Goal: Task Accomplishment & Management: Complete application form

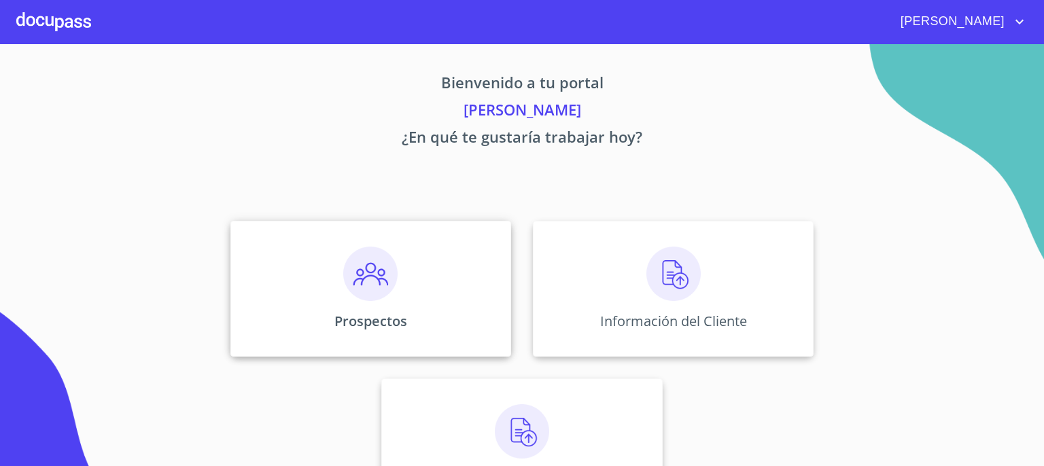
click at [372, 275] on img at bounding box center [370, 274] width 54 height 54
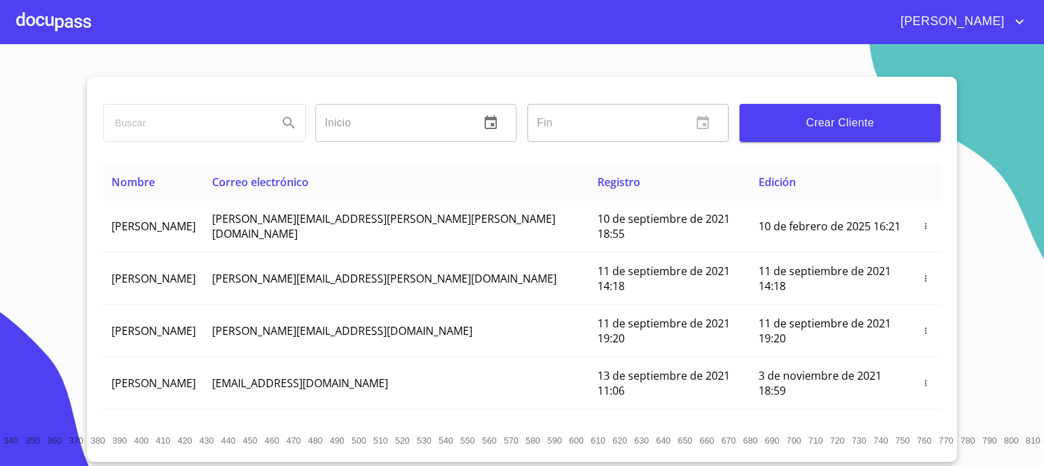
click at [812, 129] on span "Crear Cliente" at bounding box center [839, 123] width 179 height 19
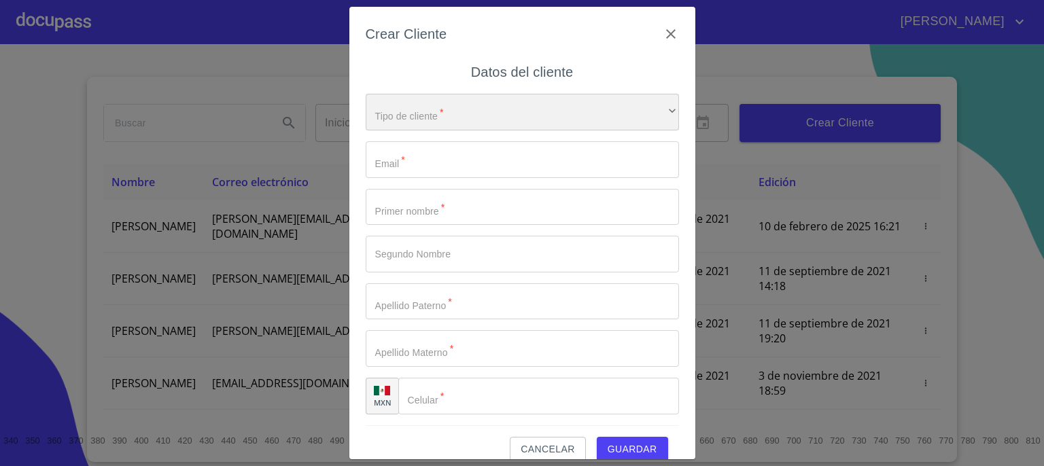
click at [631, 112] on div "​" at bounding box center [522, 112] width 313 height 37
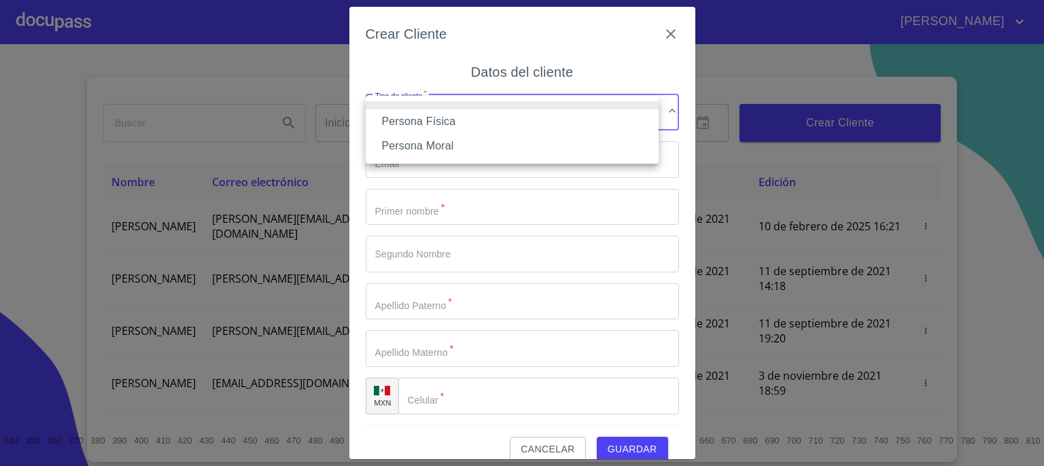
click at [585, 126] on li "Persona Física" at bounding box center [512, 121] width 293 height 24
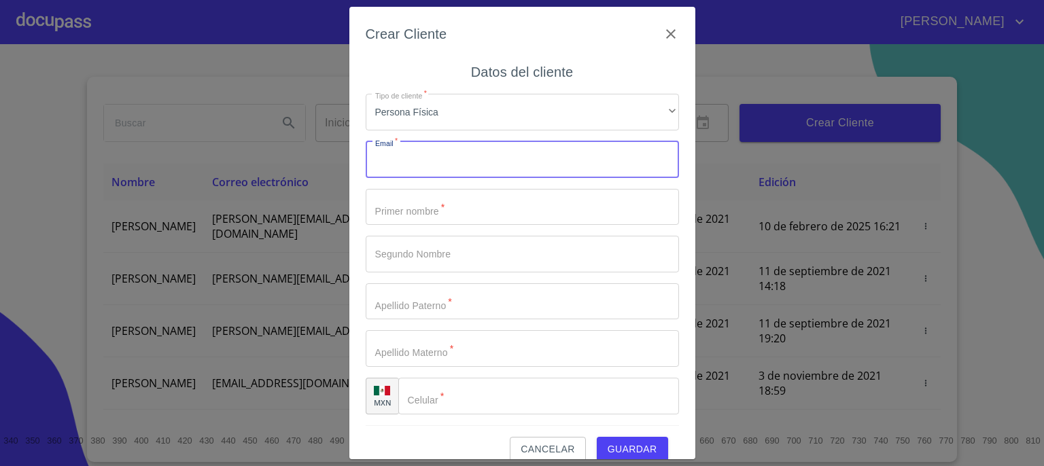
click at [579, 159] on input "Tipo de cliente   *" at bounding box center [522, 159] width 313 height 37
type input "aziagalo@hotmail.com"
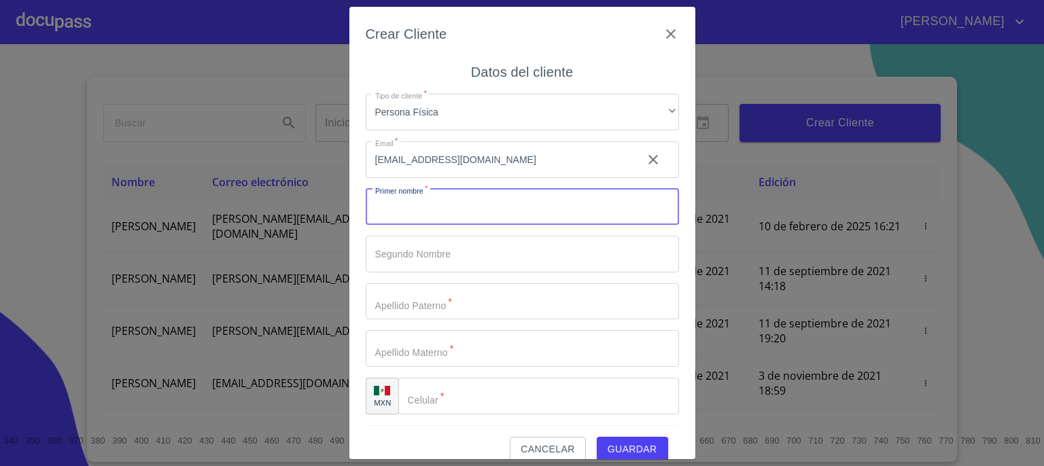
click at [538, 202] on input "Tipo de cliente   *" at bounding box center [522, 207] width 313 height 37
type input "MARIO"
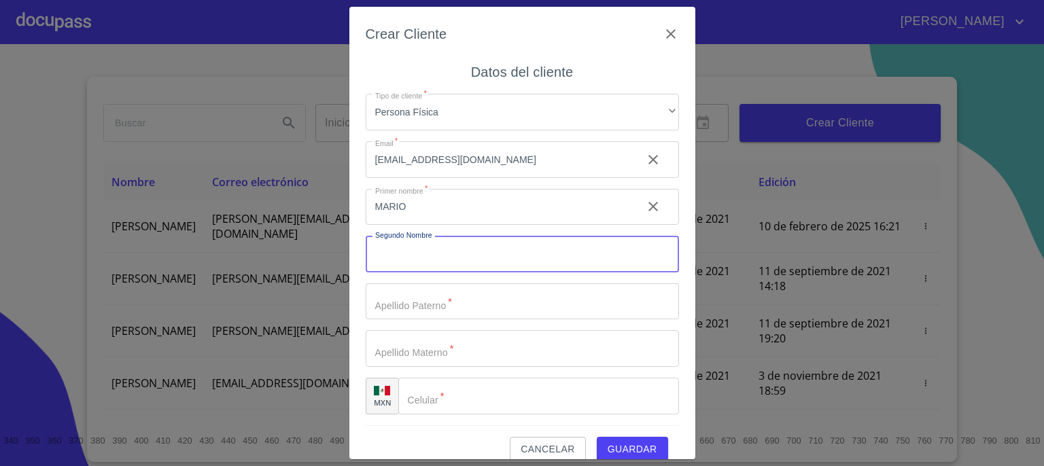
click at [501, 256] on input "Tipo de cliente   *" at bounding box center [522, 254] width 313 height 37
type input "GALO"
click at [479, 301] on input "Tipo de cliente   *" at bounding box center [522, 301] width 313 height 37
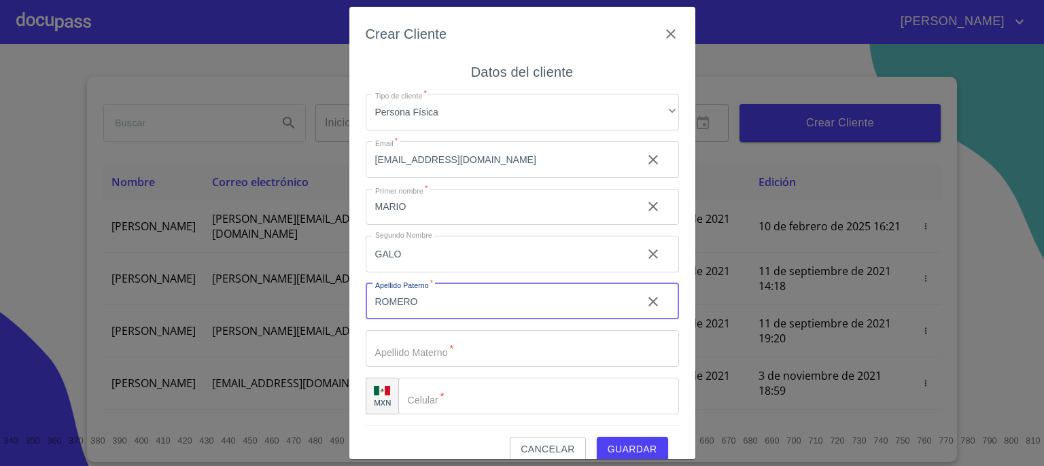
type input "ROMERO"
click at [455, 352] on input "Tipo de cliente   *" at bounding box center [522, 348] width 313 height 37
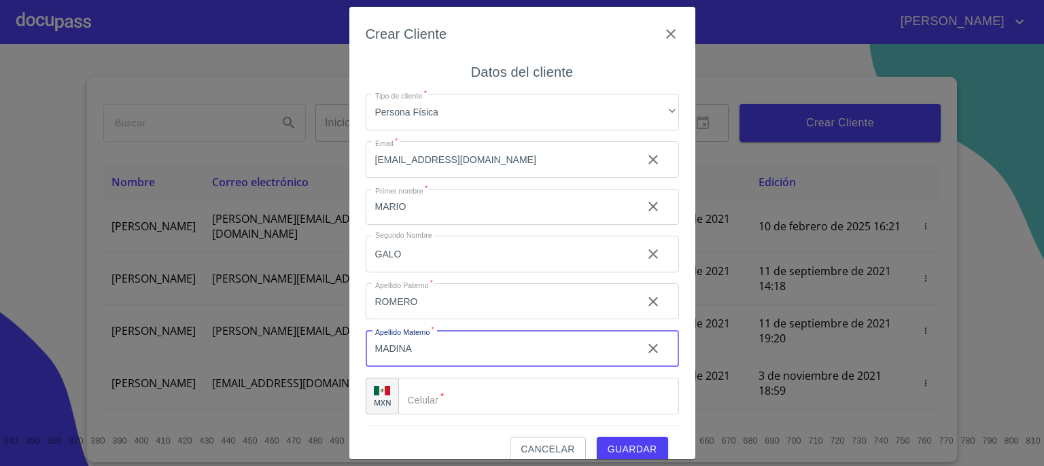
type input "MADINA"
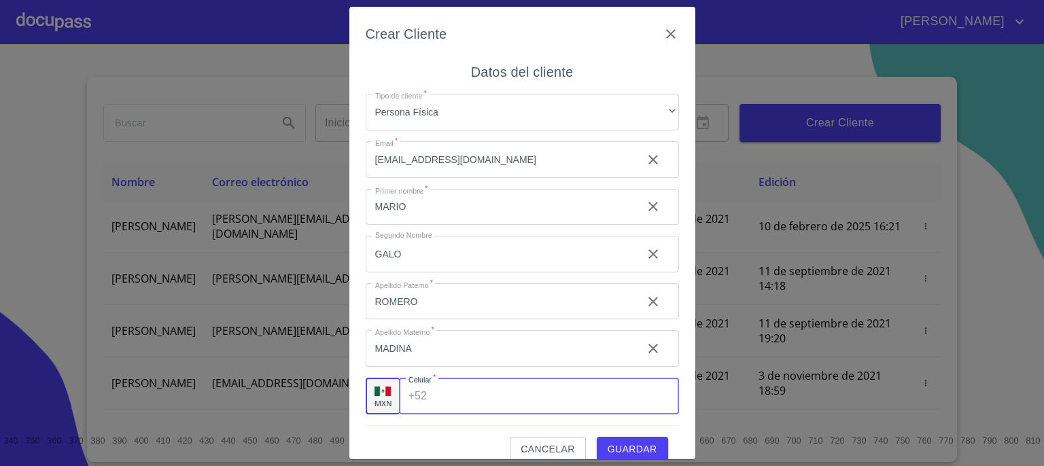
click at [581, 404] on input "Tipo de cliente   *" at bounding box center [555, 396] width 246 height 37
type input "[PHONE_NUMBER]"
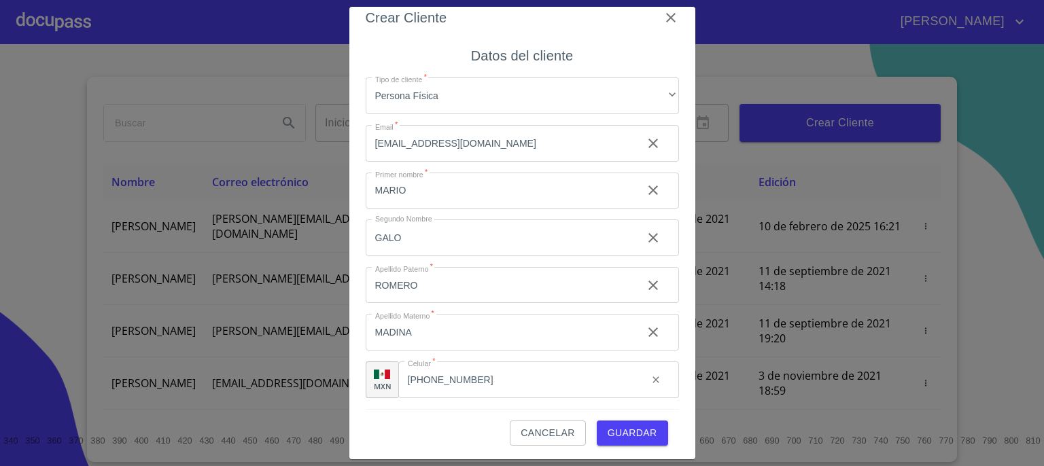
scroll to position [19, 0]
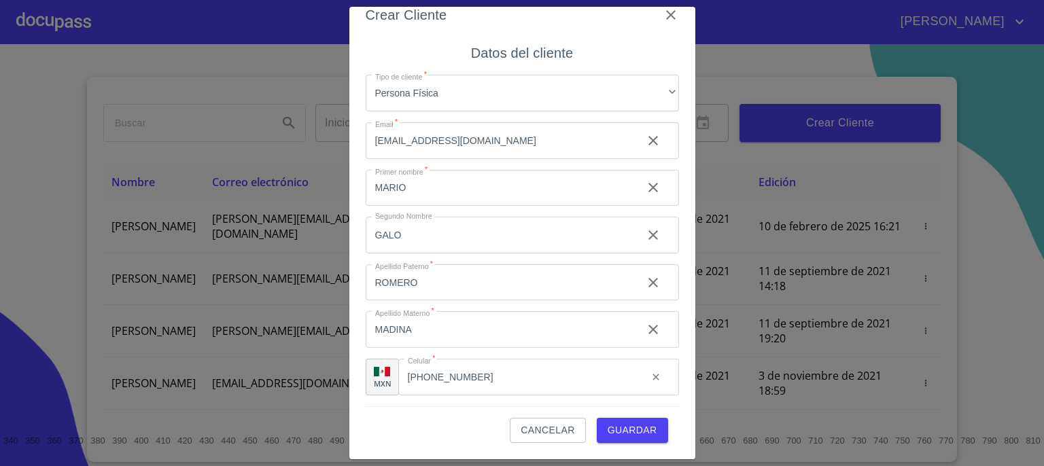
click at [625, 430] on span "Guardar" at bounding box center [633, 430] width 50 height 17
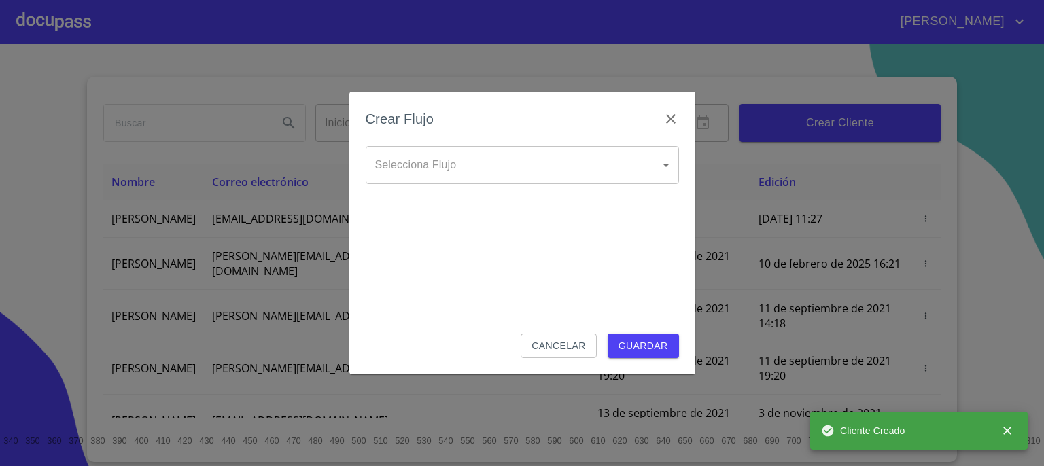
click at [668, 175] on body "FERNANDO ALEJANDRO Inicio ​ Fin ​ Crear Cliente Nombre Correo electrónico Regis…" at bounding box center [522, 233] width 1044 height 466
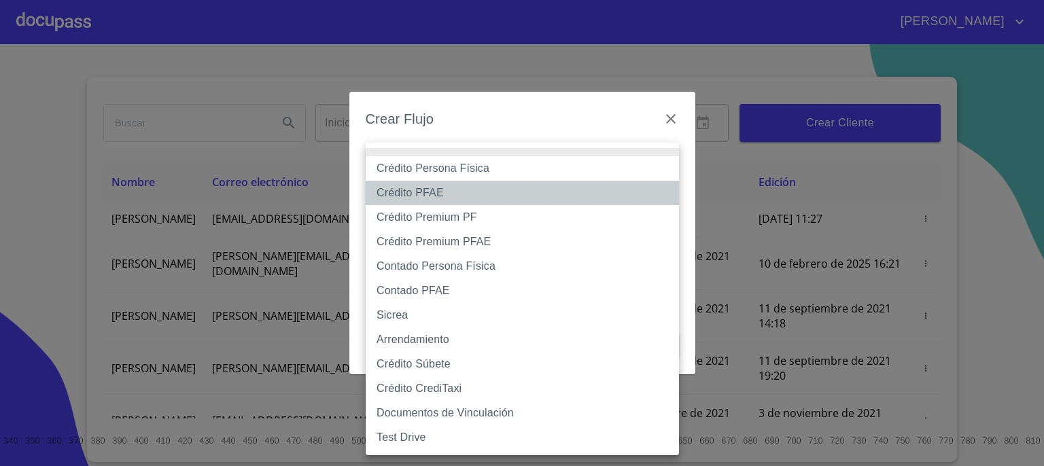
click at [598, 189] on li "Crédito PFAE" at bounding box center [522, 193] width 313 height 24
type input "60bfa0150d9865ccc24afd7c"
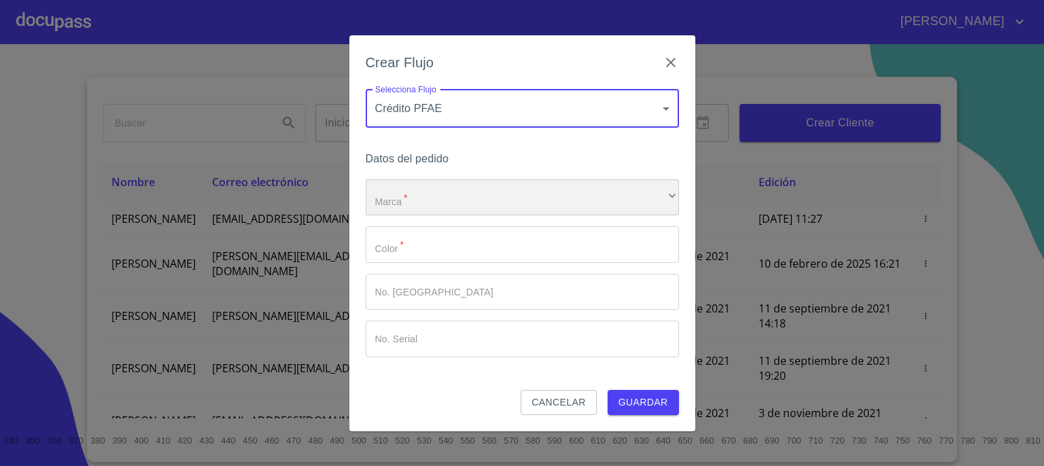
click at [660, 205] on div "​" at bounding box center [522, 197] width 313 height 37
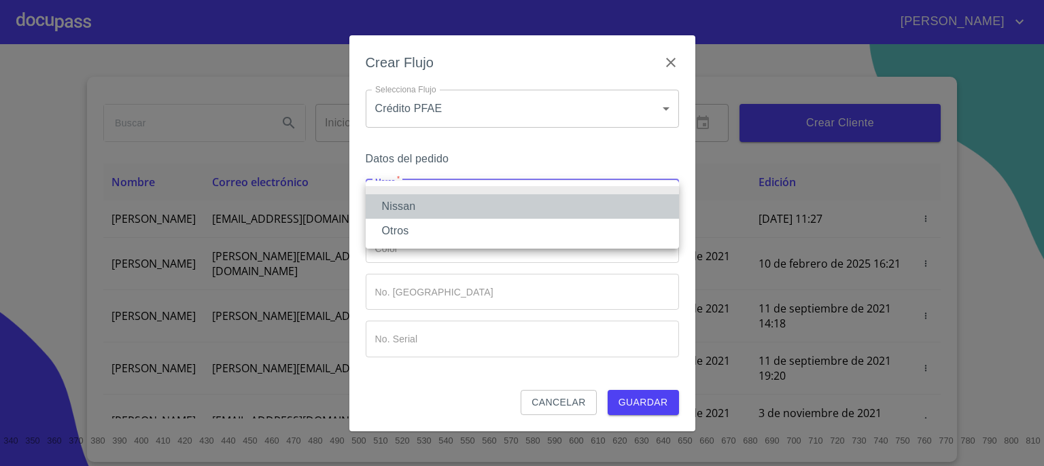
click at [612, 213] on li "Nissan" at bounding box center [522, 206] width 313 height 24
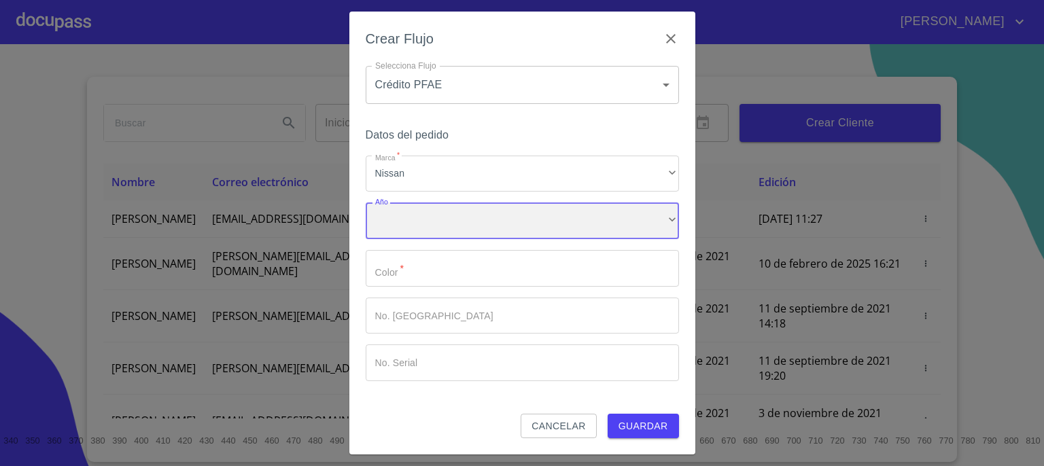
click at [607, 221] on div "​" at bounding box center [522, 221] width 313 height 37
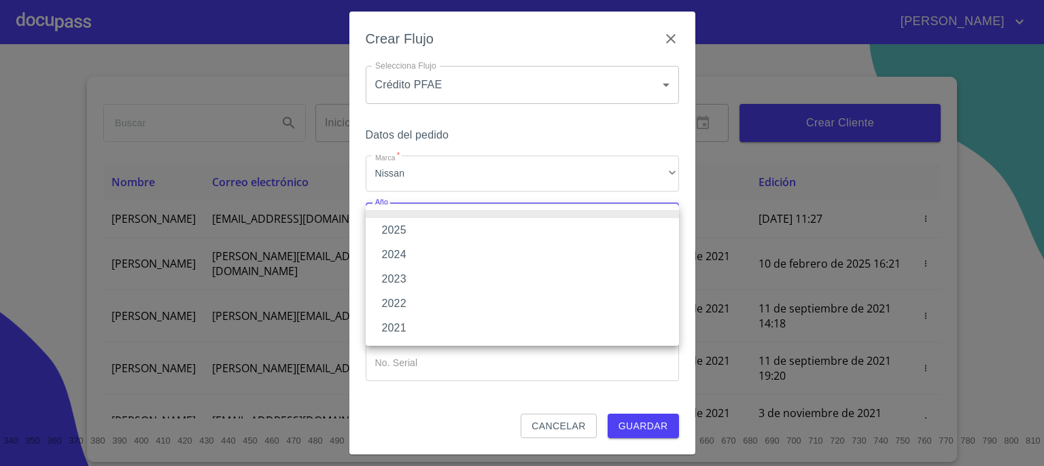
click at [607, 221] on li "2025" at bounding box center [522, 230] width 313 height 24
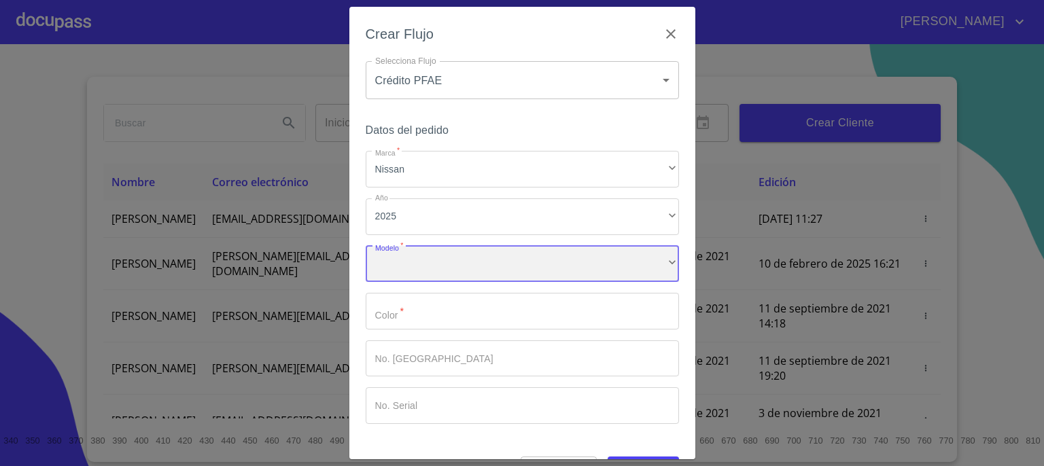
click at [598, 271] on div "​" at bounding box center [522, 264] width 313 height 37
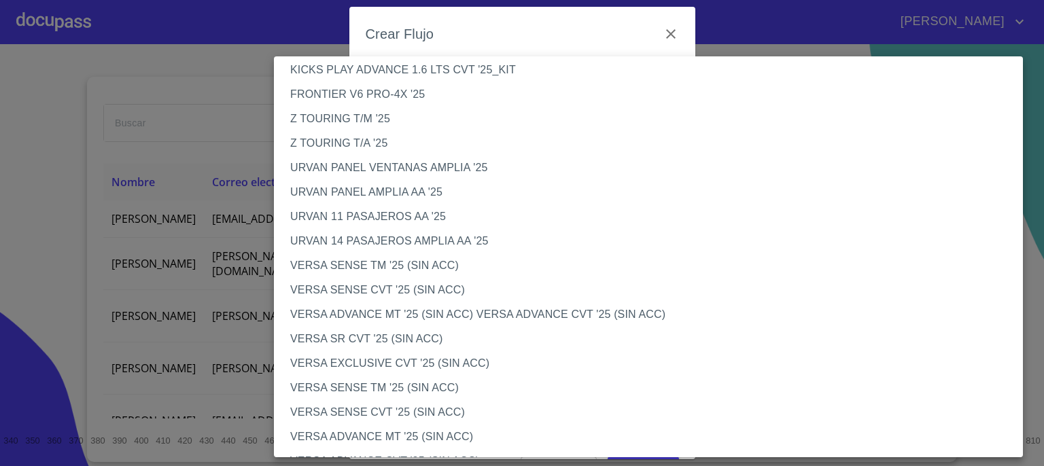
scroll to position [343, 0]
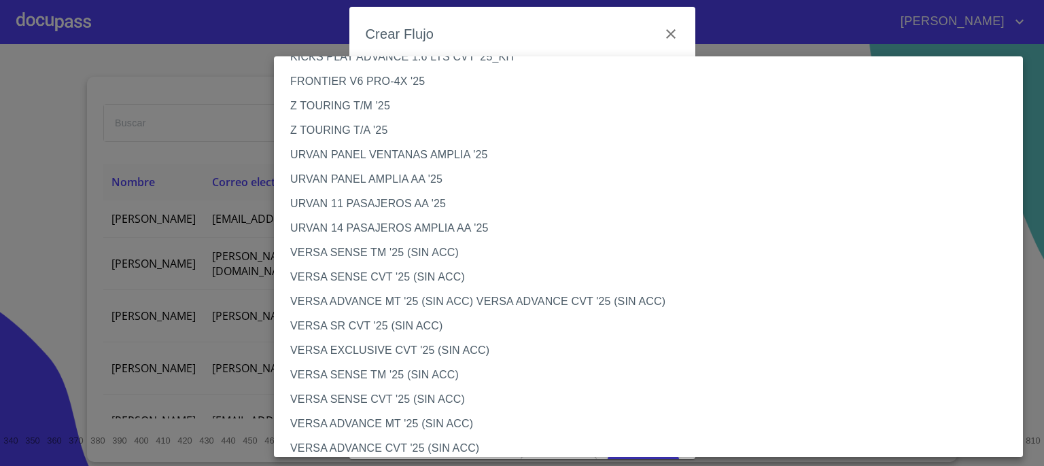
click at [628, 427] on li "VERSA ADVANCE MT '25 (SIN ACC)" at bounding box center [653, 424] width 759 height 24
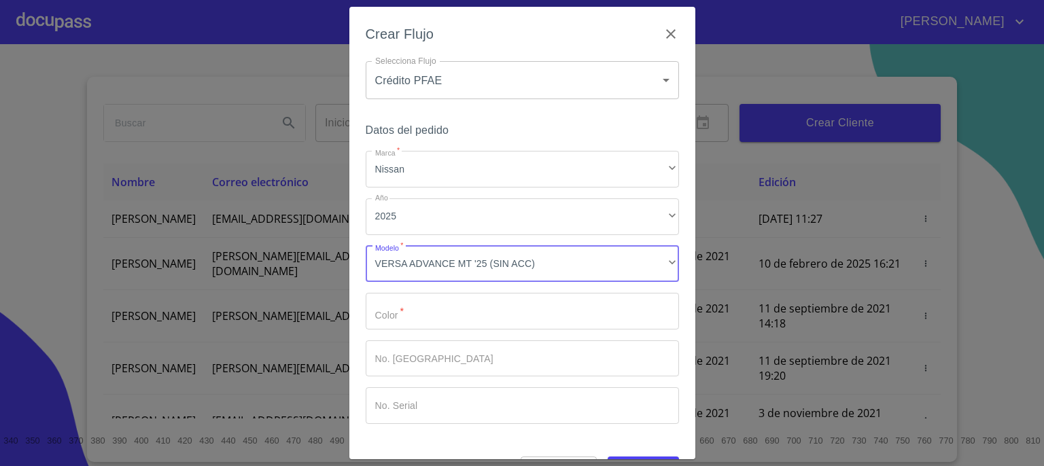
click at [603, 315] on input "Marca   *" at bounding box center [522, 311] width 313 height 37
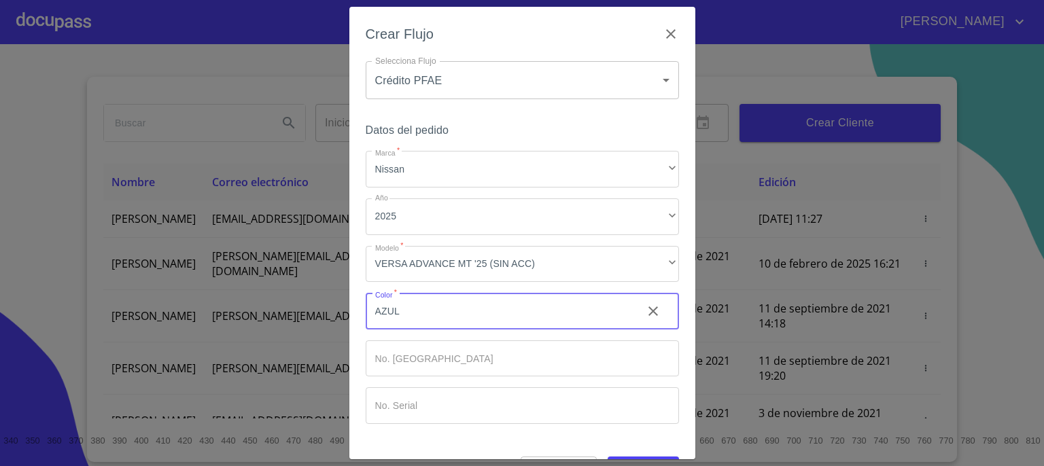
type input "AZUL"
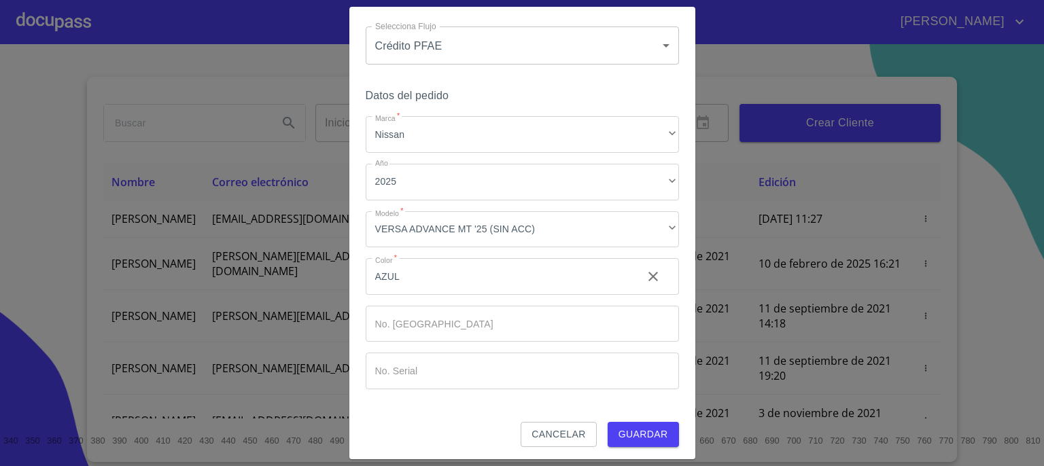
scroll to position [37, 0]
click at [619, 427] on span "Guardar" at bounding box center [644, 432] width 50 height 17
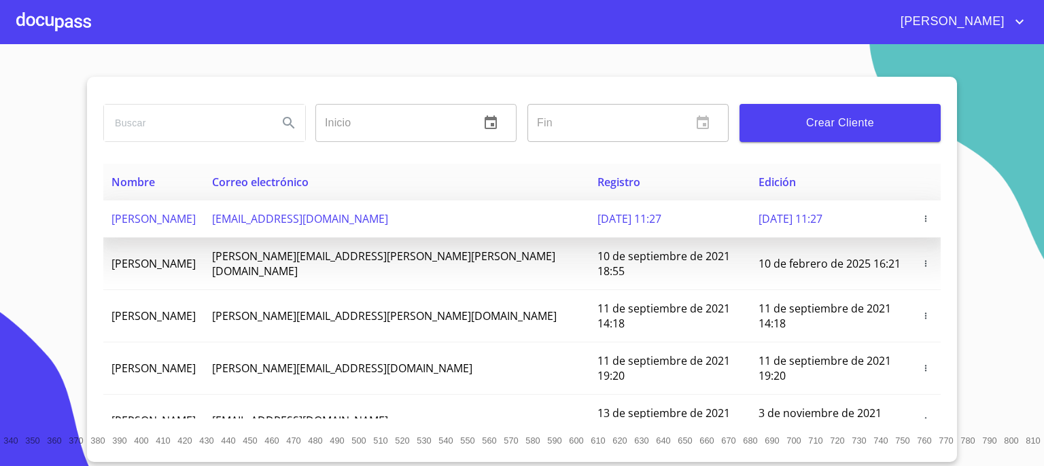
click at [383, 223] on span "aziagalo@hotmail.com" at bounding box center [300, 218] width 176 height 15
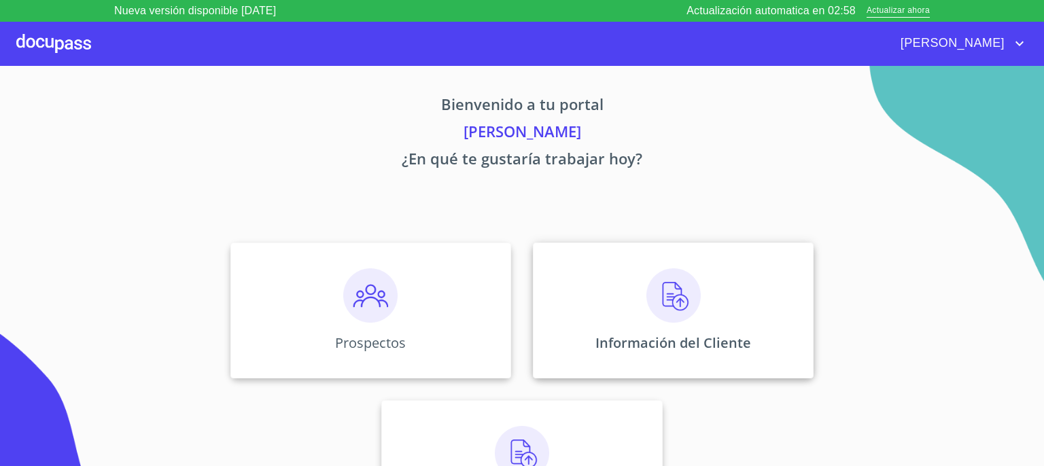
click at [679, 296] on img at bounding box center [673, 296] width 54 height 54
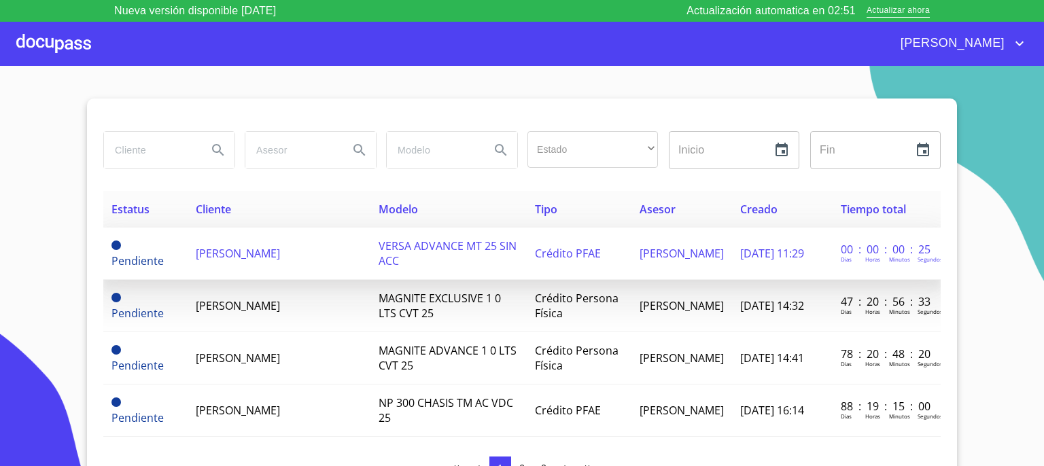
click at [215, 249] on span "[PERSON_NAME]" at bounding box center [238, 253] width 84 height 15
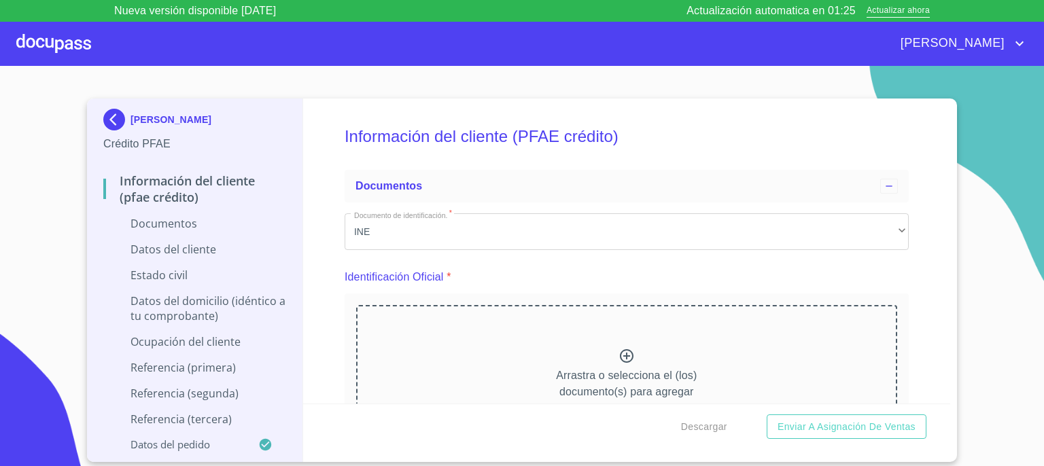
click at [619, 354] on icon at bounding box center [627, 356] width 16 height 16
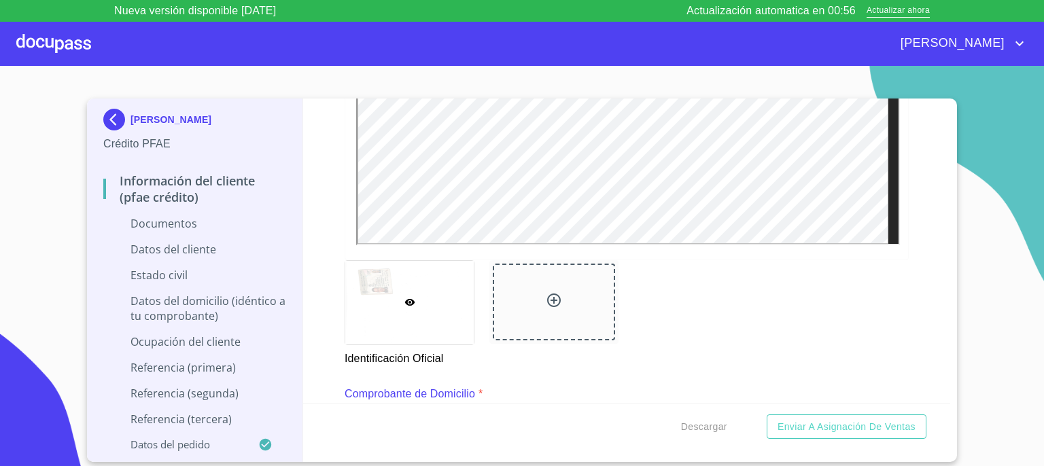
scroll to position [479, 0]
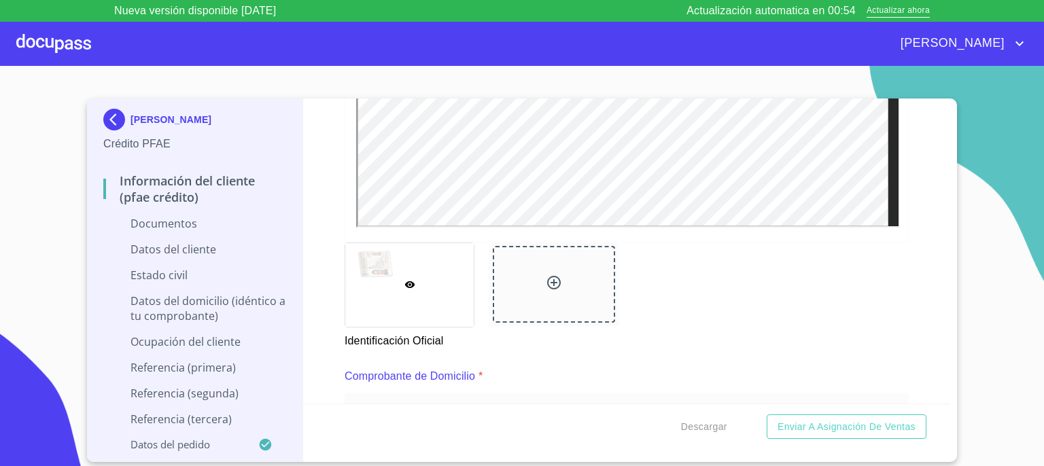
click at [551, 280] on icon at bounding box center [554, 283] width 16 height 16
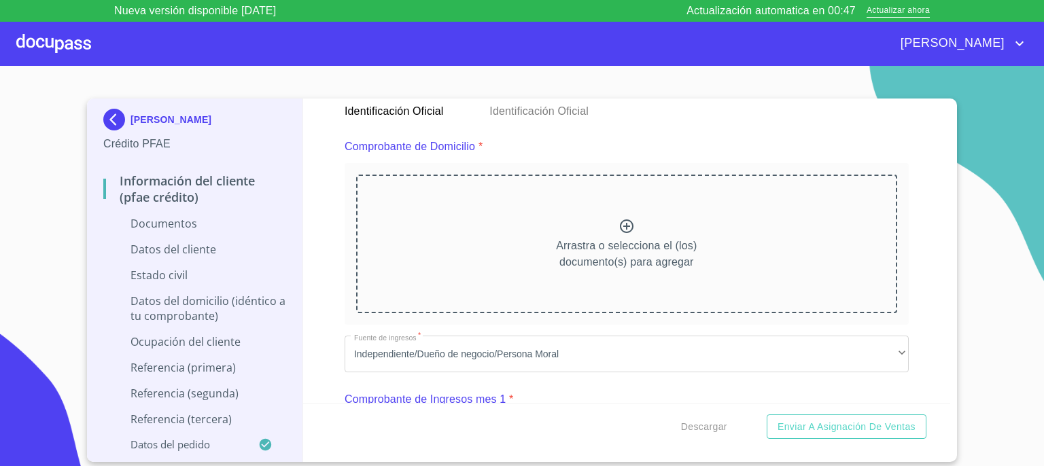
scroll to position [715, 0]
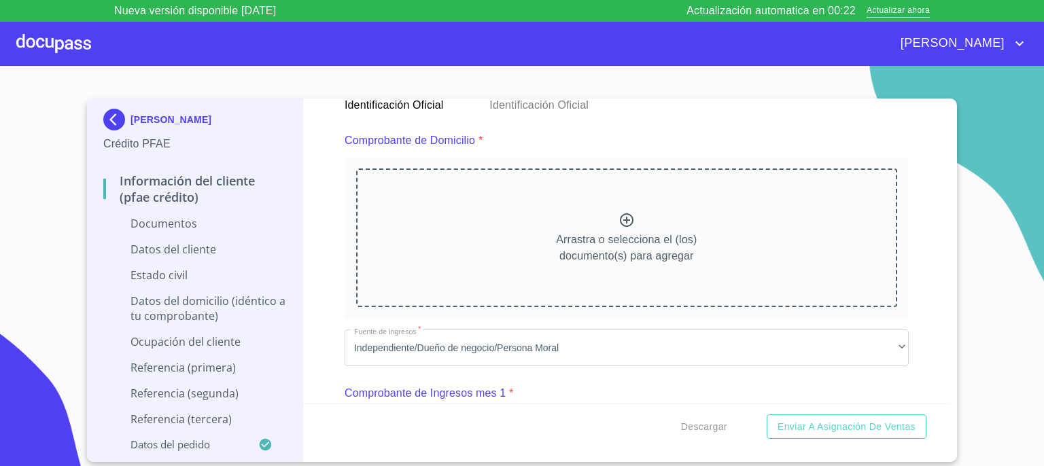
click at [621, 218] on icon at bounding box center [627, 220] width 14 height 14
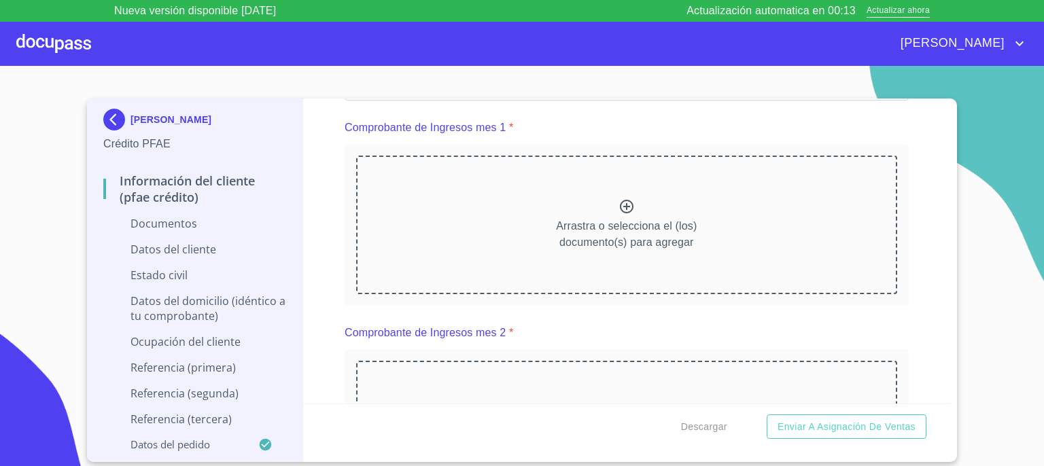
scroll to position [1359, 0]
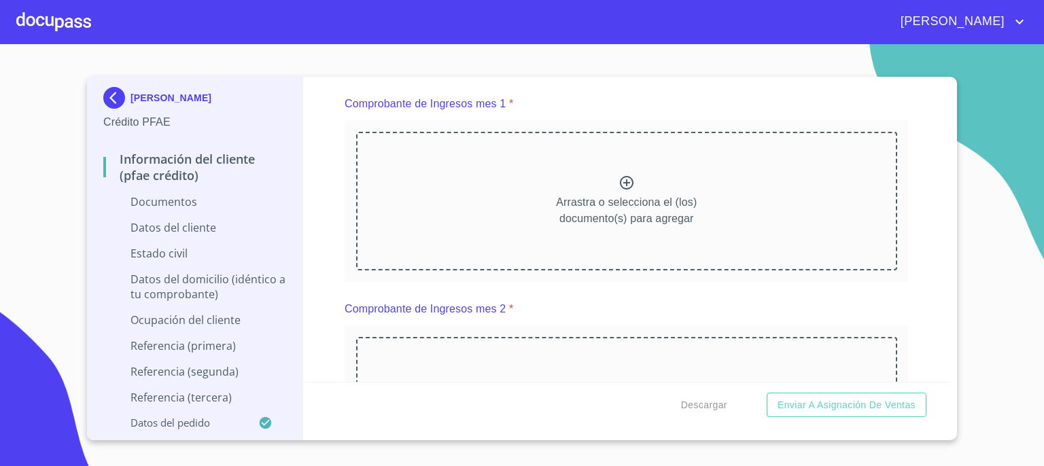
scroll to position [1384, 0]
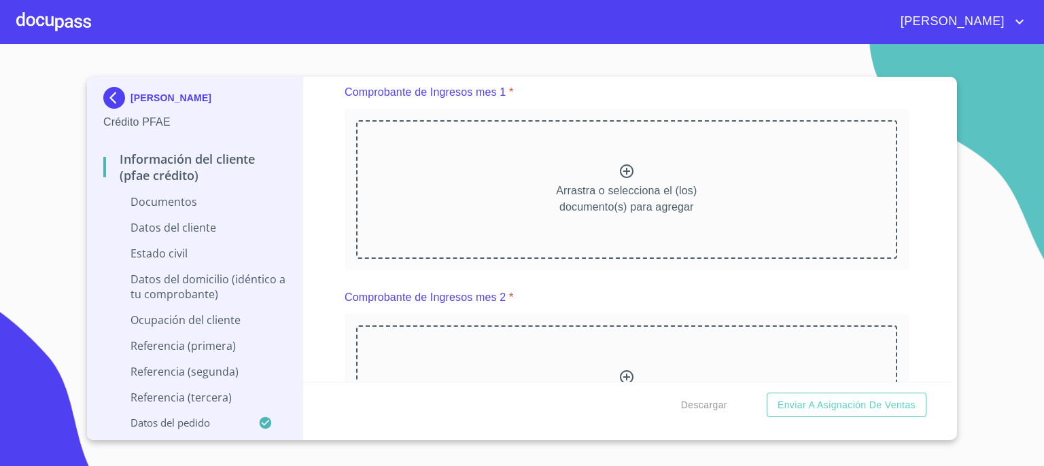
click at [621, 167] on icon at bounding box center [627, 172] width 14 height 14
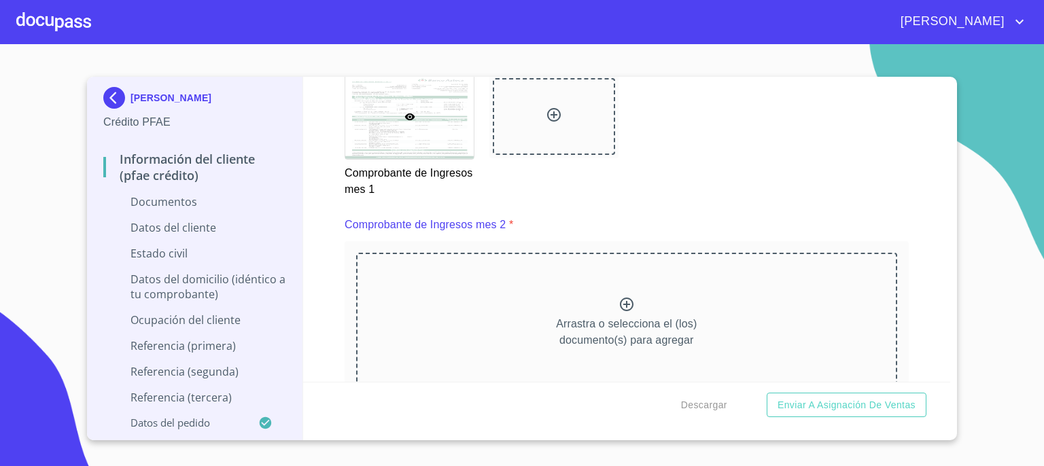
scroll to position [1937, 0]
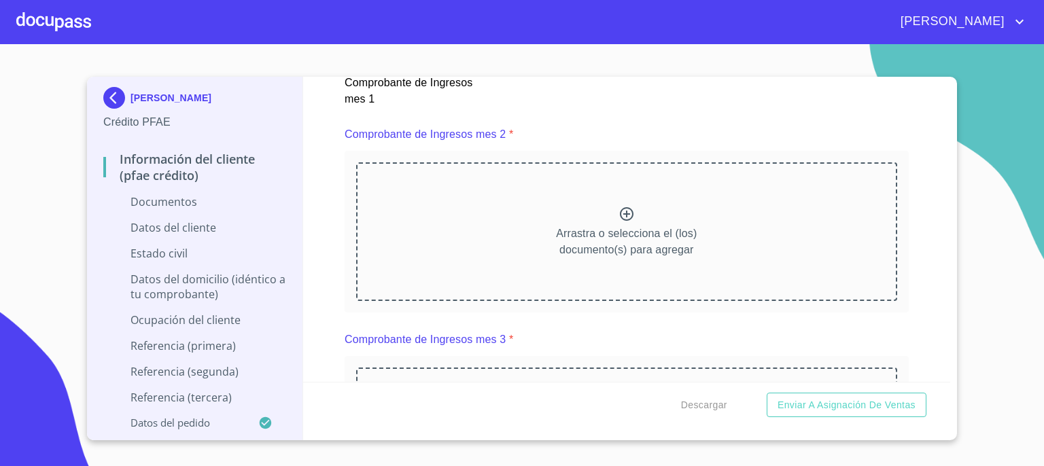
click at [619, 207] on icon at bounding box center [627, 214] width 16 height 16
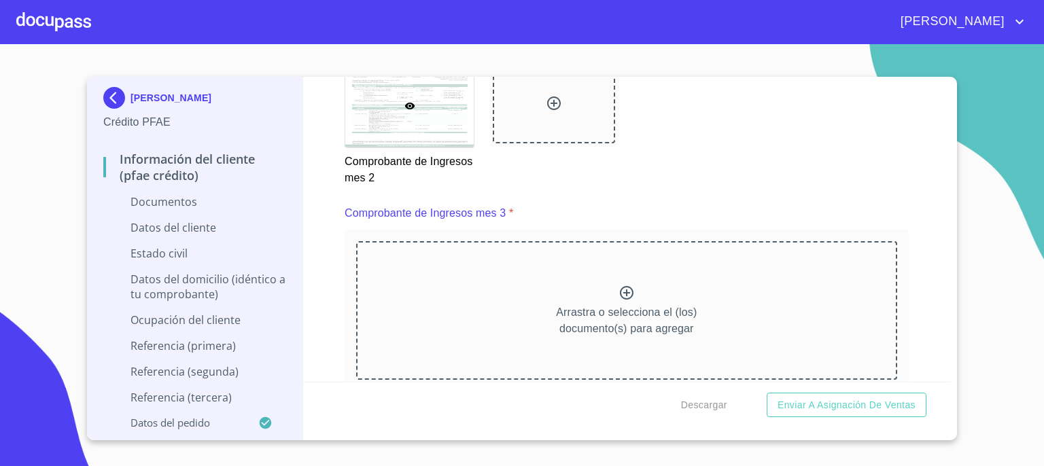
scroll to position [2472, 0]
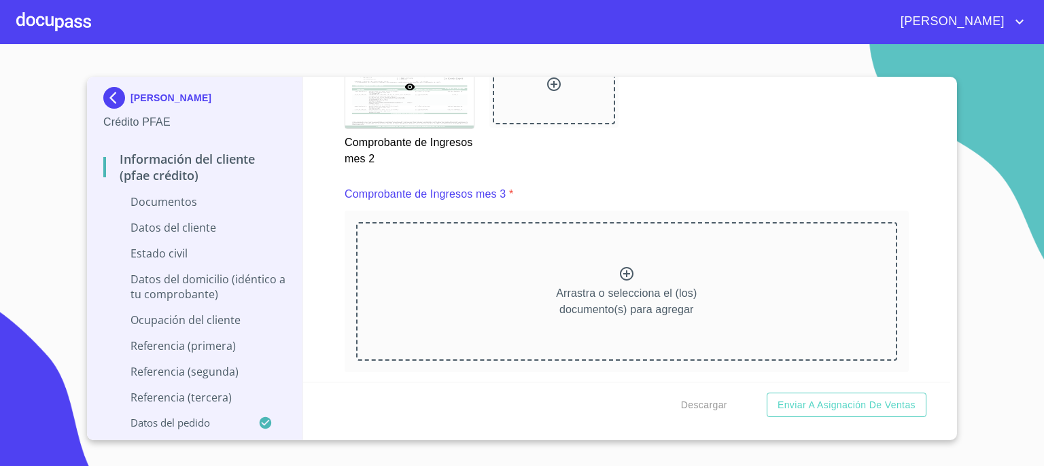
click at [623, 267] on icon at bounding box center [627, 274] width 16 height 16
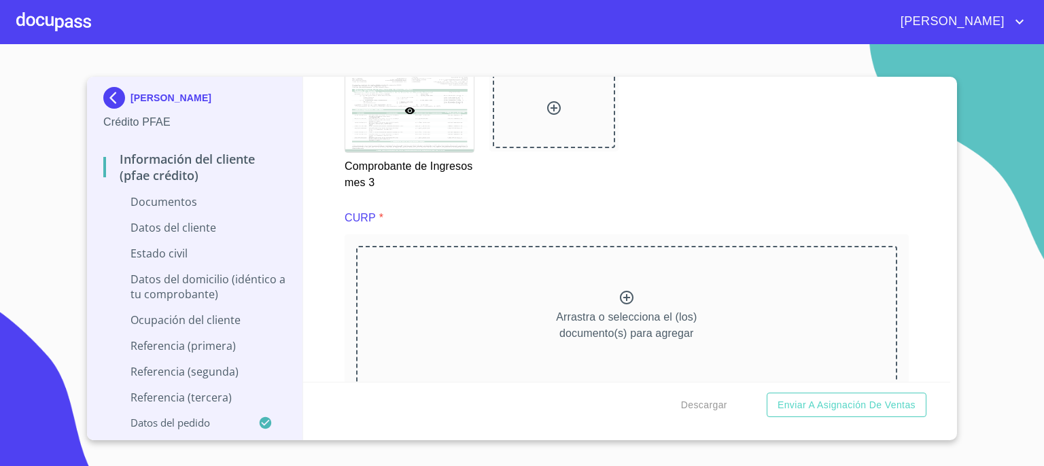
scroll to position [3078, 0]
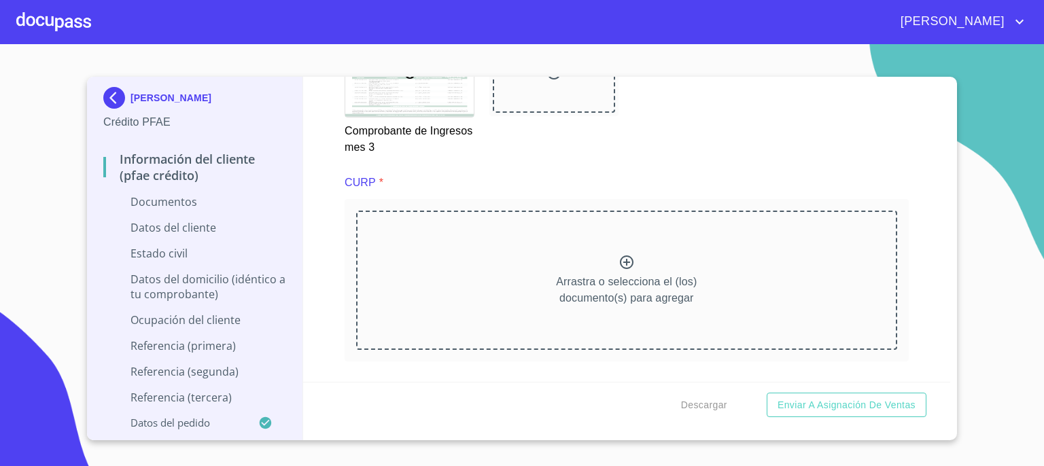
click at [620, 256] on icon at bounding box center [627, 263] width 14 height 14
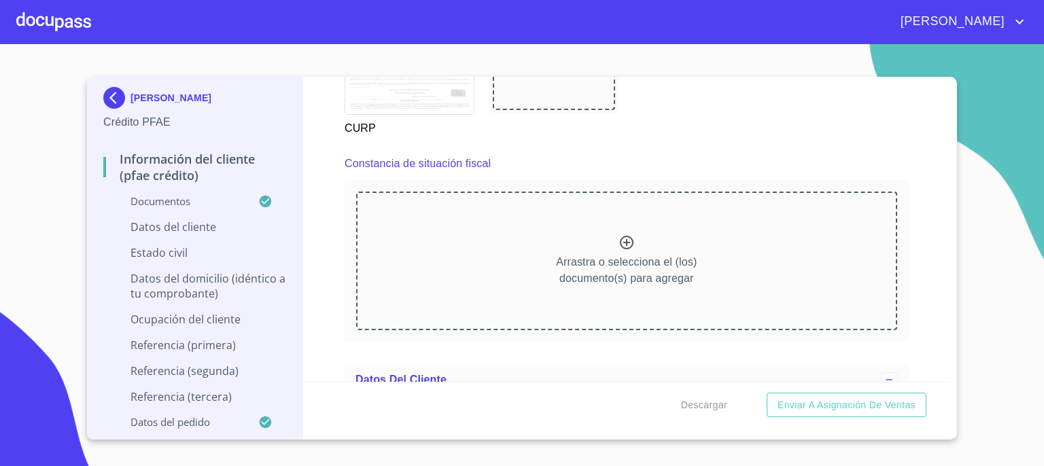
scroll to position [3691, 0]
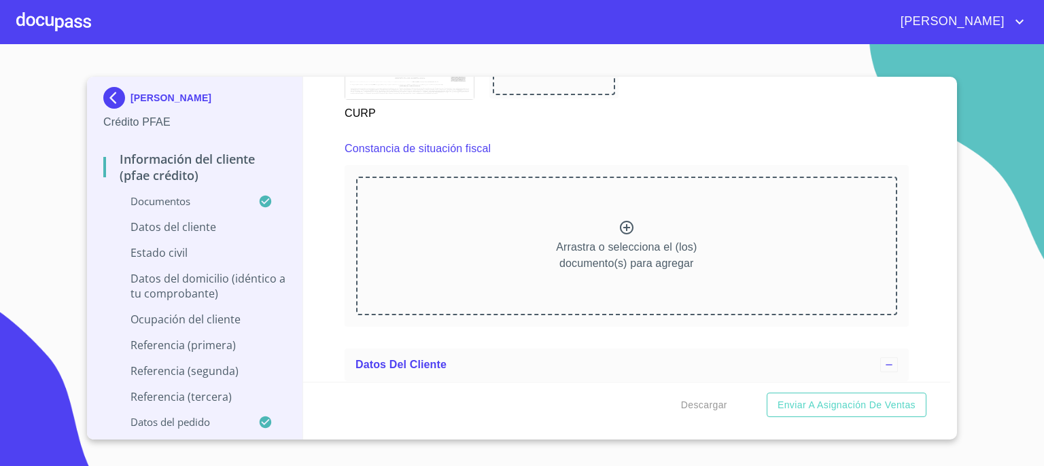
click at [620, 220] on icon at bounding box center [627, 228] width 16 height 16
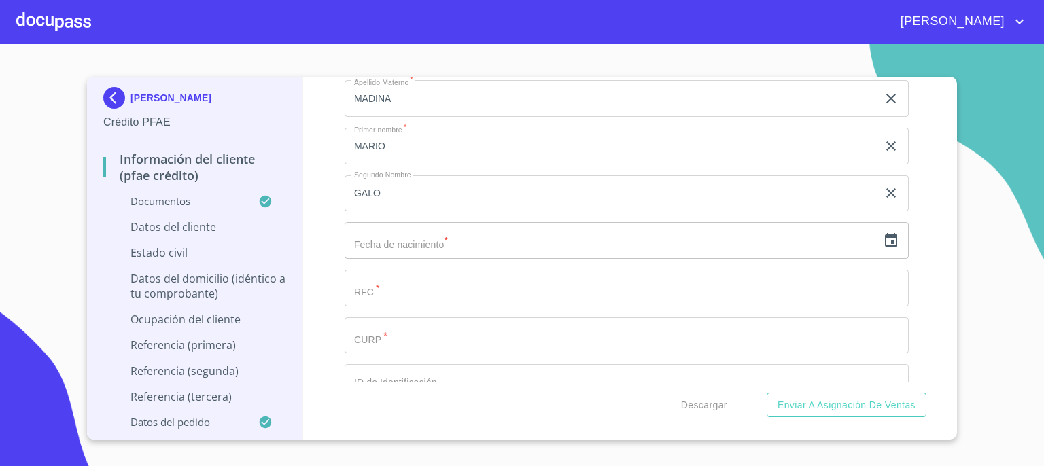
scroll to position [4434, 0]
click at [883, 238] on icon "button" at bounding box center [891, 246] width 16 height 16
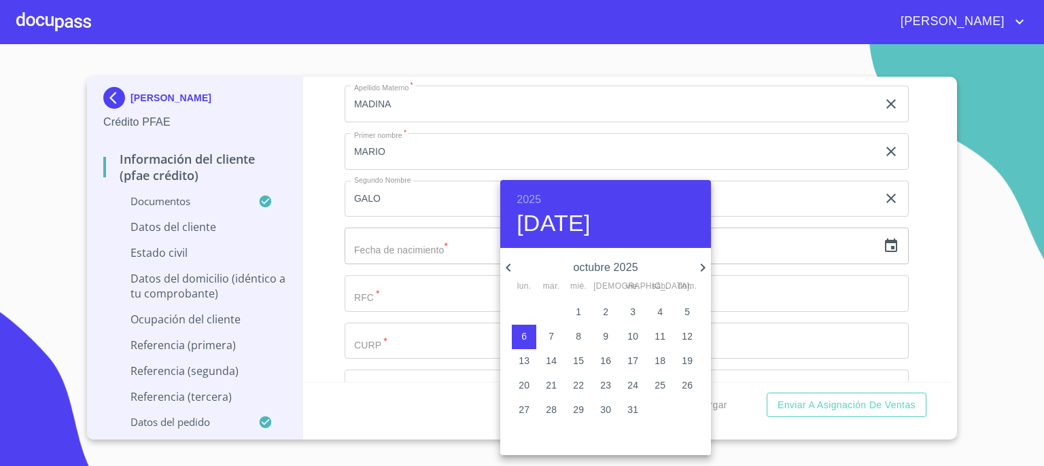
click at [539, 198] on h6 "2025" at bounding box center [529, 199] width 24 height 19
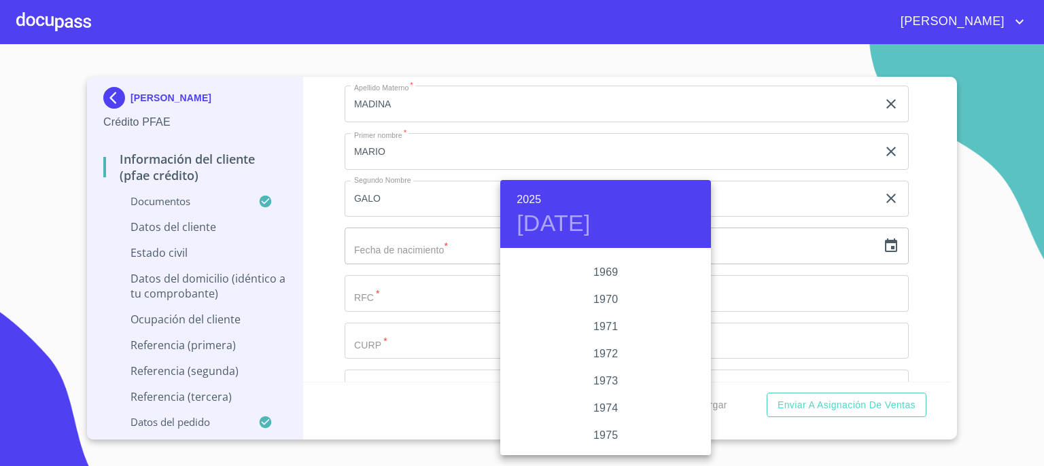
scroll to position [1160, 0]
click at [596, 299] on div "1969" at bounding box center [605, 299] width 211 height 27
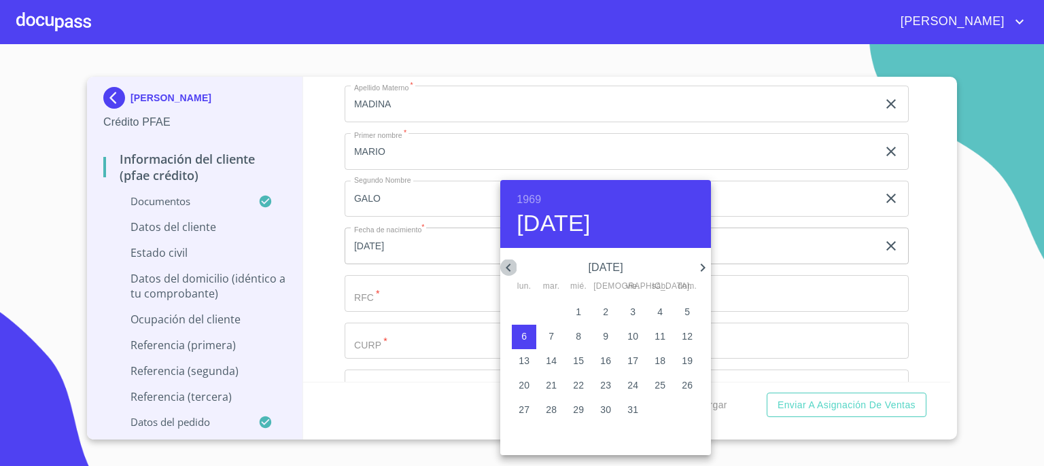
click at [508, 269] on icon "button" at bounding box center [508, 268] width 5 height 8
click at [702, 264] on icon "button" at bounding box center [703, 268] width 5 height 8
click at [553, 335] on p "9" at bounding box center [551, 337] width 5 height 14
type input "9 de sep. de 1969"
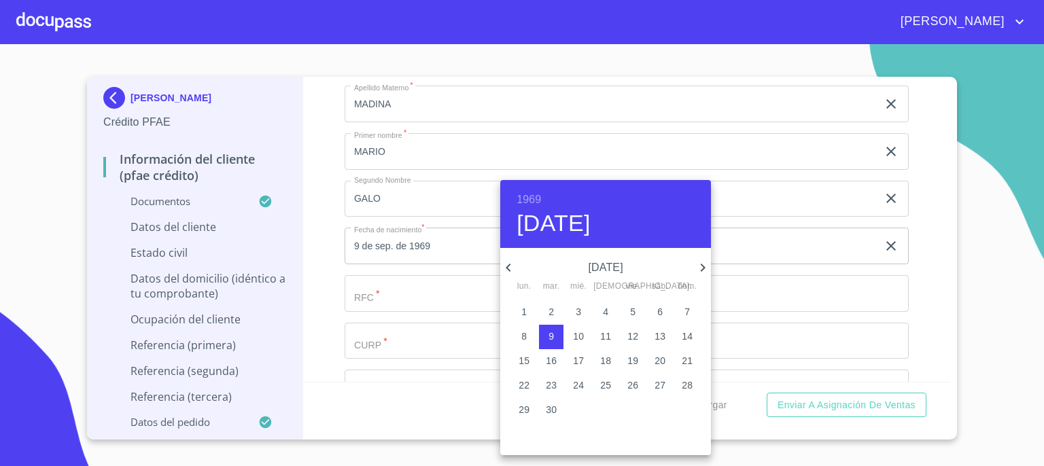
click at [470, 305] on div at bounding box center [522, 233] width 1044 height 466
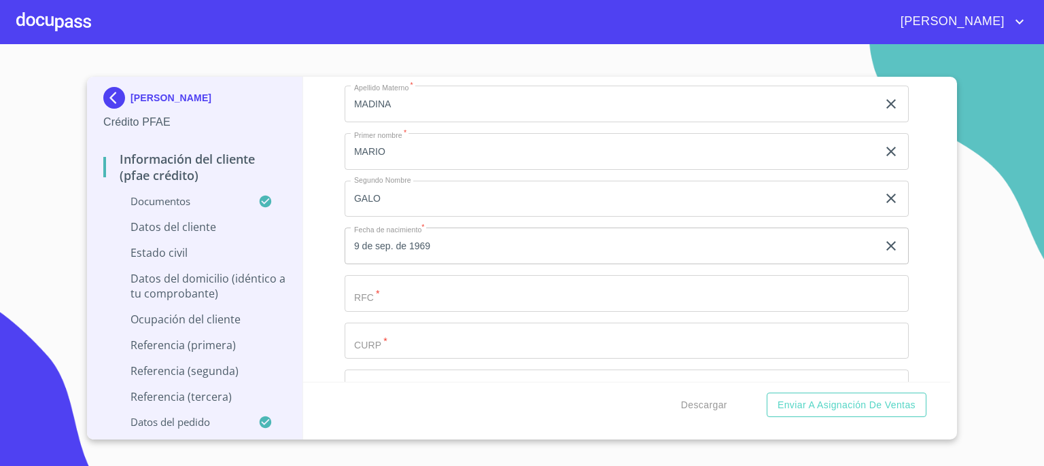
click at [451, 288] on input "Documento de identificación.   *" at bounding box center [627, 293] width 564 height 37
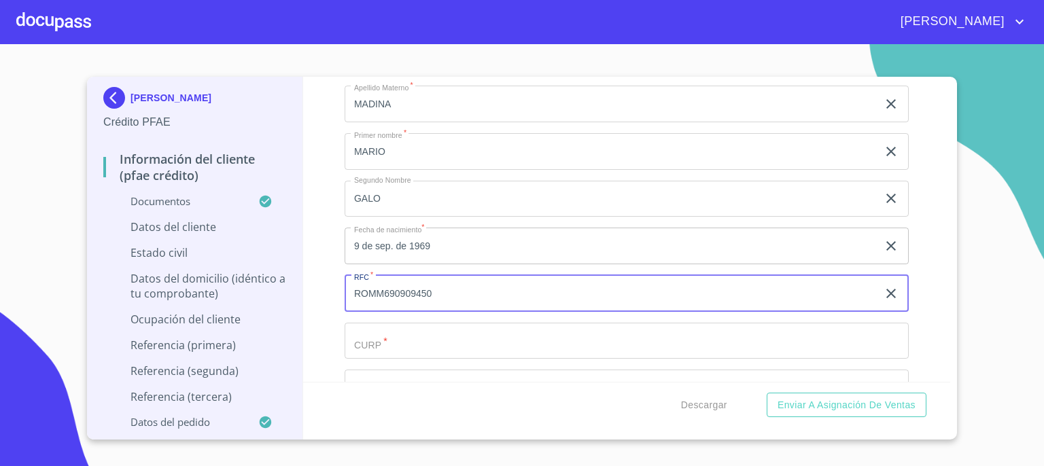
type input "ROMM690909450"
click at [428, 338] on input "Documento de identificación.   *" at bounding box center [627, 341] width 564 height 37
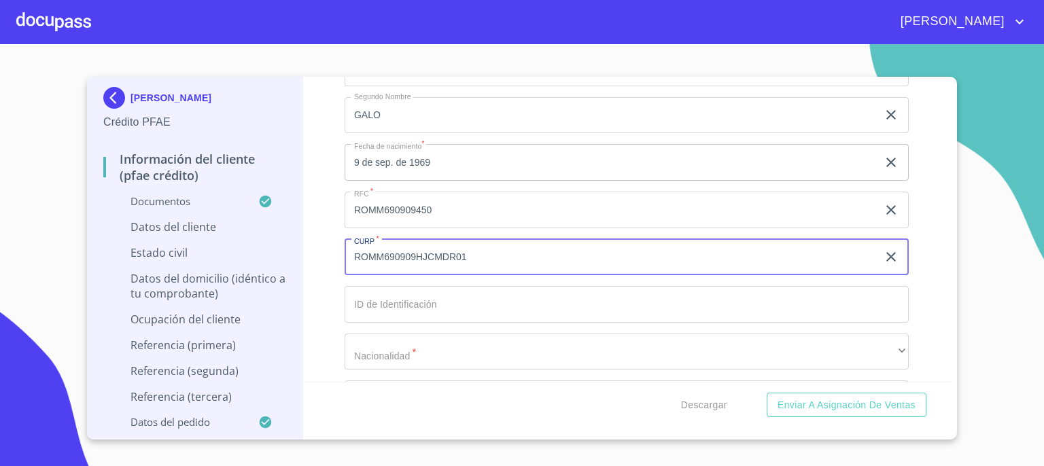
scroll to position [4543, 0]
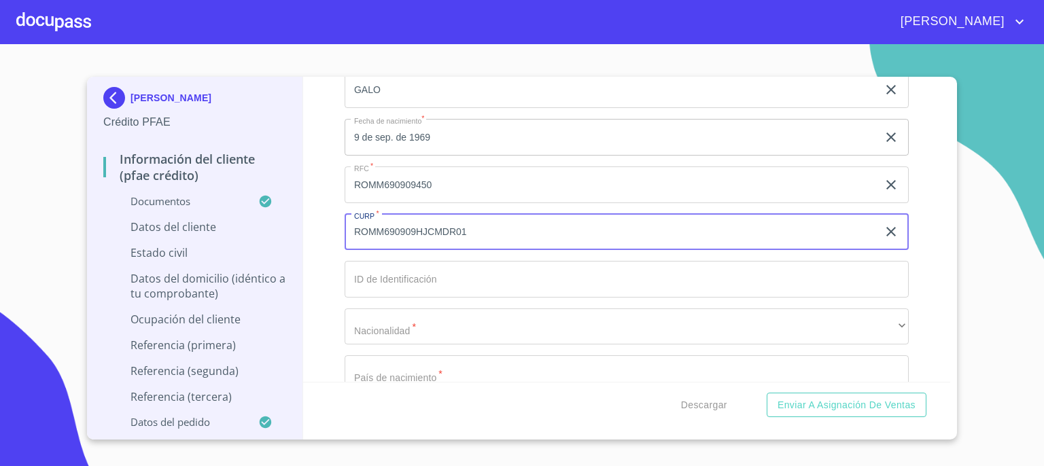
type input "ROMM690909HJCMDR01"
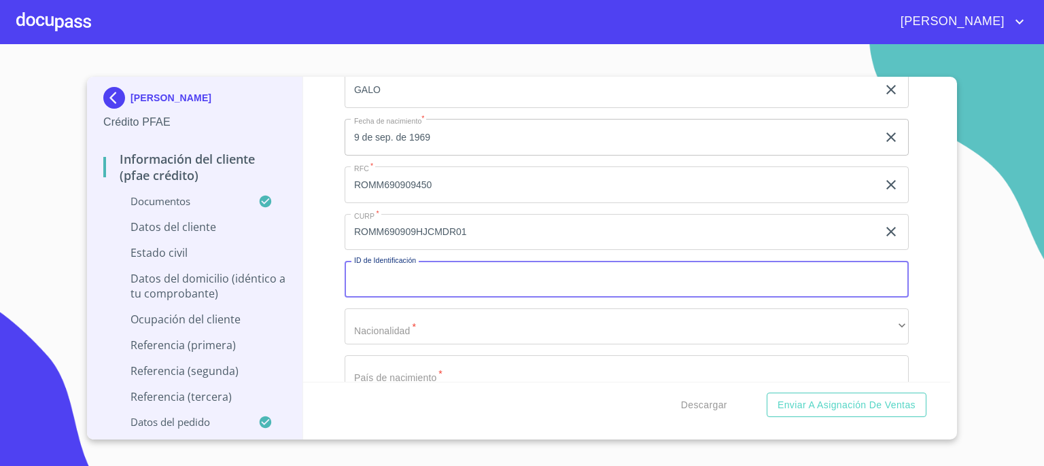
click at [640, 266] on input "Documento de identificación.   *" at bounding box center [627, 279] width 564 height 37
type input "1883906423"
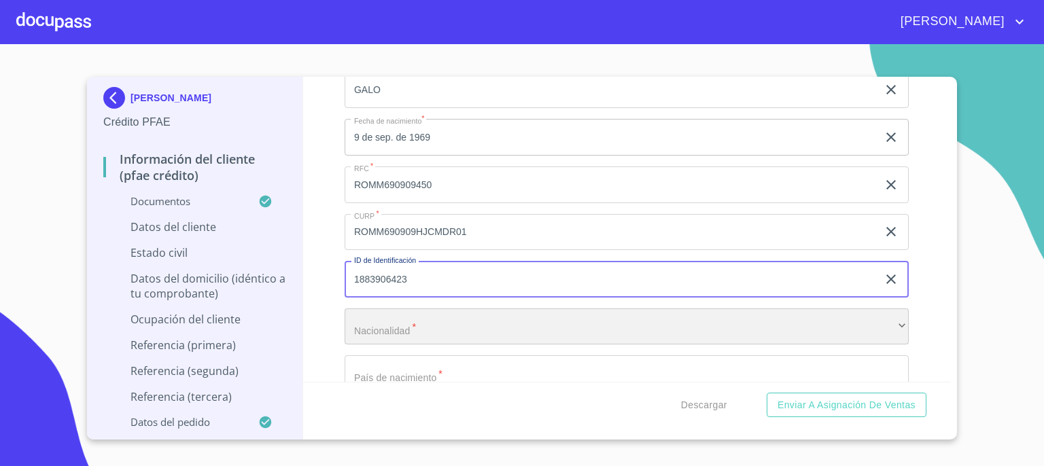
click at [553, 313] on div "​" at bounding box center [627, 327] width 564 height 37
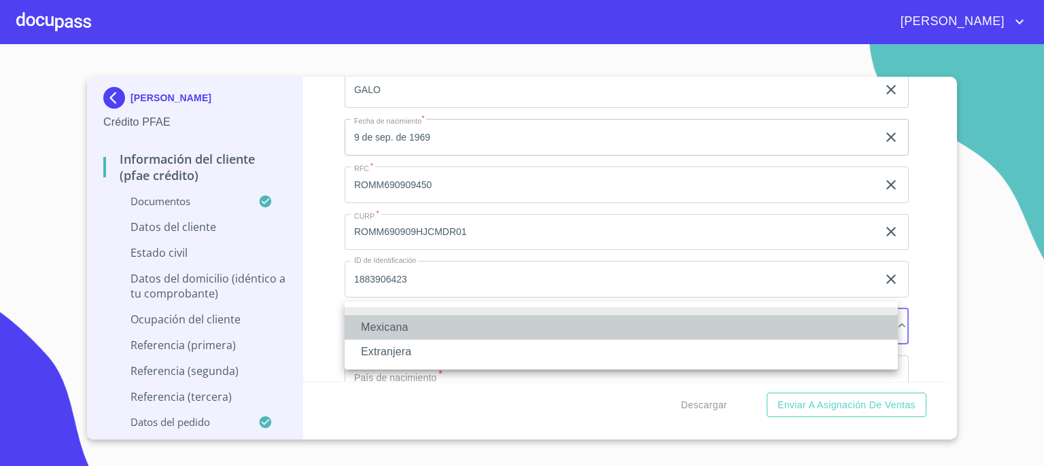
click at [532, 324] on li "Mexicana" at bounding box center [621, 327] width 553 height 24
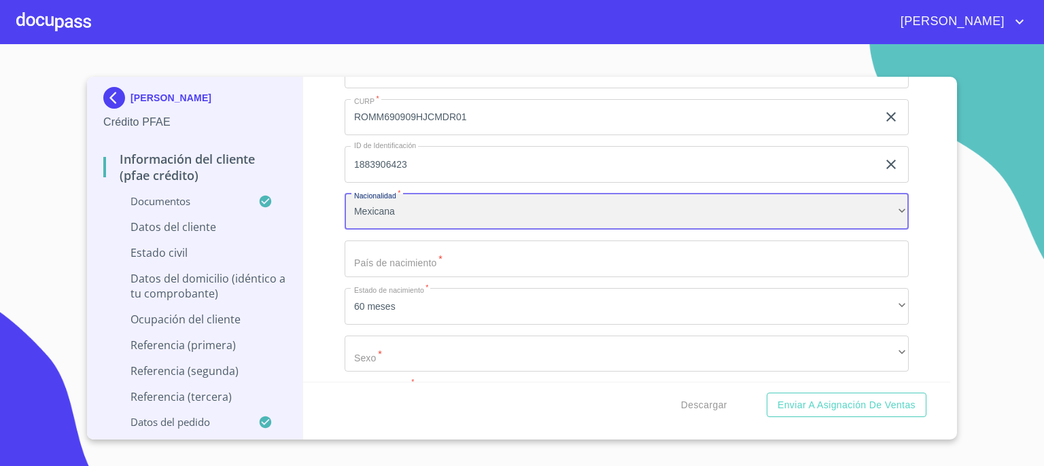
scroll to position [4679, 0]
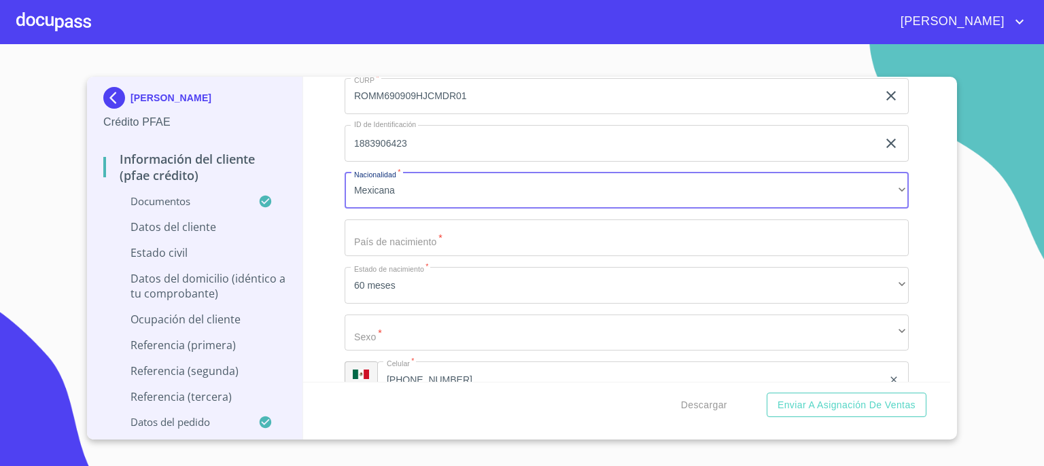
click at [663, 232] on input "Documento de identificación.   *" at bounding box center [627, 238] width 564 height 37
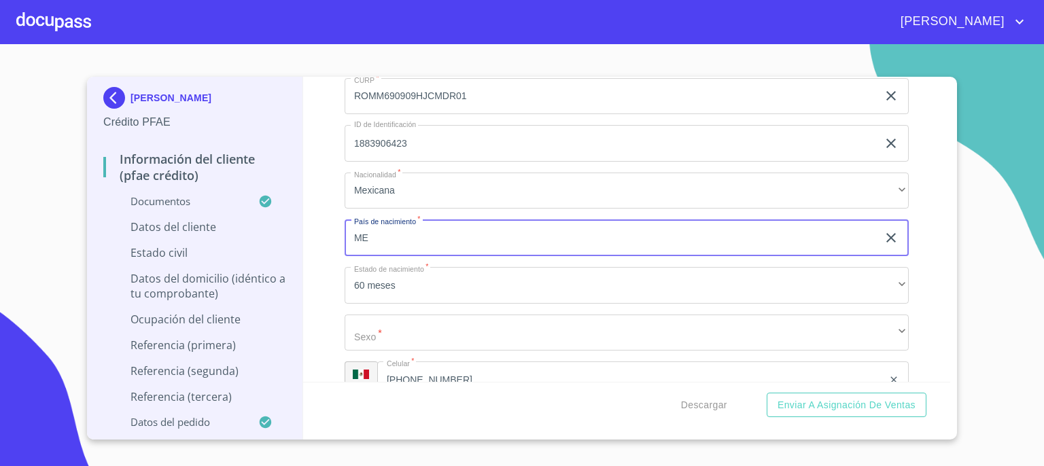
type input "[GEOGRAPHIC_DATA]"
click at [767, 393] on button "Enviar a Asignación de Ventas" at bounding box center [847, 405] width 160 height 25
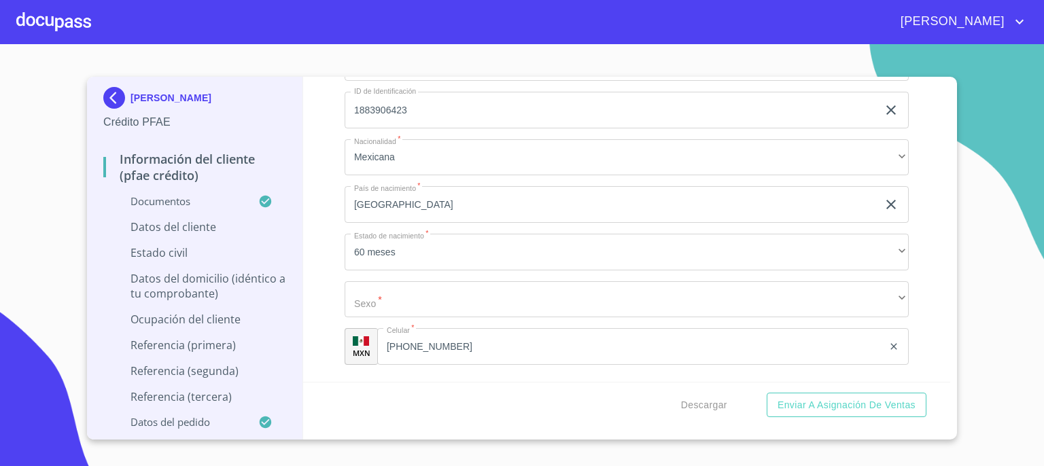
scroll to position [4728, 0]
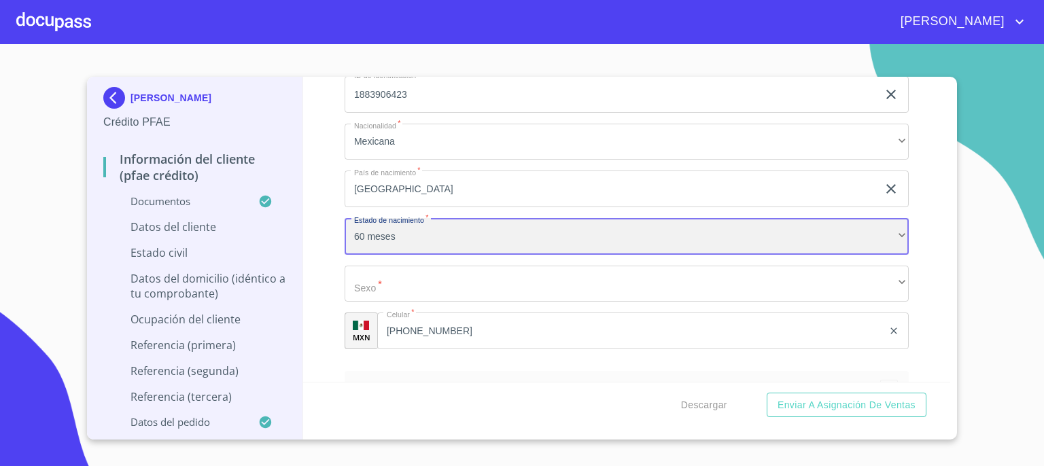
click at [869, 236] on div "60 meses" at bounding box center [627, 236] width 564 height 37
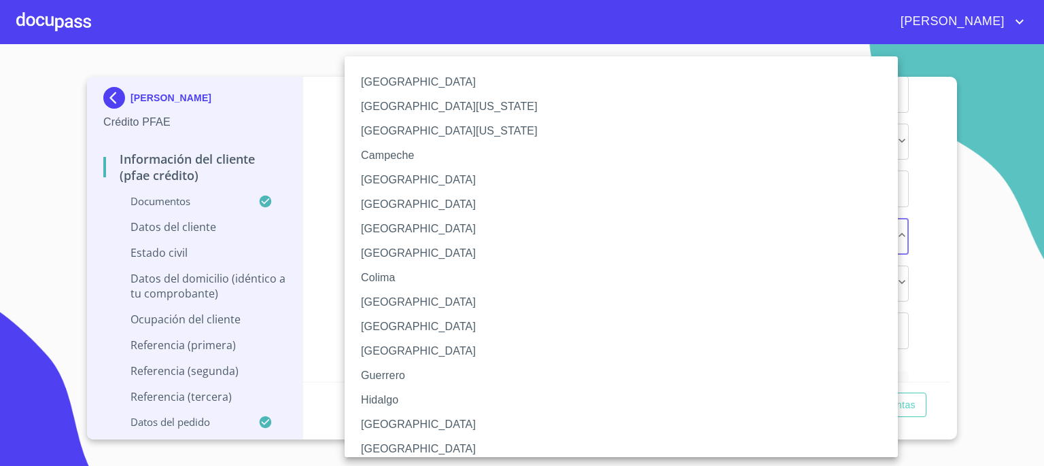
click at [719, 422] on li "[GEOGRAPHIC_DATA]" at bounding box center [627, 425] width 564 height 24
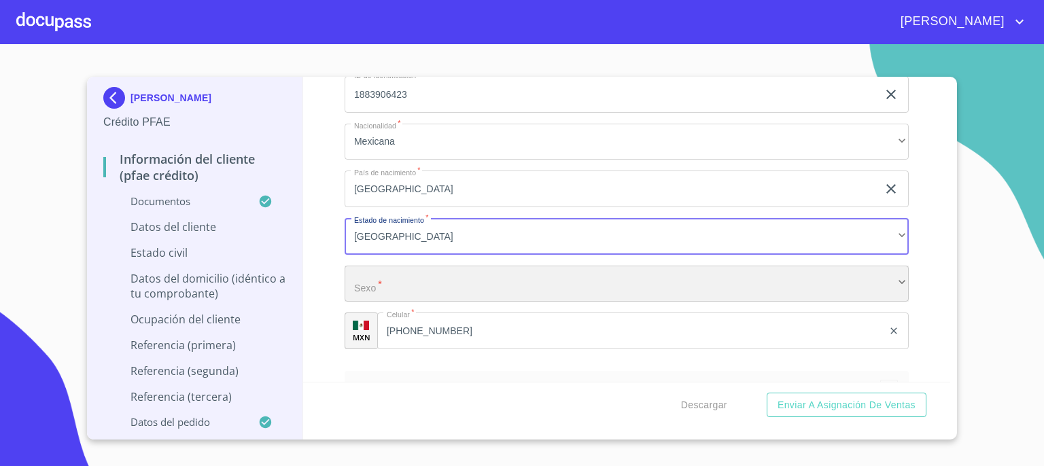
click at [721, 289] on div "​" at bounding box center [627, 284] width 564 height 37
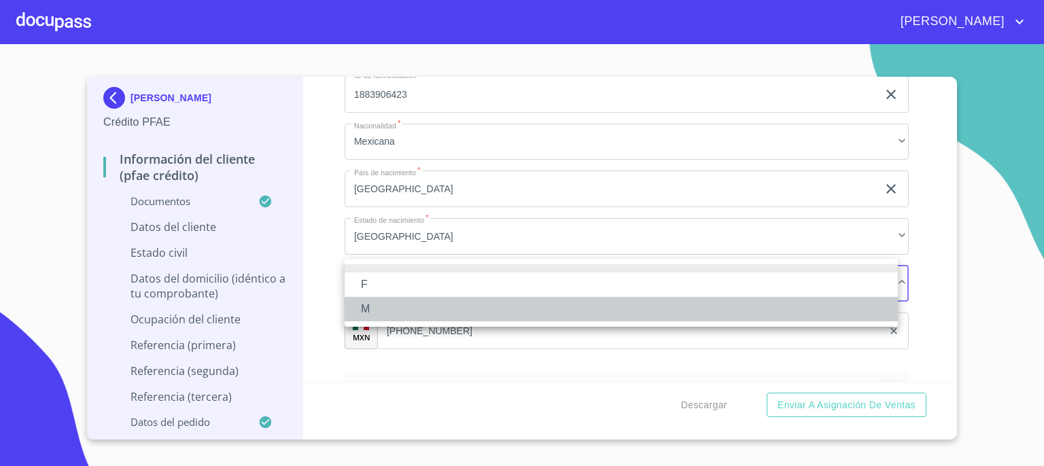
click at [696, 308] on li "M" at bounding box center [621, 309] width 553 height 24
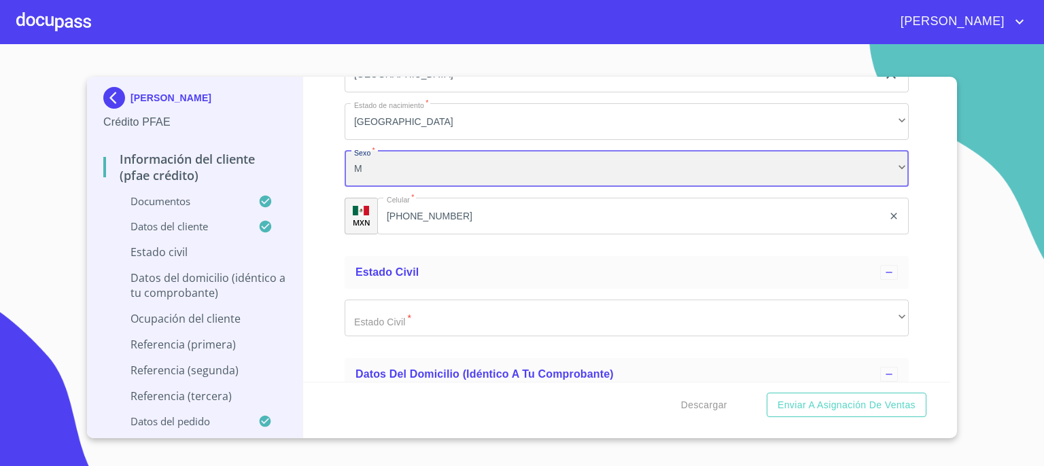
scroll to position [4864, 0]
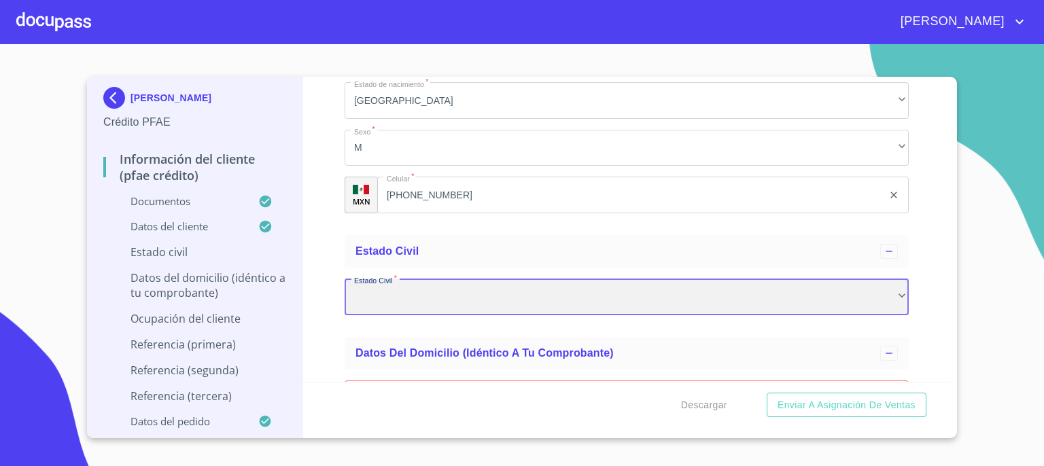
click at [889, 293] on div "​" at bounding box center [627, 297] width 564 height 37
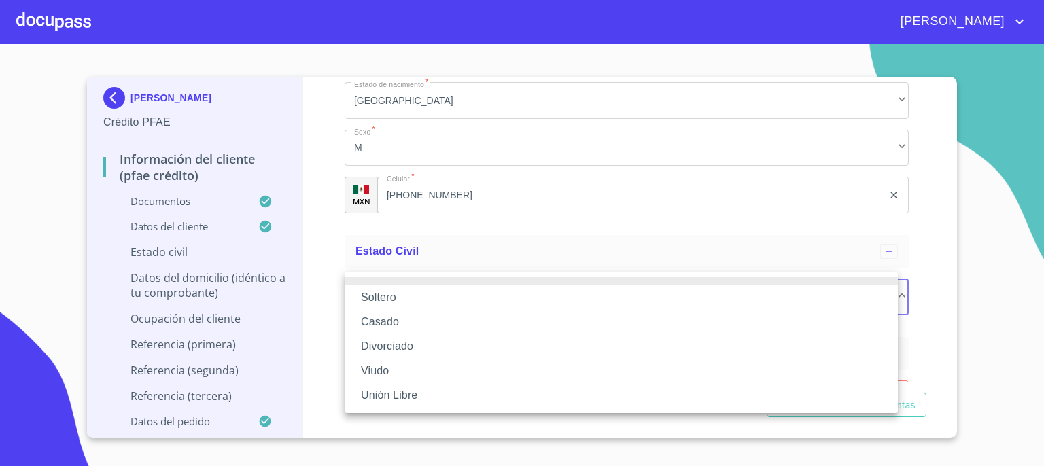
click at [841, 298] on li "Soltero" at bounding box center [621, 298] width 553 height 24
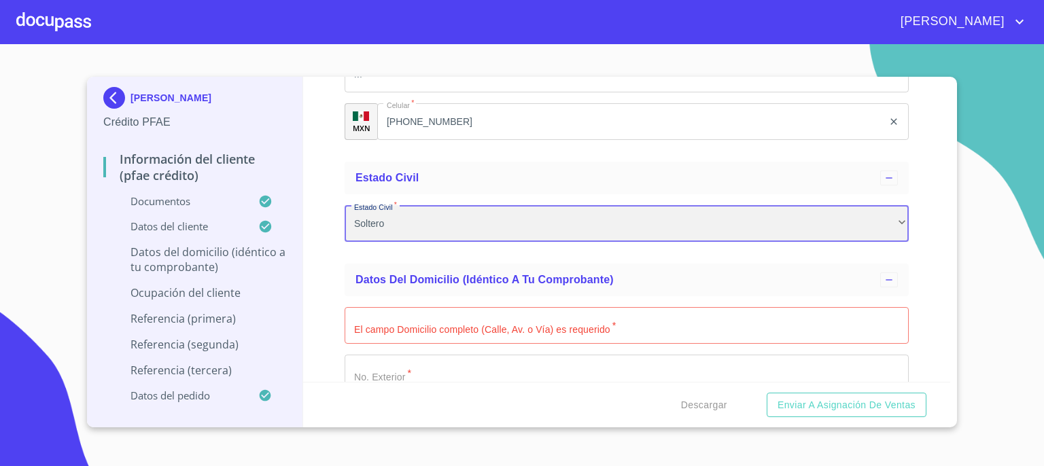
scroll to position [4946, 0]
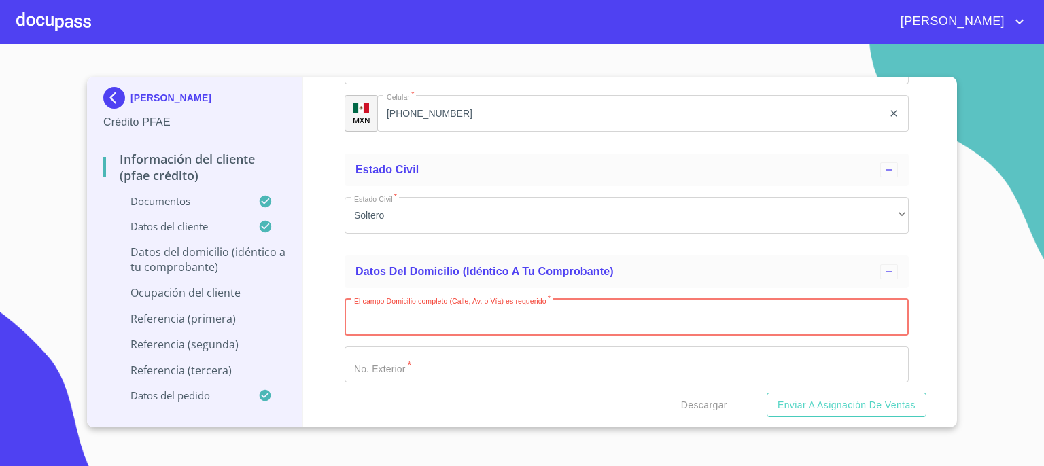
click at [820, 317] on input "Documento de identificación.   *" at bounding box center [627, 317] width 564 height 37
type input "HACIENDA CORRALEJO"
click at [778, 356] on input "Documento de identificación.   *" at bounding box center [627, 365] width 564 height 37
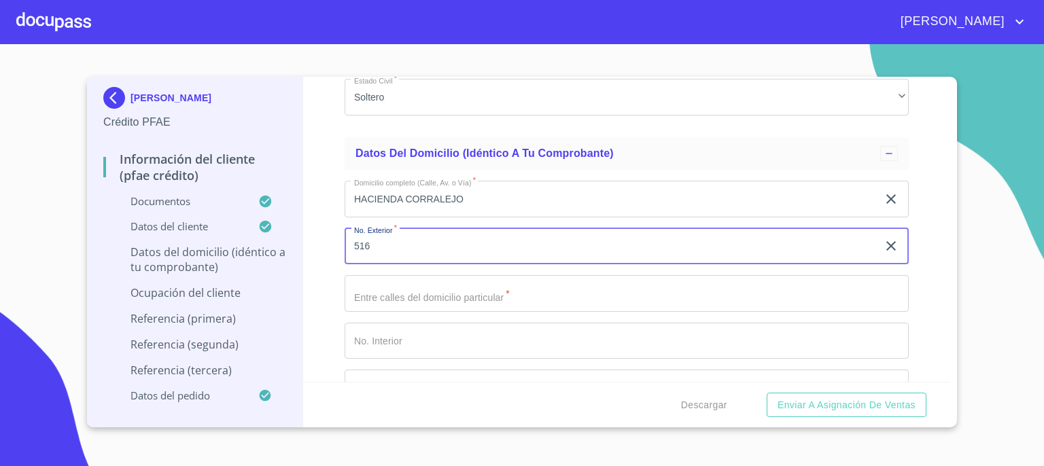
scroll to position [5081, 0]
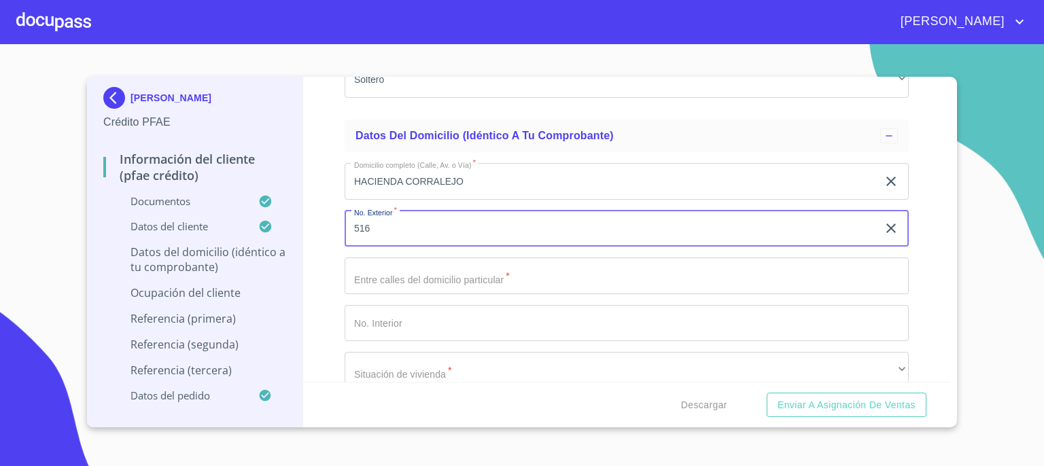
type input "516"
click at [775, 271] on input "Documento de identificación.   *" at bounding box center [627, 276] width 564 height 37
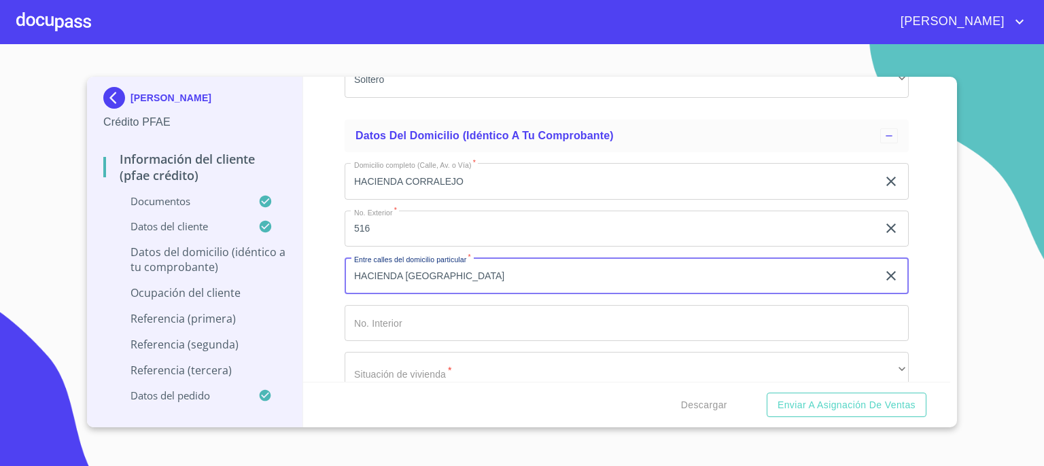
type input "HACIENDA [GEOGRAPHIC_DATA]"
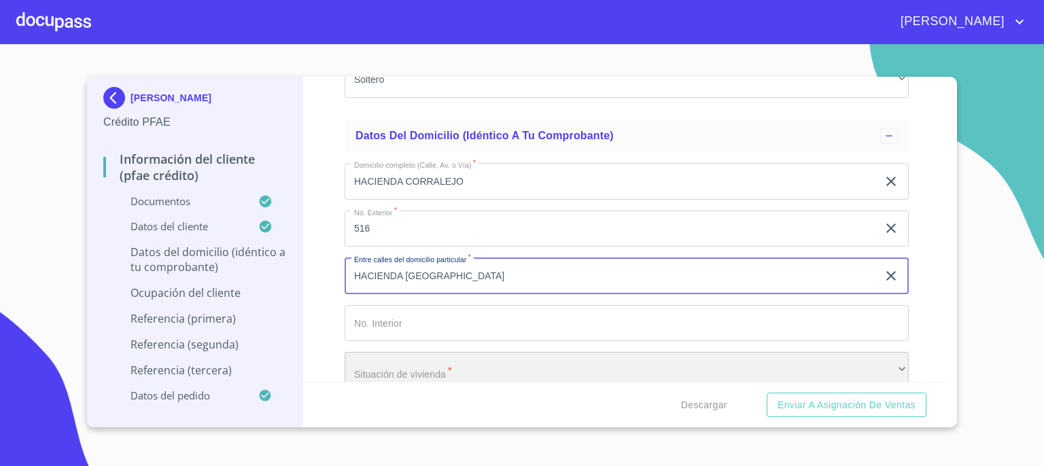
click at [724, 354] on div "​" at bounding box center [627, 370] width 564 height 37
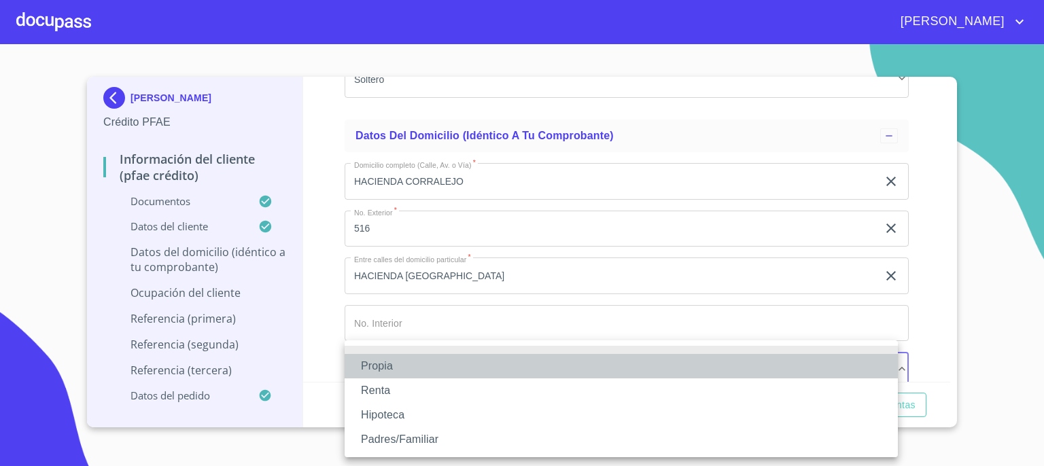
click at [718, 360] on li "Propia" at bounding box center [621, 366] width 553 height 24
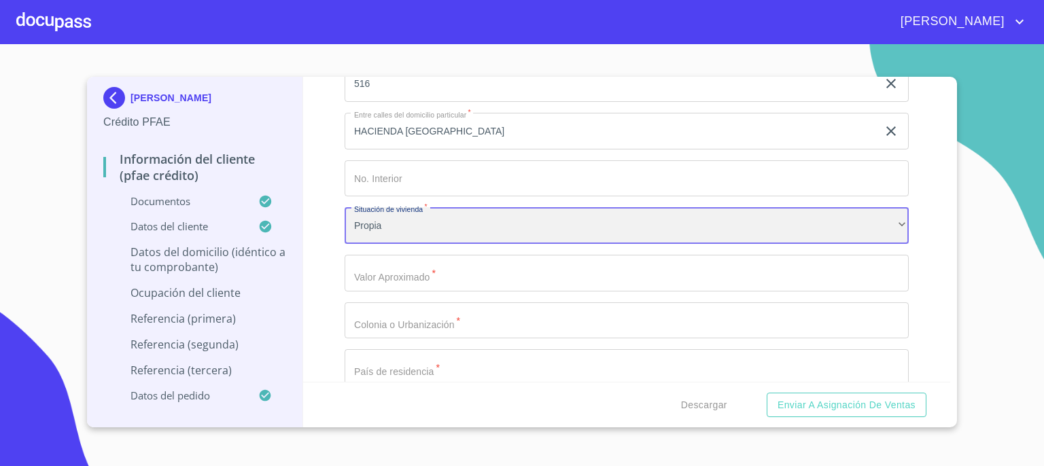
scroll to position [5245, 0]
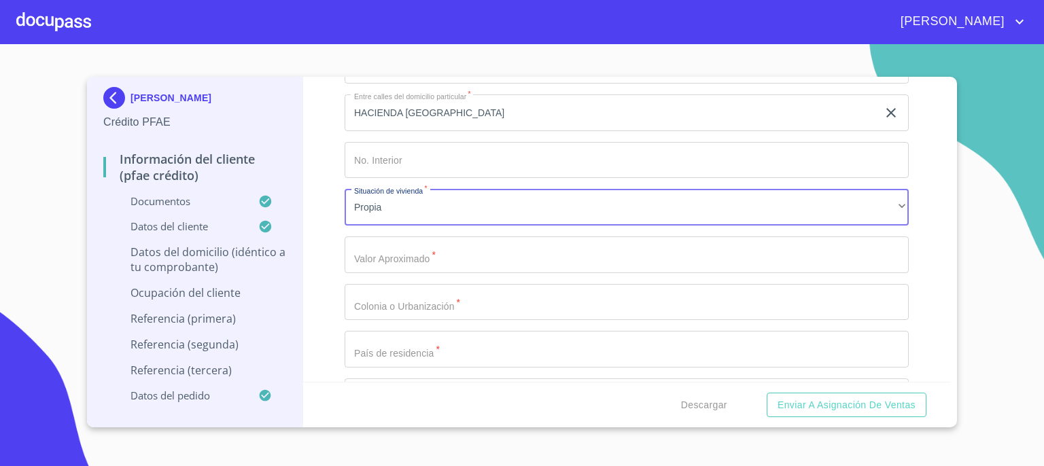
click at [824, 257] on input "Documento de identificación.   *" at bounding box center [627, 255] width 564 height 37
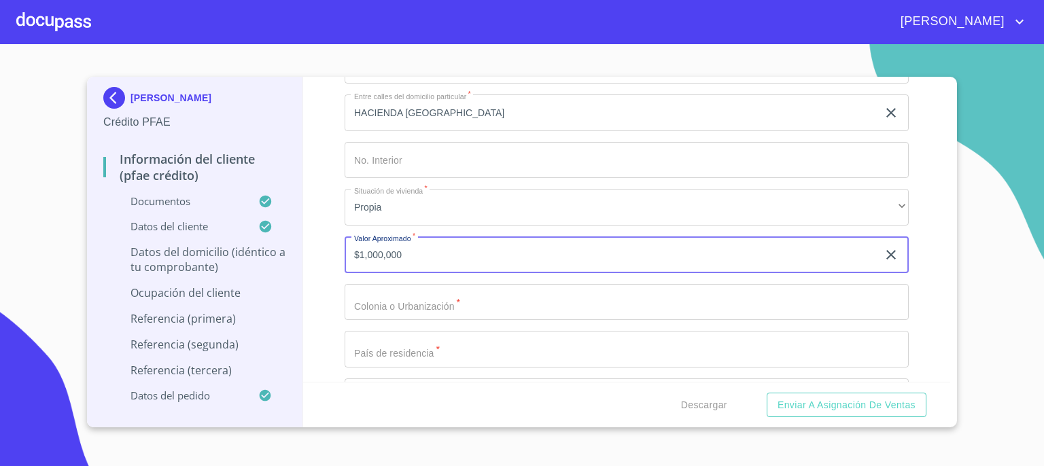
type input "$1,000,000"
click at [789, 294] on input "Documento de identificación.   *" at bounding box center [627, 302] width 564 height 37
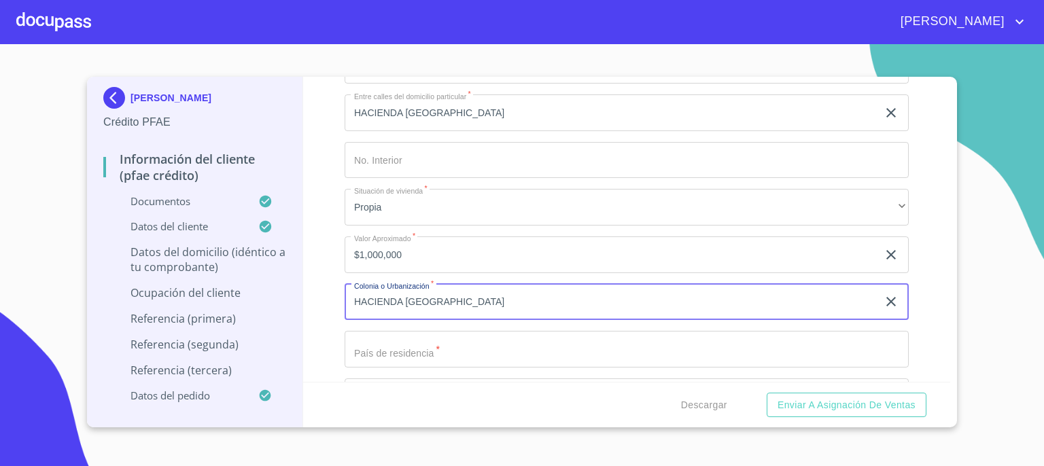
type input "HACIENDA [GEOGRAPHIC_DATA]"
click at [762, 347] on input "Documento de identificación.   *" at bounding box center [627, 349] width 564 height 37
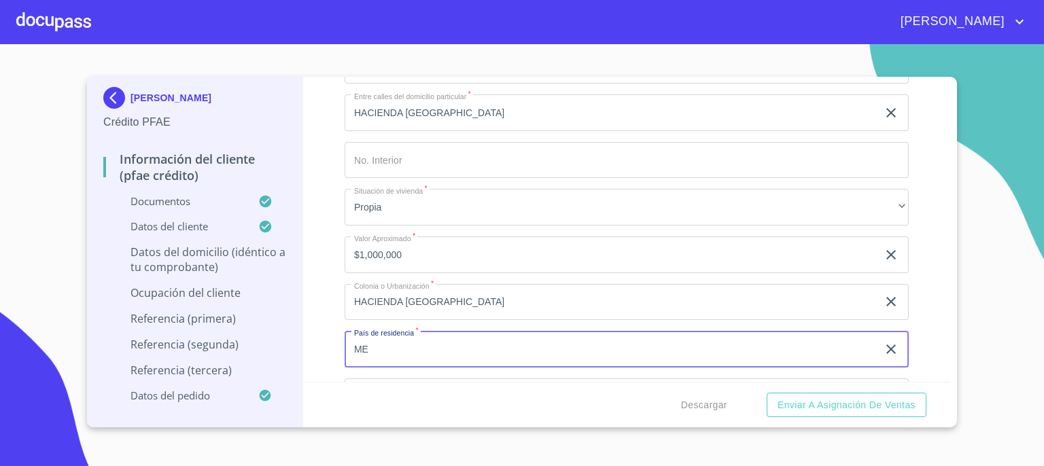
type input "[GEOGRAPHIC_DATA]"
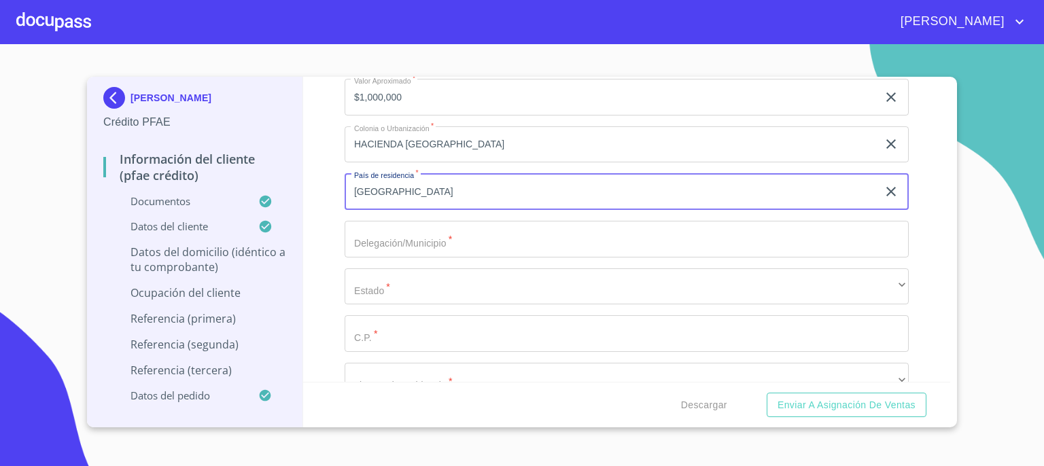
scroll to position [5408, 0]
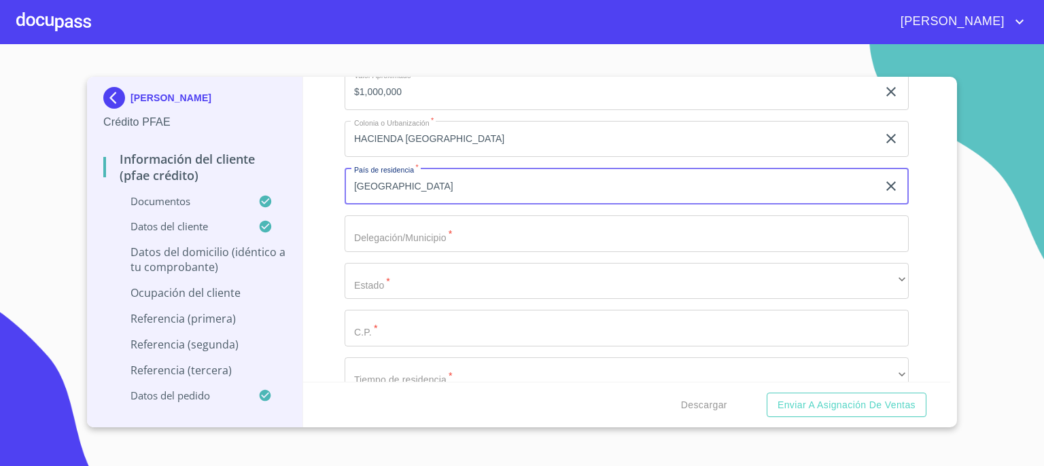
click at [769, 235] on input "Documento de identificación.   *" at bounding box center [627, 233] width 564 height 37
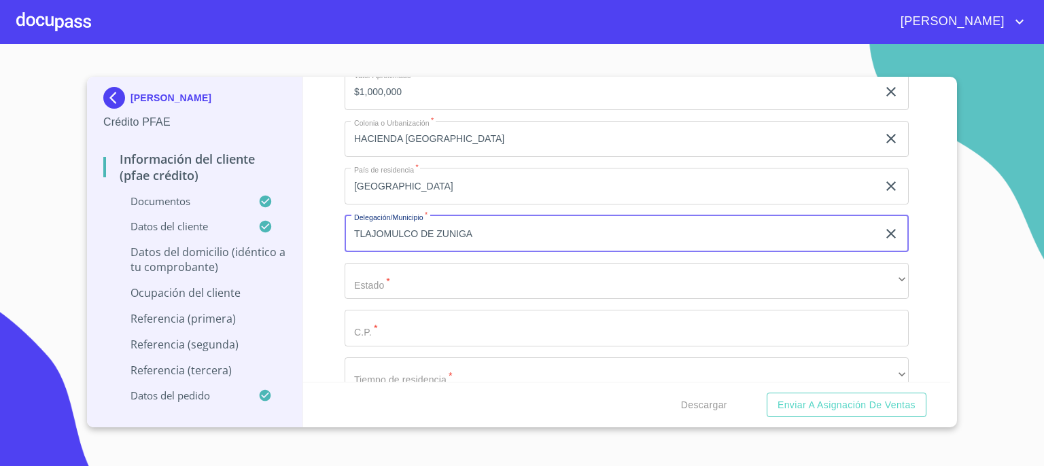
type input "TLAJOMULCO DE ZUNIGA"
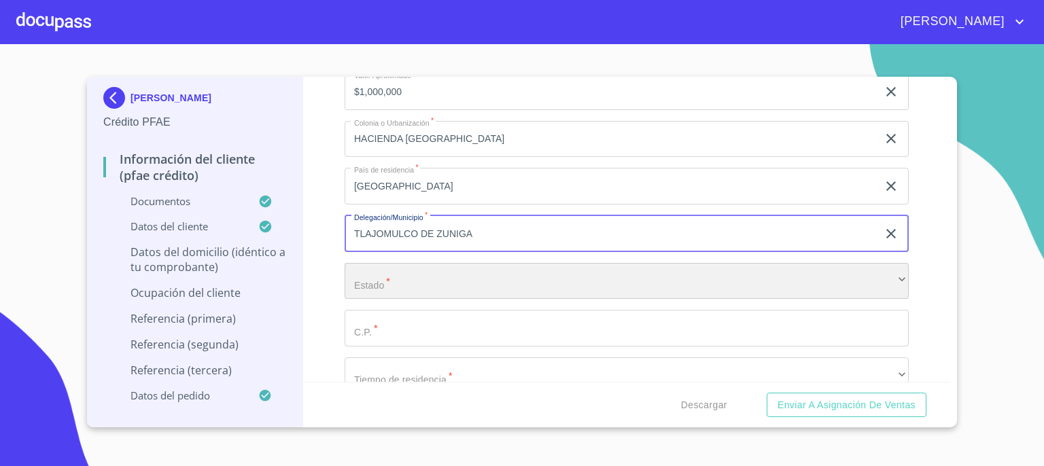
click at [702, 270] on div "​" at bounding box center [627, 281] width 564 height 37
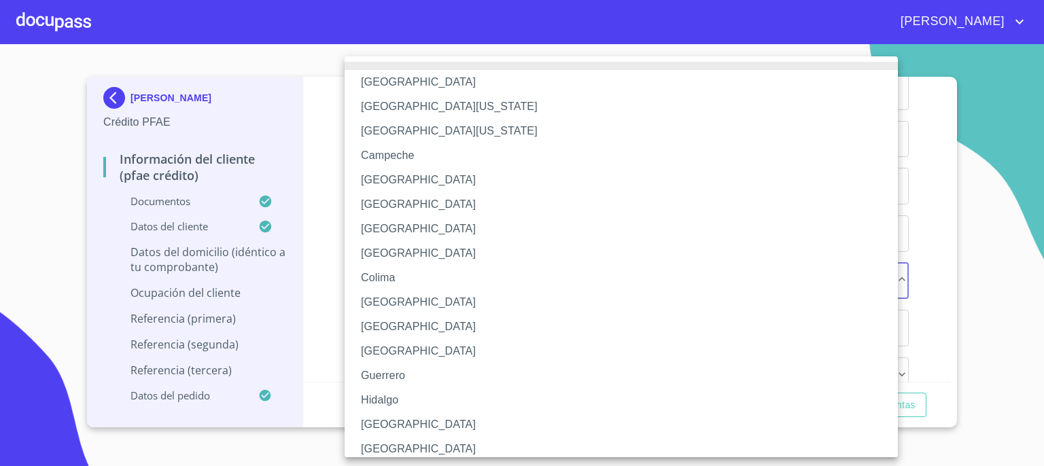
click at [572, 418] on li "[GEOGRAPHIC_DATA]" at bounding box center [627, 425] width 564 height 24
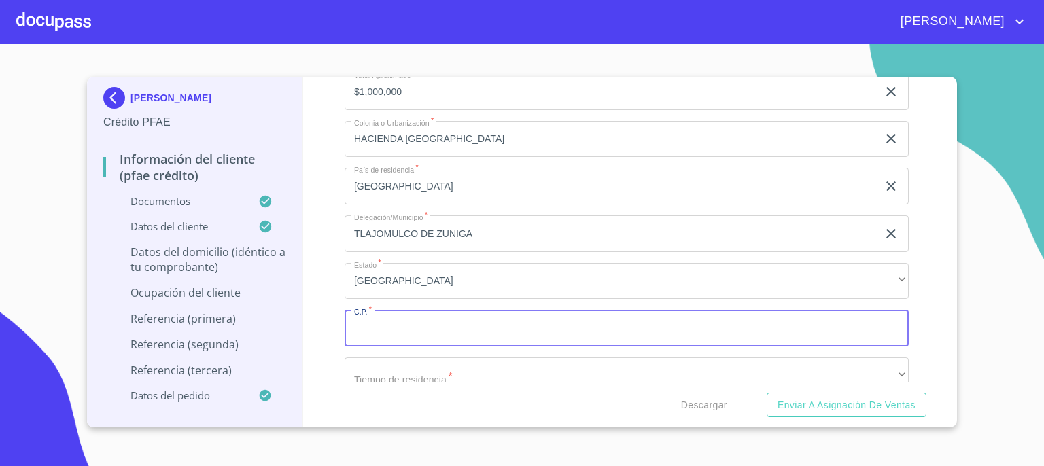
click at [570, 316] on input "Documento de identificación.   *" at bounding box center [627, 328] width 564 height 37
type input "45655"
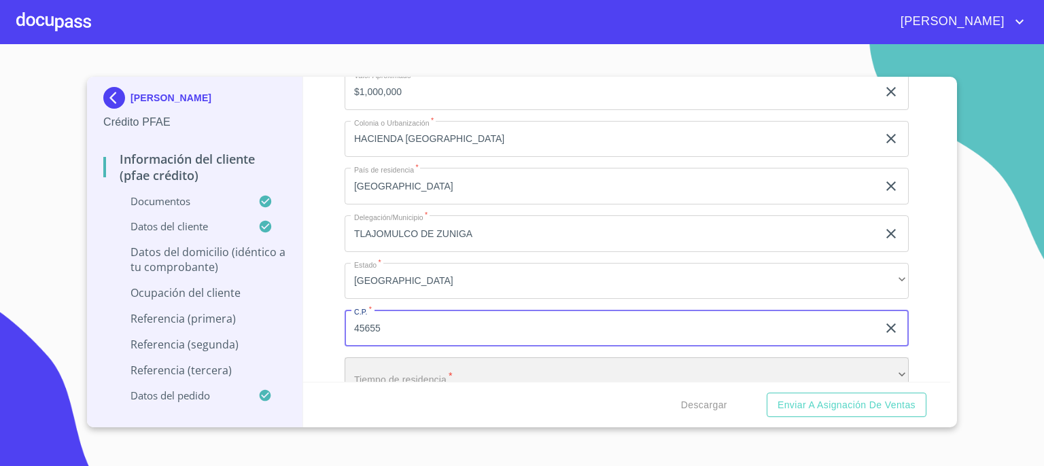
click at [568, 366] on div "​" at bounding box center [627, 376] width 564 height 37
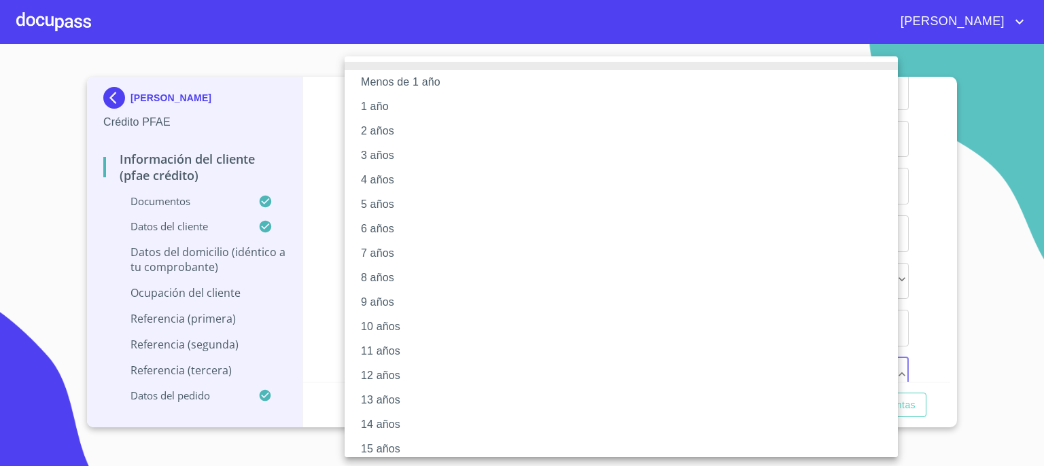
click at [738, 188] on li "4 años" at bounding box center [627, 180] width 564 height 24
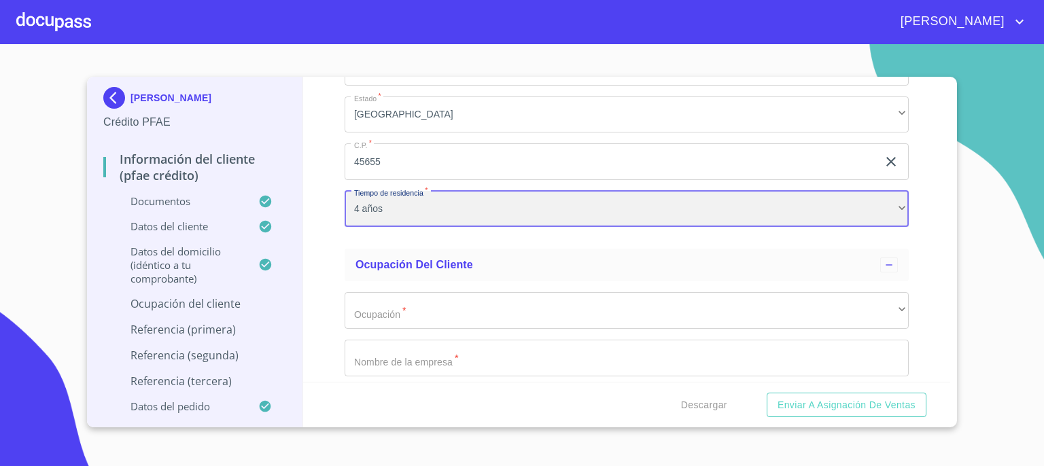
scroll to position [5602, 0]
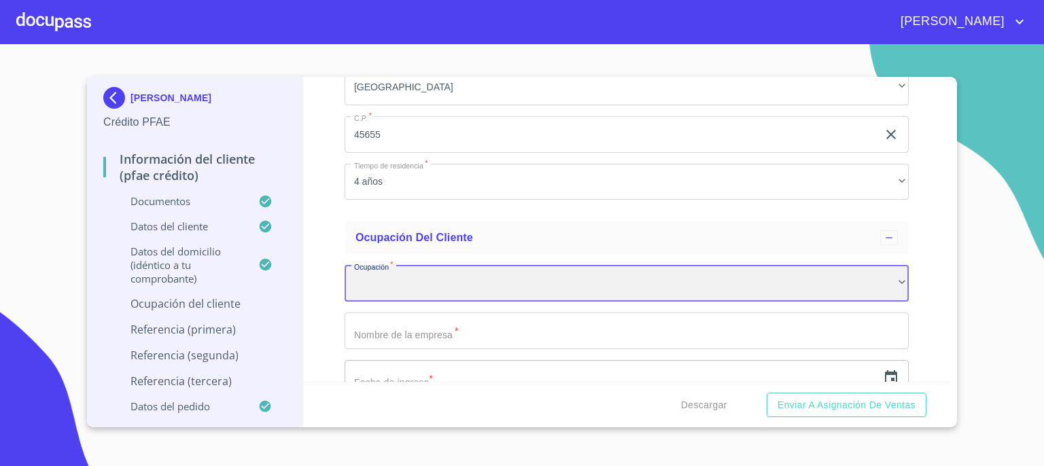
click at [888, 278] on div "​" at bounding box center [627, 283] width 564 height 37
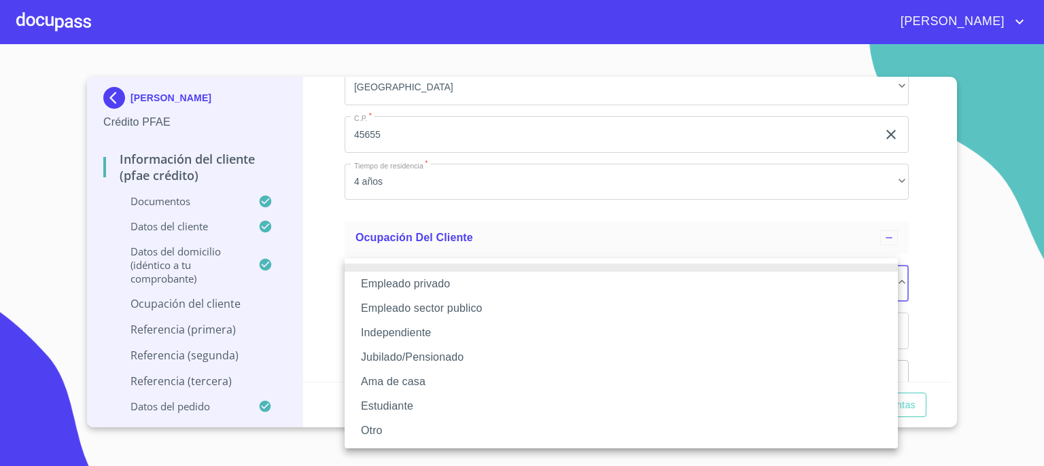
click at [827, 327] on li "Independiente" at bounding box center [621, 333] width 553 height 24
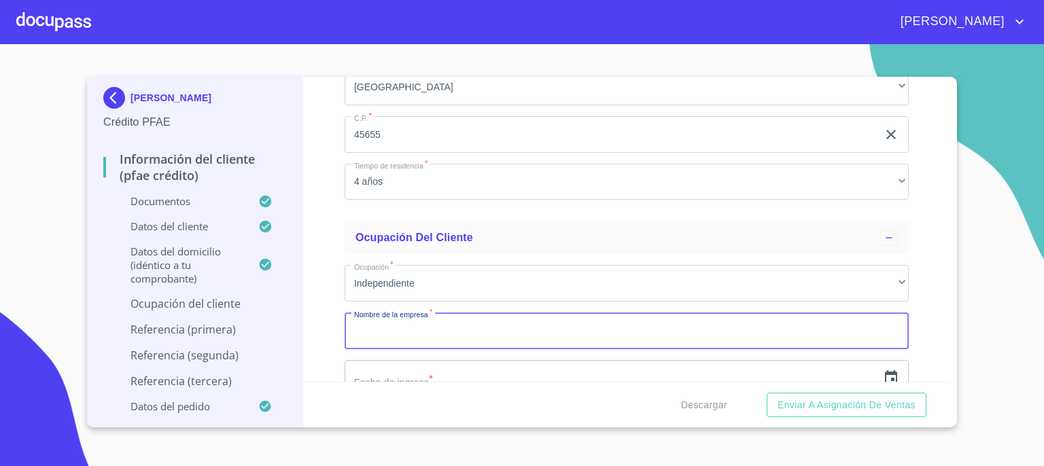
click at [807, 323] on input "Documento de identificación.   *" at bounding box center [627, 331] width 564 height 37
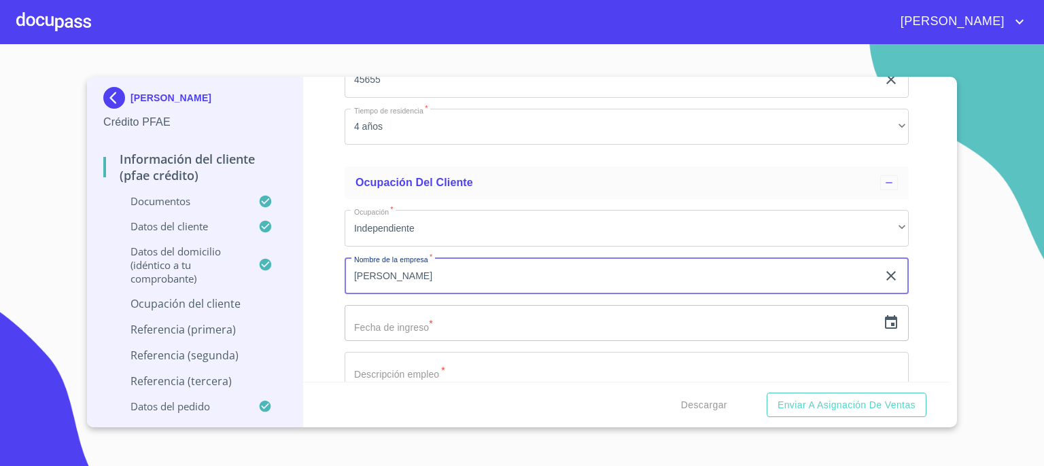
scroll to position [5683, 0]
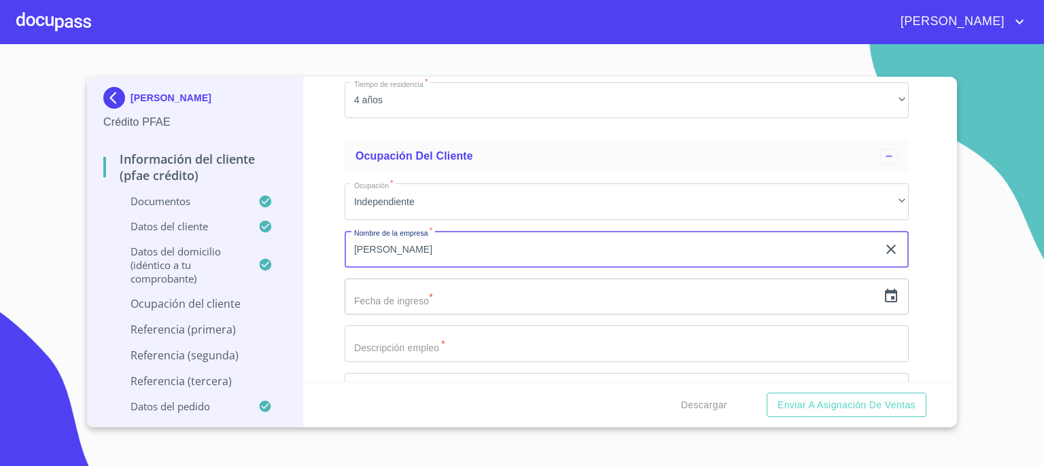
type input "[PERSON_NAME]"
click at [883, 292] on icon "button" at bounding box center [891, 296] width 16 height 16
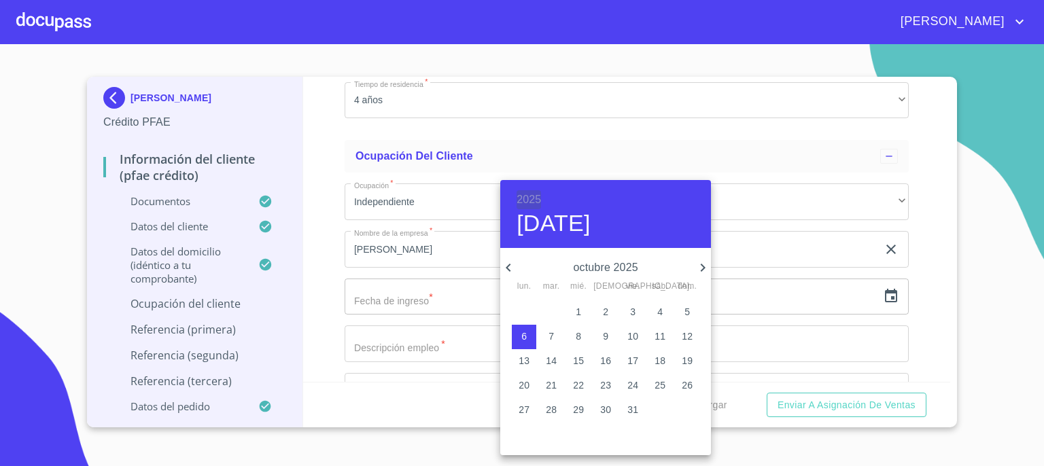
click at [534, 196] on h6 "2025" at bounding box center [529, 199] width 24 height 19
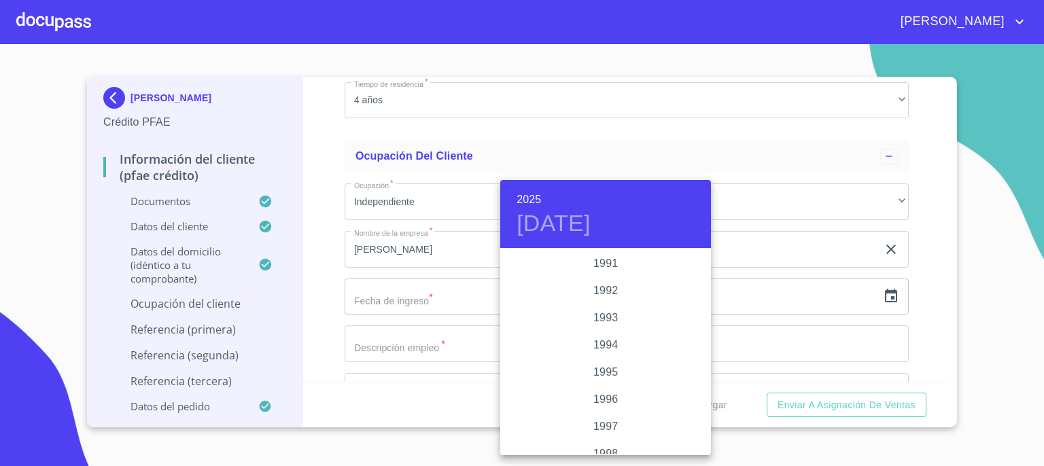
scroll to position [1767, 0]
click at [604, 291] on div "1991" at bounding box center [605, 290] width 211 height 27
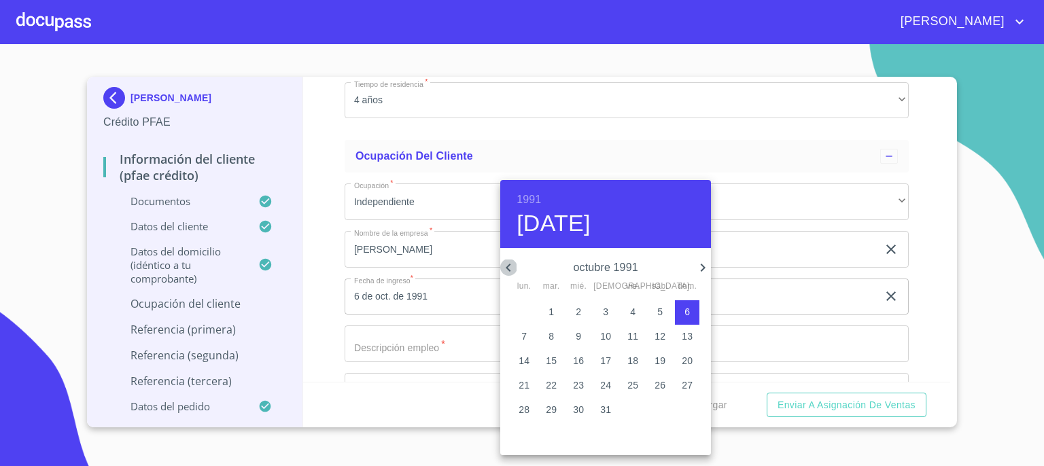
click at [510, 267] on icon "button" at bounding box center [508, 268] width 16 height 16
click at [610, 365] on p "15" at bounding box center [605, 361] width 11 height 14
type input "15 de ago. de 1991"
click at [440, 338] on div at bounding box center [522, 233] width 1044 height 466
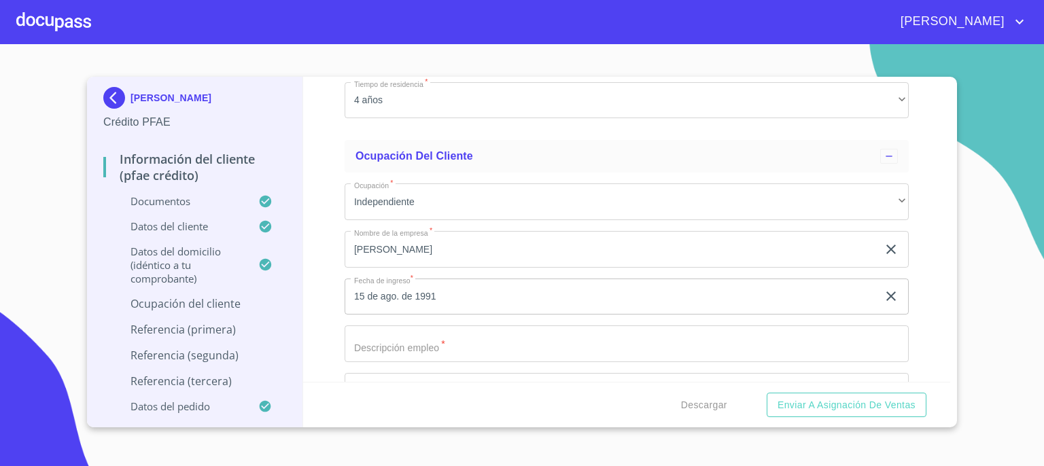
click at [469, 336] on input "Documento de identificación.   *" at bounding box center [627, 344] width 564 height 37
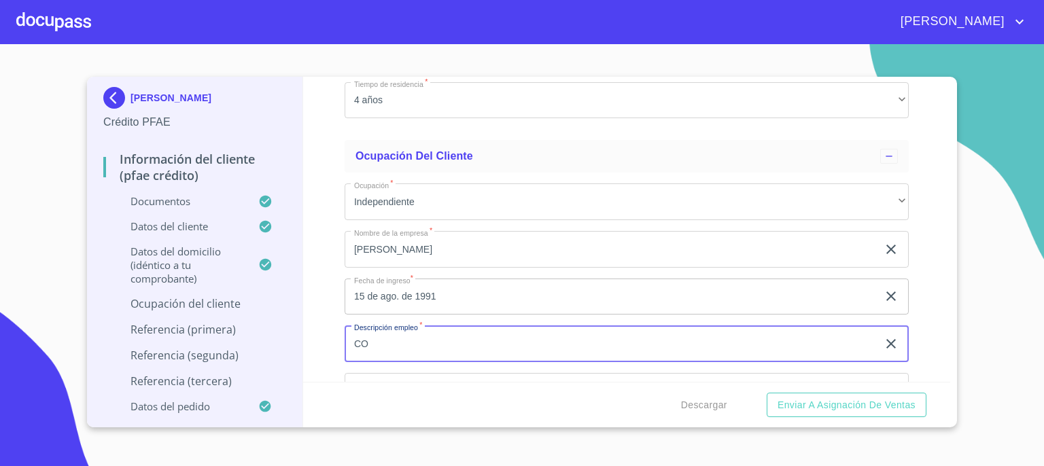
type input "C"
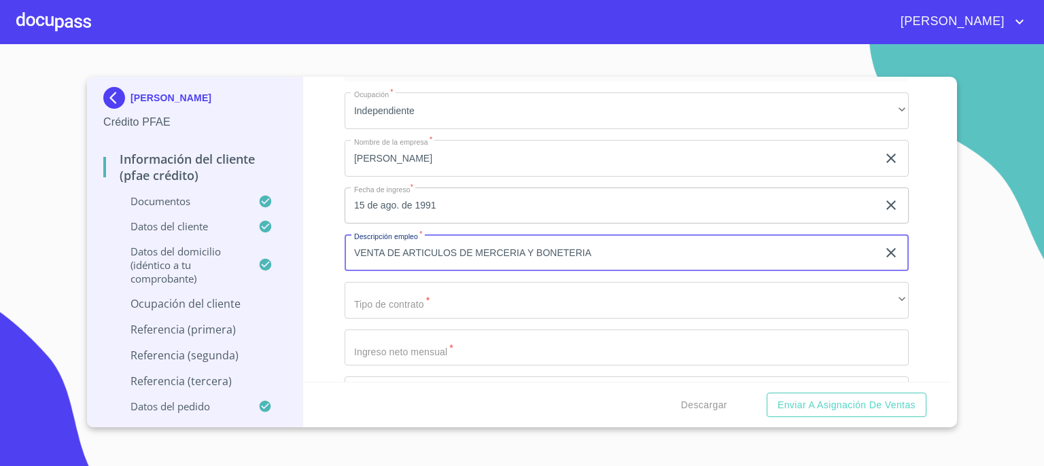
scroll to position [5792, 0]
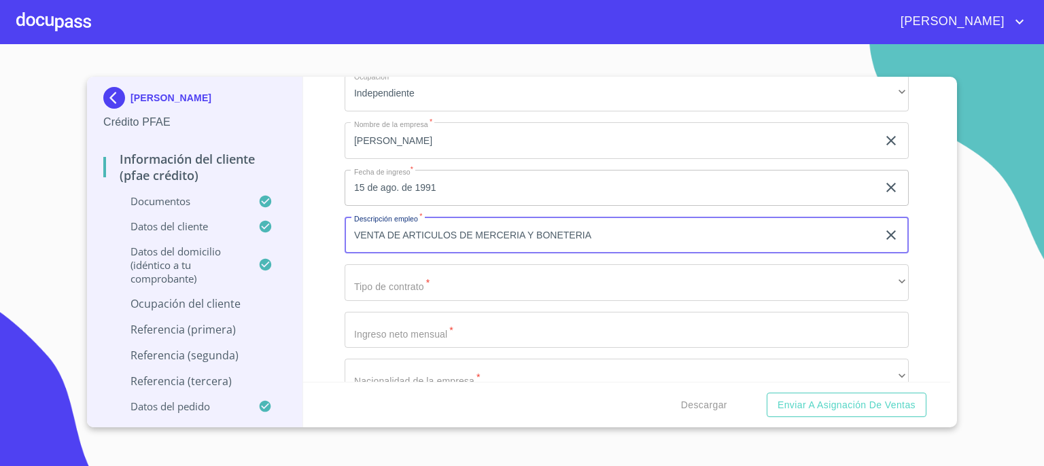
type input "VENTA DE ARTICULOS DE MERCERIA Y BONETERIA"
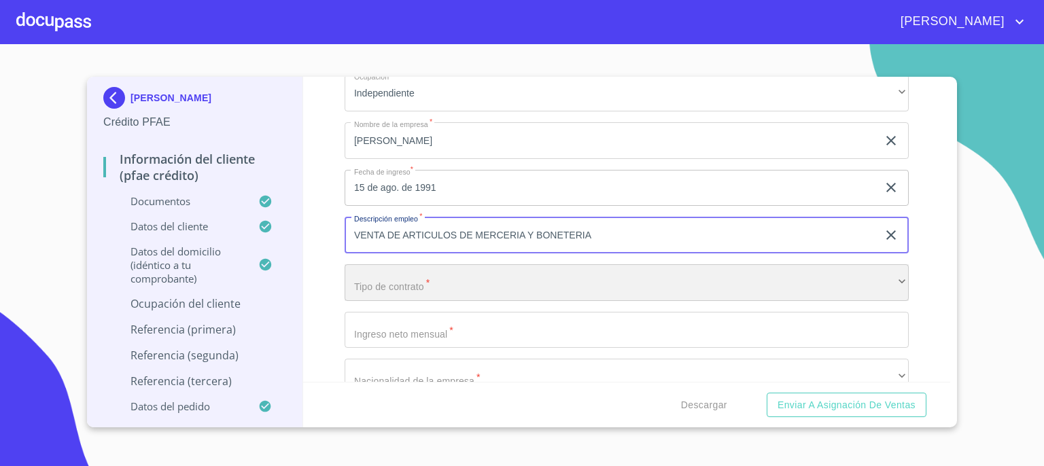
click at [710, 282] on div "​" at bounding box center [627, 282] width 564 height 37
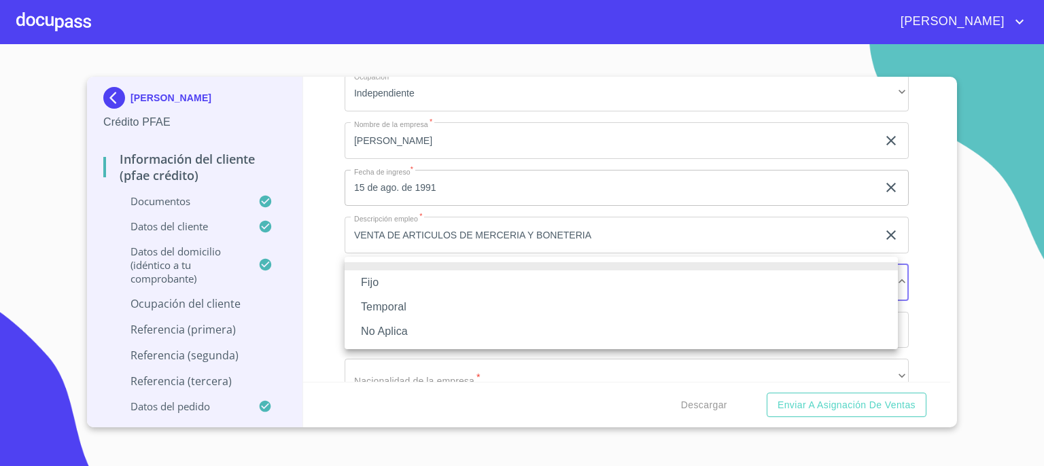
click at [710, 282] on li "Fijo" at bounding box center [621, 283] width 553 height 24
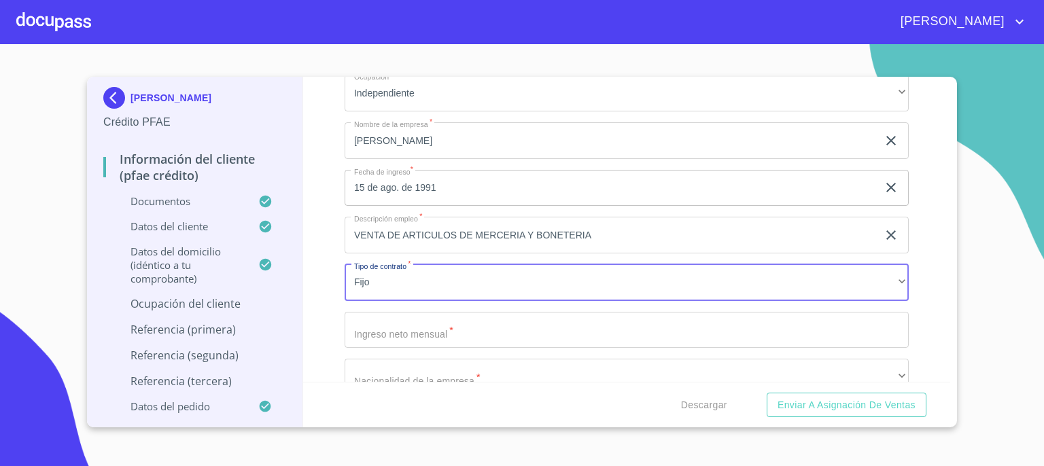
click at [683, 329] on input "Documento de identificación.   *" at bounding box center [627, 330] width 564 height 37
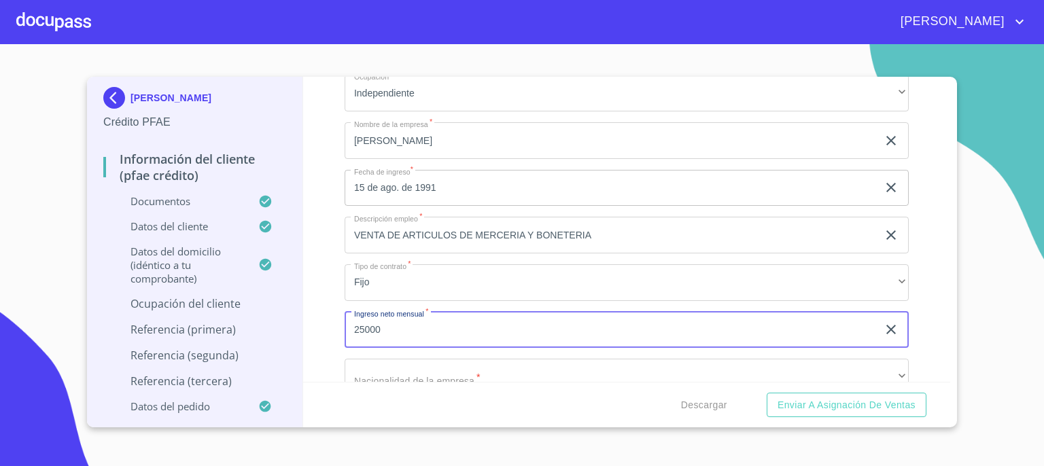
type input "25000"
click at [919, 353] on div "Información del cliente (PFAE crédito) Documentos Documento de identificación. …" at bounding box center [627, 229] width 648 height 305
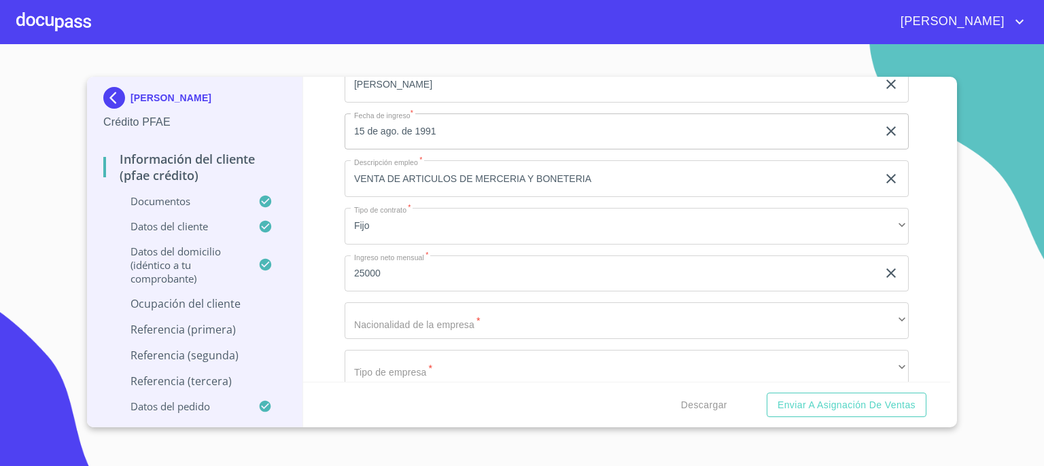
scroll to position [5873, 0]
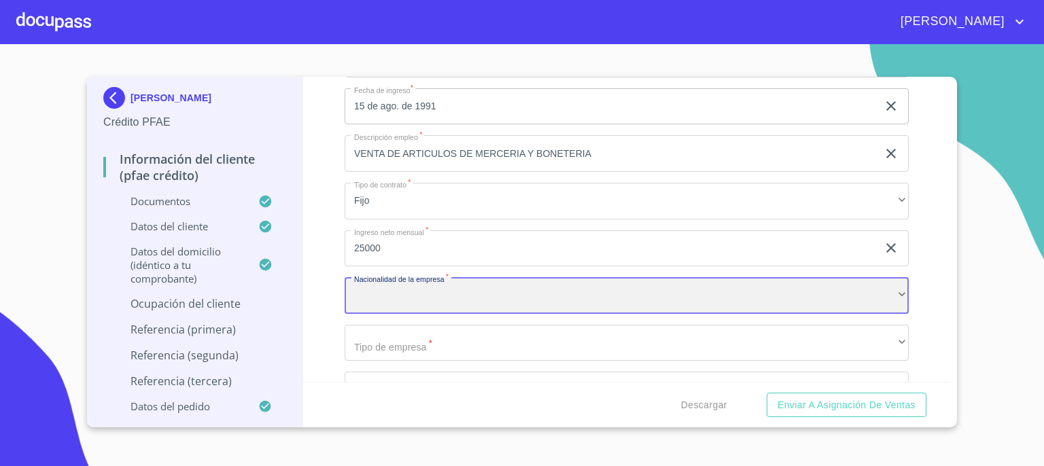
click at [885, 292] on div "​" at bounding box center [627, 295] width 564 height 37
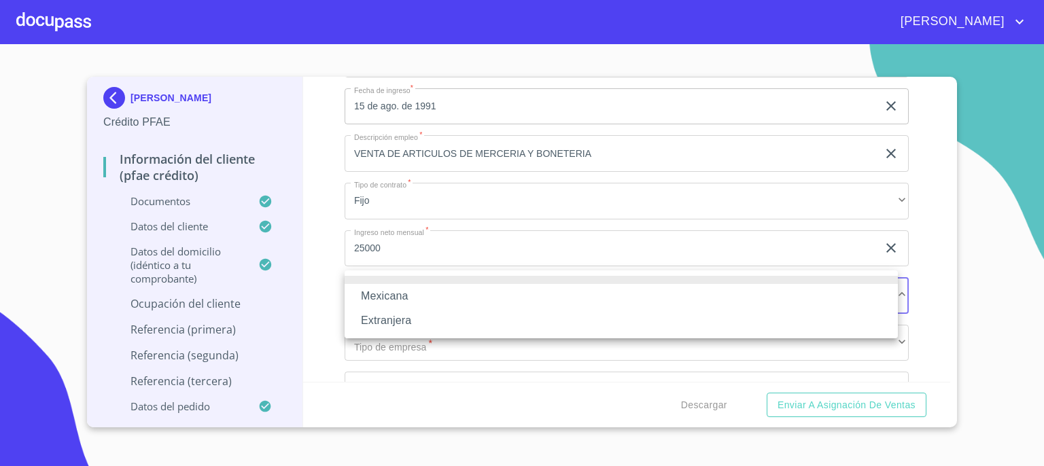
click at [842, 305] on li "Mexicana" at bounding box center [621, 296] width 553 height 24
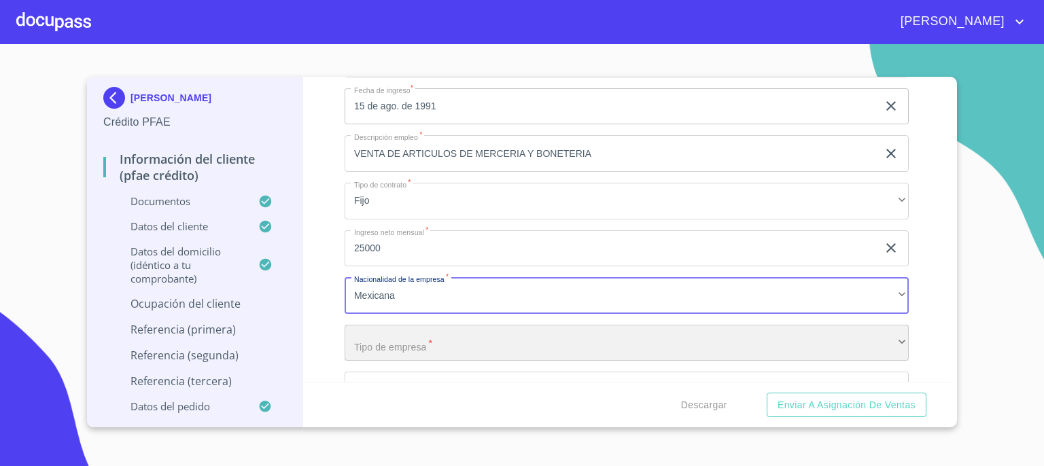
click at [816, 330] on div "​" at bounding box center [627, 343] width 564 height 37
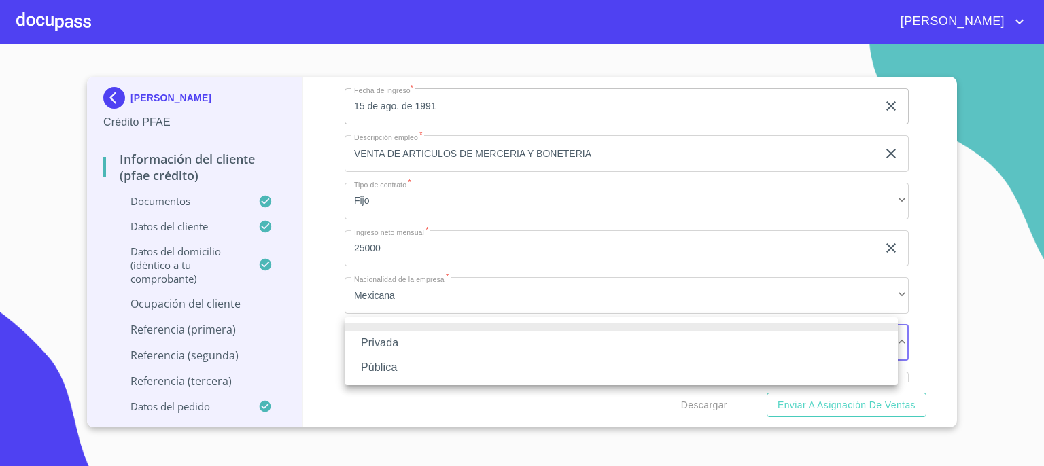
click at [809, 339] on li "Privada" at bounding box center [621, 343] width 553 height 24
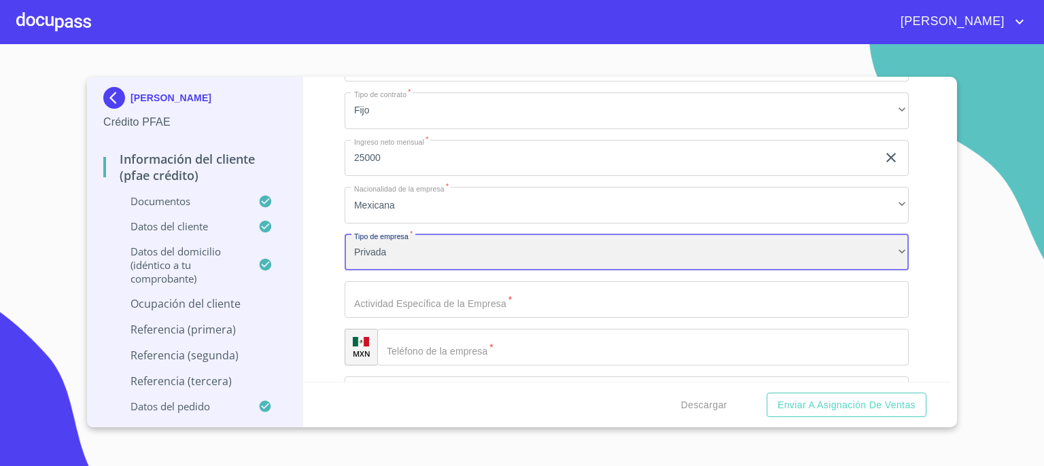
scroll to position [5982, 0]
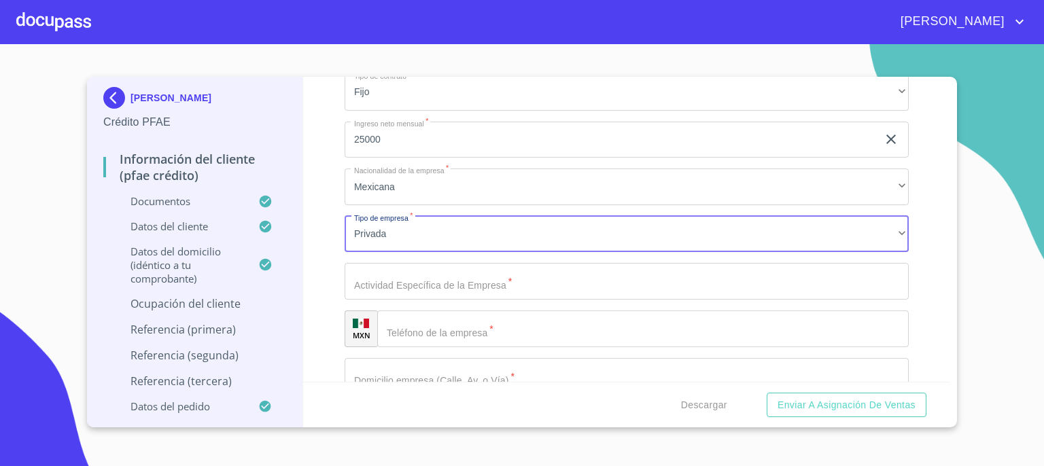
click at [829, 278] on input "Documento de identificación.   *" at bounding box center [627, 281] width 564 height 37
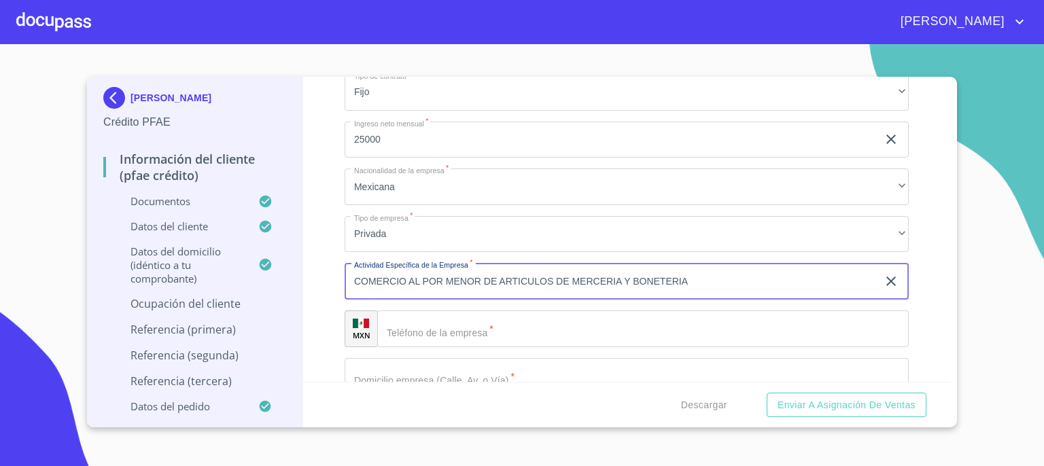
type input "COMERCIO AL POR MENOR DE ARTICULOS DE MERCERIA Y BONETERIA"
click at [783, 324] on input "Documento de identificación.   *" at bounding box center [643, 329] width 532 height 37
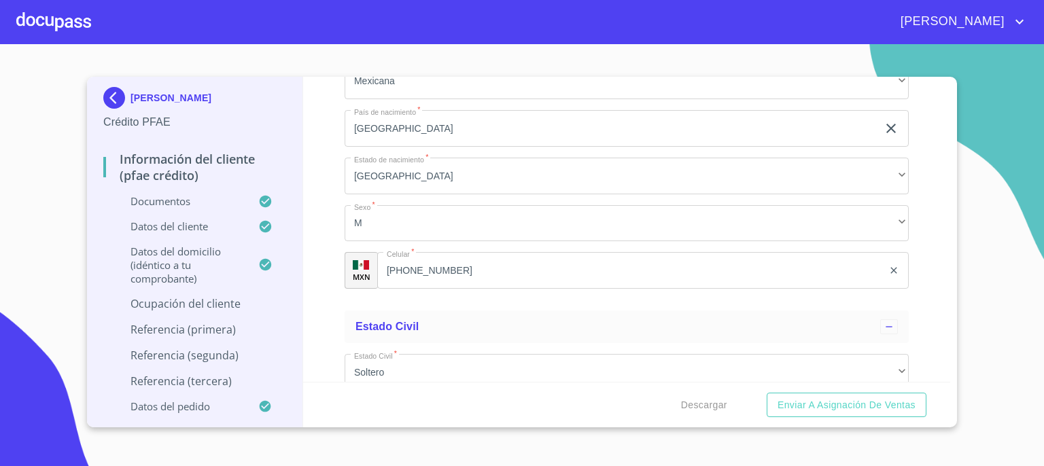
scroll to position [4805, 0]
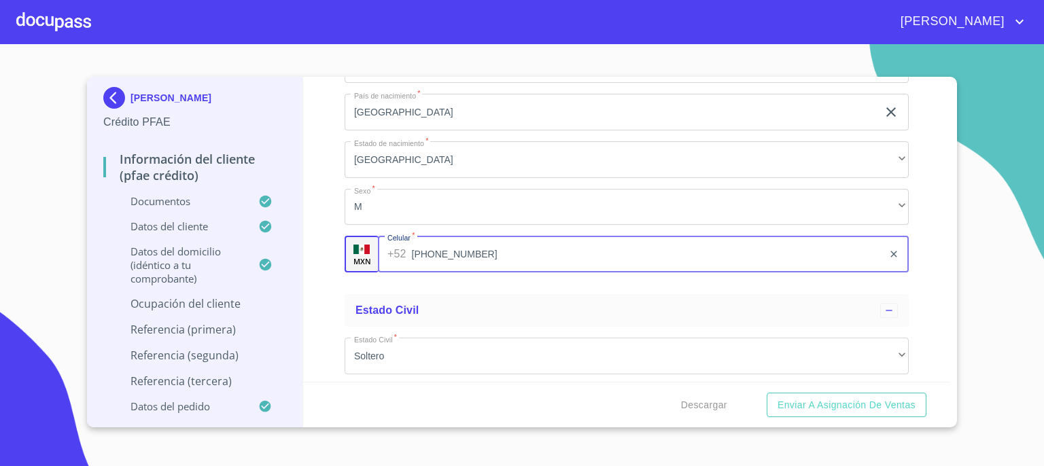
drag, startPoint x: 449, startPoint y: 247, endPoint x: 443, endPoint y: 242, distance: 7.8
click at [443, 242] on input "[PHONE_NUMBER]" at bounding box center [647, 254] width 471 height 37
click at [481, 245] on input "[PHONE_NUMBER]" at bounding box center [647, 254] width 471 height 37
drag, startPoint x: 474, startPoint y: 243, endPoint x: 413, endPoint y: 245, distance: 61.2
click at [413, 245] on input "[PHONE_NUMBER]" at bounding box center [647, 254] width 471 height 37
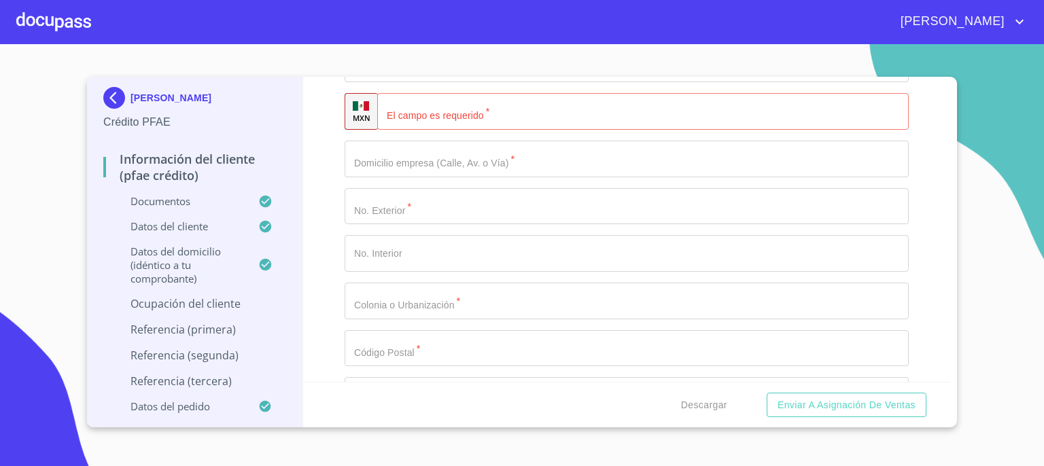
scroll to position [6209, 0]
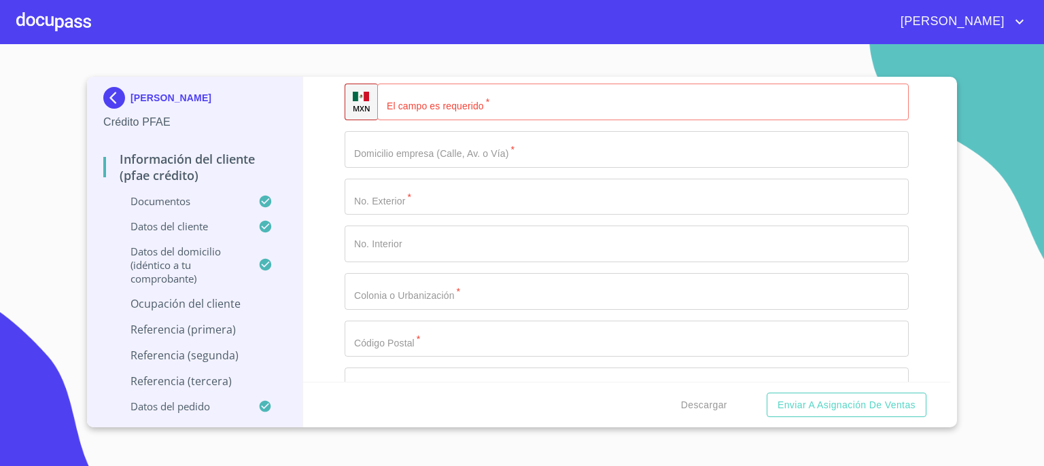
click at [607, 99] on input "Documento de identificación.   *" at bounding box center [643, 102] width 532 height 37
paste input "[PHONE_NUMBER]"
type input "[PHONE_NUMBER]"
click at [585, 148] on input "Documento de identificación.   *" at bounding box center [627, 149] width 564 height 37
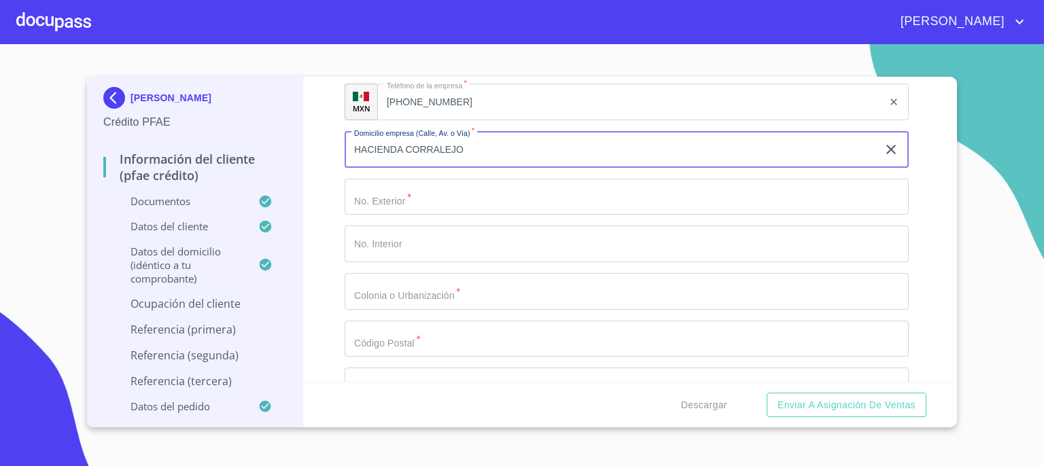
type input "HACIENDA CORRALEJO"
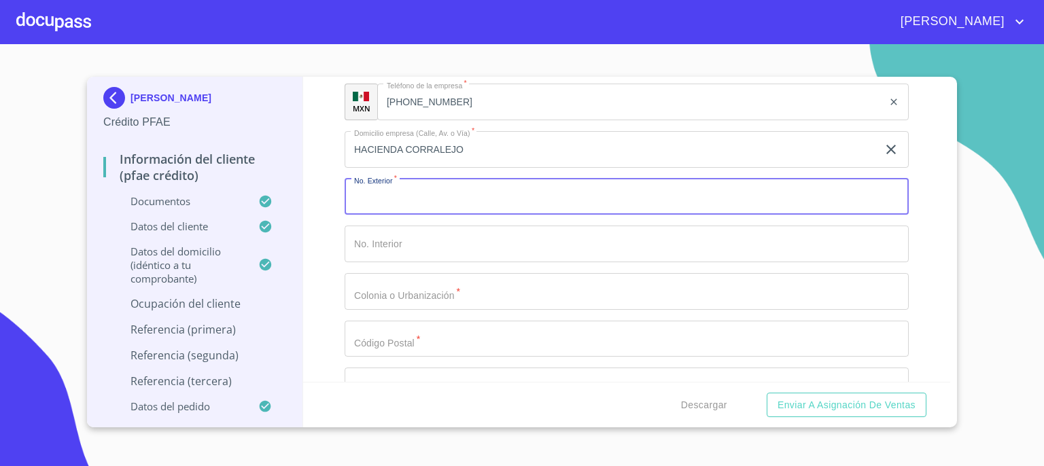
click at [747, 188] on input "Documento de identificación.   *" at bounding box center [627, 197] width 564 height 37
type input "516"
click at [647, 288] on input "Documento de identificación.   *" at bounding box center [627, 291] width 564 height 37
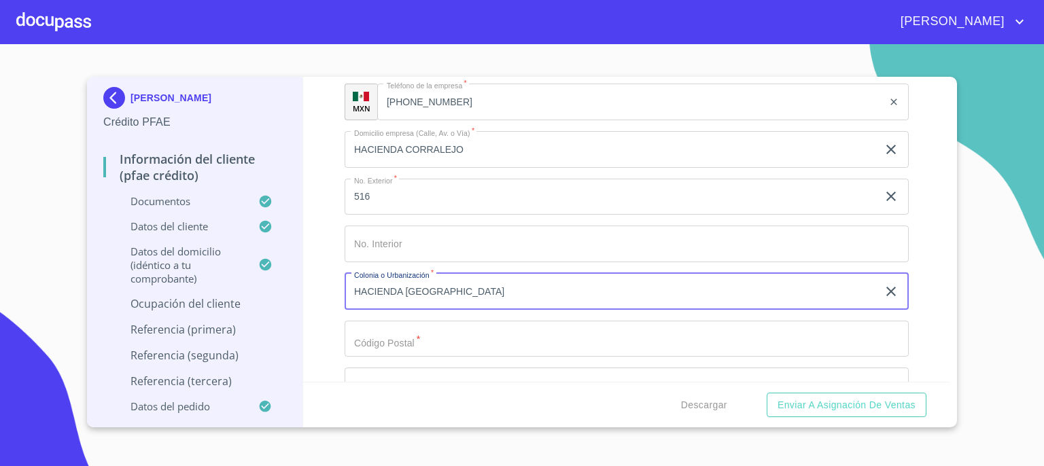
type input "HACIENDA [GEOGRAPHIC_DATA]"
click at [626, 328] on input "Documento de identificación.   *" at bounding box center [627, 339] width 564 height 37
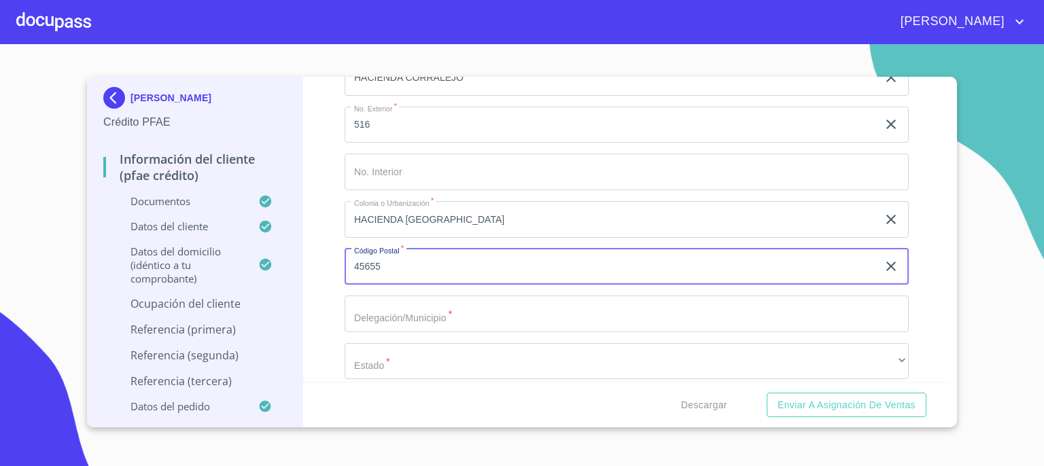
scroll to position [6291, 0]
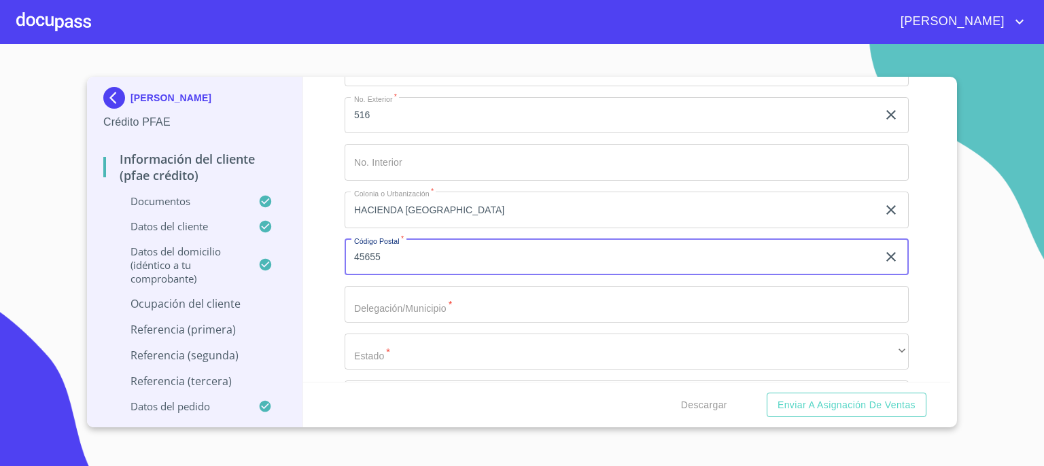
type input "45655"
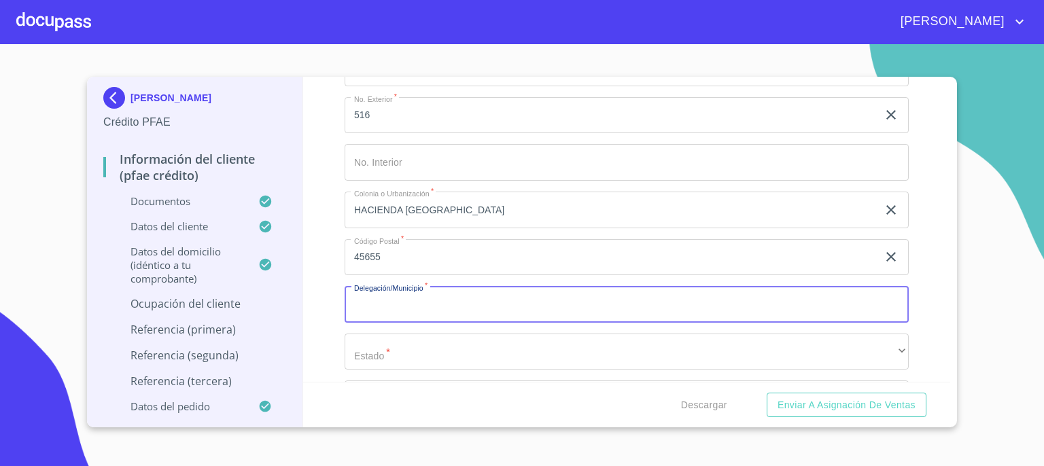
click at [723, 294] on input "Documento de identificación.   *" at bounding box center [627, 304] width 564 height 37
type input "TLAJOMULCO DE ZUÑIGA"
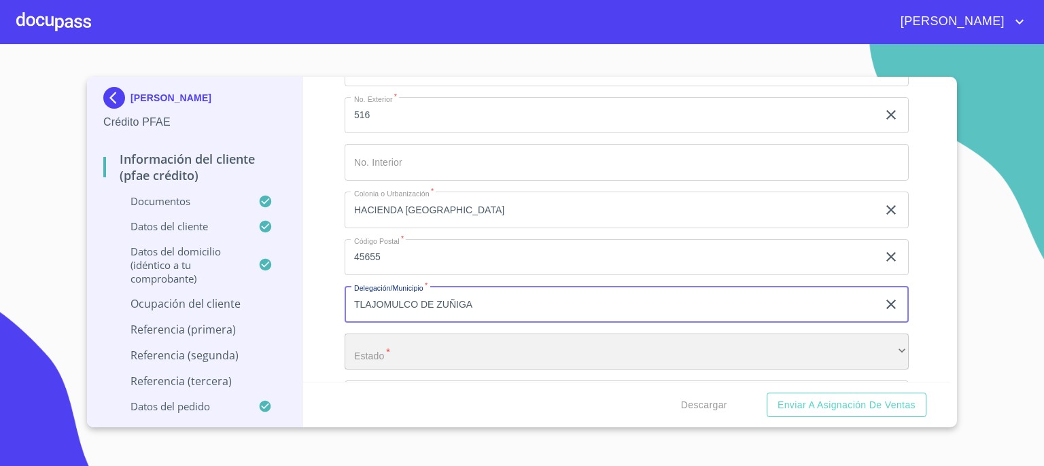
click at [710, 347] on div "​" at bounding box center [627, 352] width 564 height 37
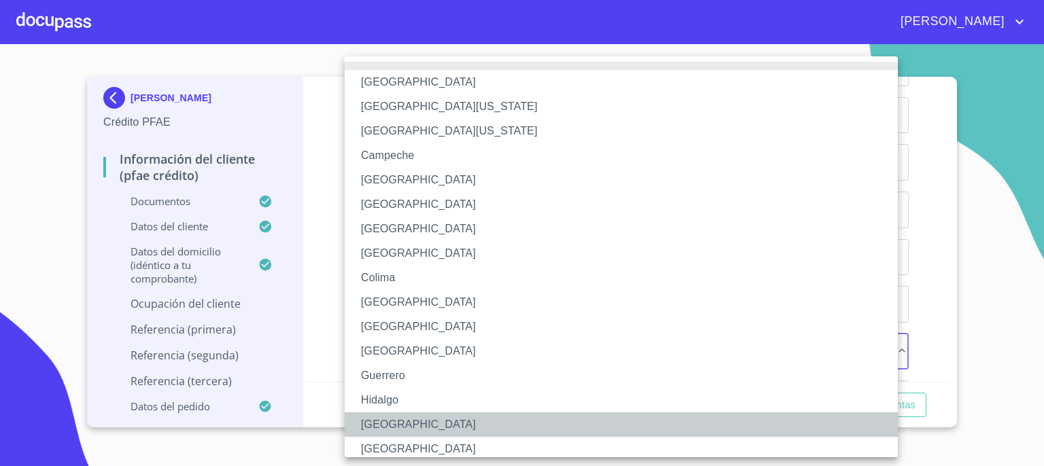
click at [625, 413] on li "[GEOGRAPHIC_DATA]" at bounding box center [627, 425] width 564 height 24
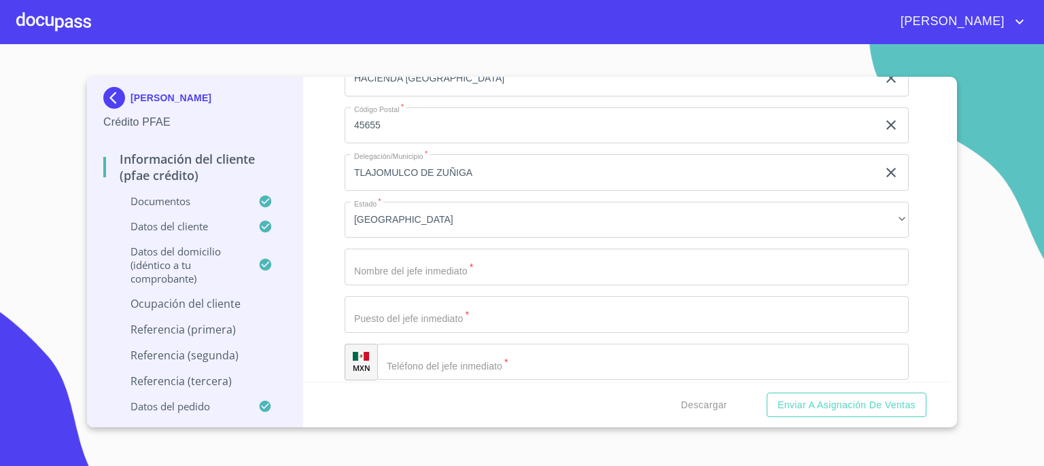
scroll to position [6439, 0]
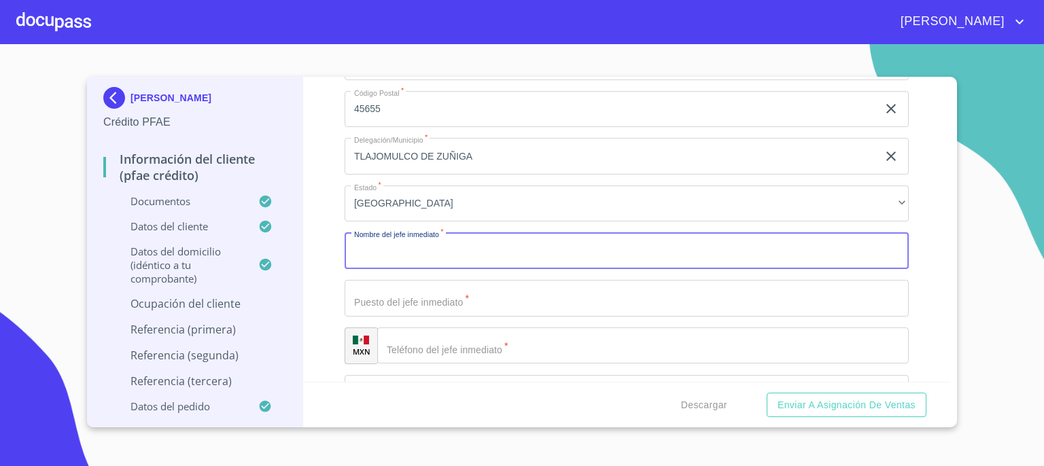
click at [628, 247] on input "Documento de identificación.   *" at bounding box center [627, 250] width 564 height 37
type input "[PERSON_NAME]"
click at [591, 300] on input "Documento de identificación.   *" at bounding box center [627, 298] width 564 height 37
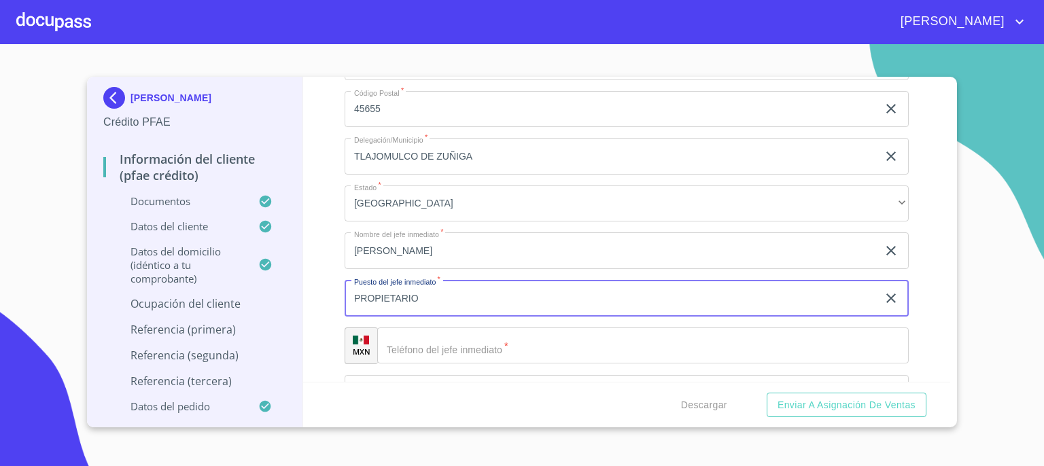
type input "PROPIETARIO"
click at [580, 345] on input "Documento de identificación.   *" at bounding box center [643, 346] width 532 height 37
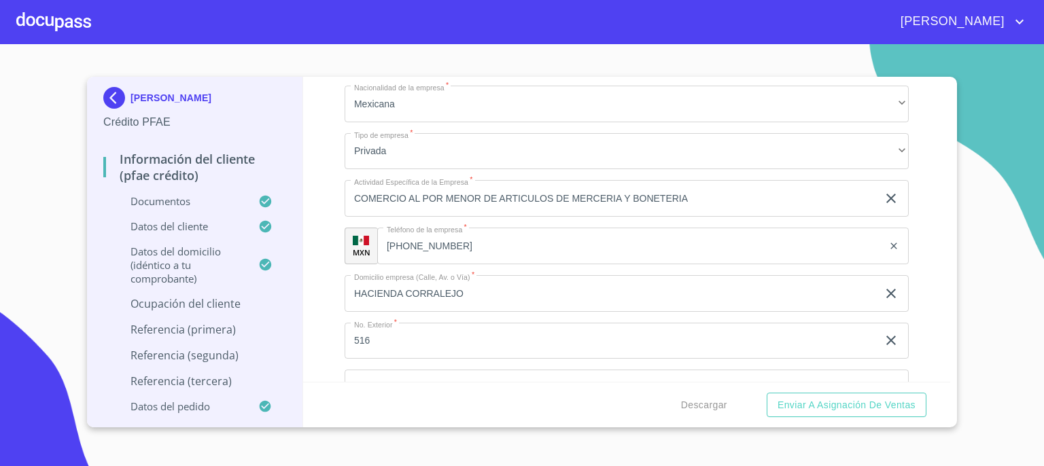
scroll to position [6049, 0]
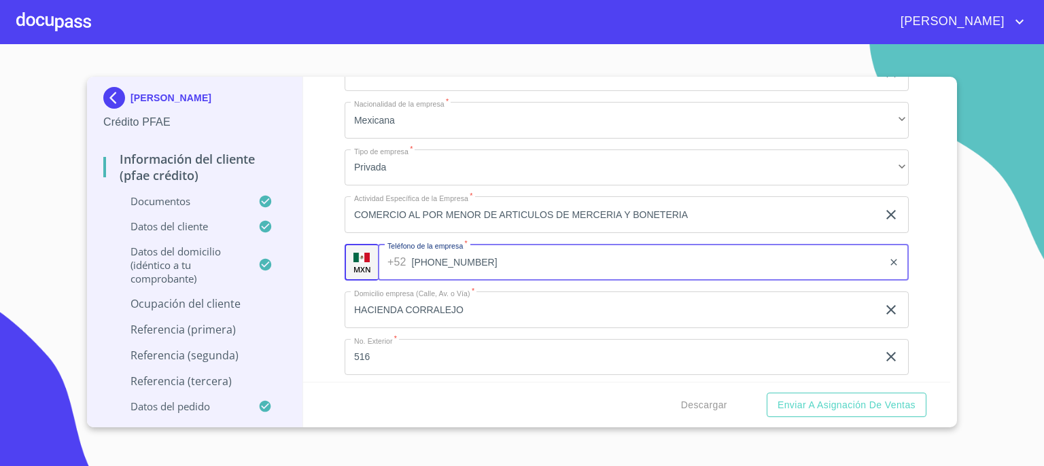
drag, startPoint x: 454, startPoint y: 251, endPoint x: 439, endPoint y: 252, distance: 15.0
click at [428, 248] on input "[PHONE_NUMBER]" at bounding box center [647, 262] width 471 height 37
drag, startPoint x: 474, startPoint y: 255, endPoint x: 411, endPoint y: 256, distance: 63.2
click at [412, 256] on input "[PHONE_NUMBER]" at bounding box center [647, 262] width 471 height 37
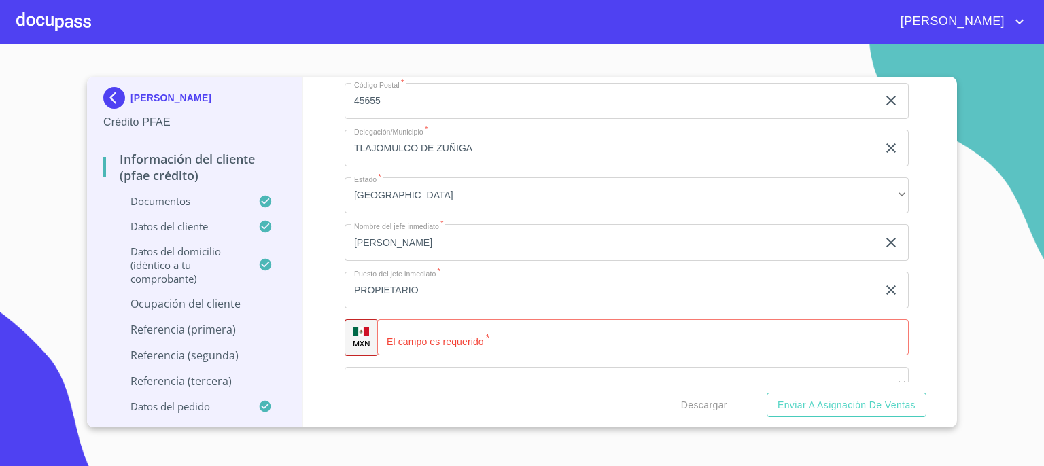
scroll to position [6474, 0]
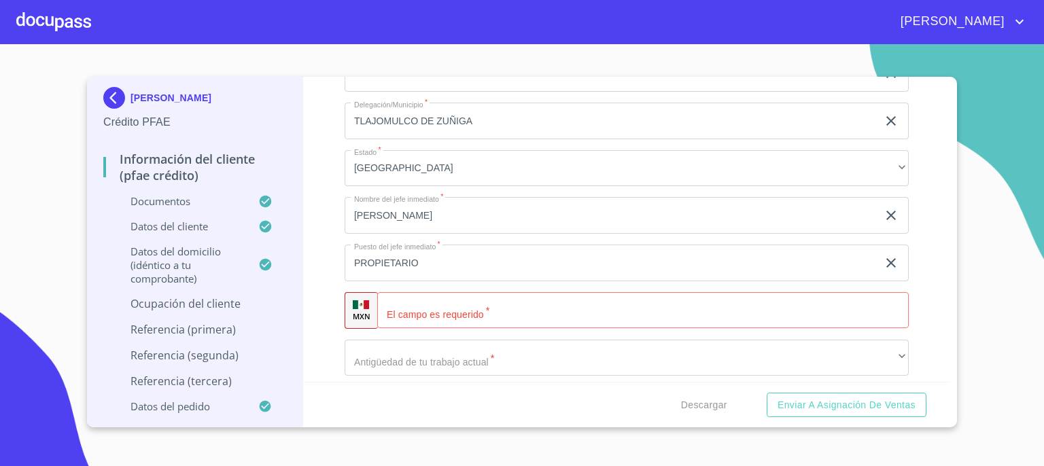
click at [671, 306] on input "Documento de identificación.   *" at bounding box center [643, 310] width 532 height 37
paste input "[PHONE_NUMBER]"
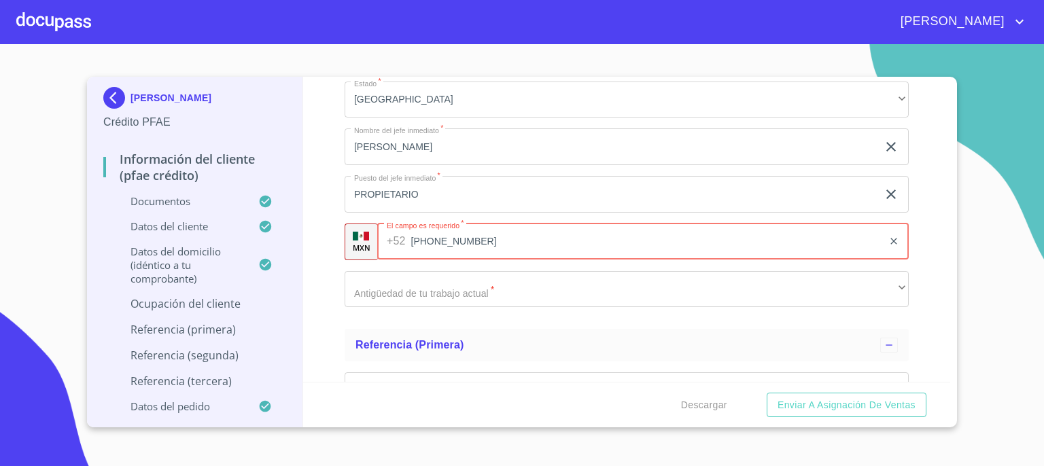
scroll to position [6556, 0]
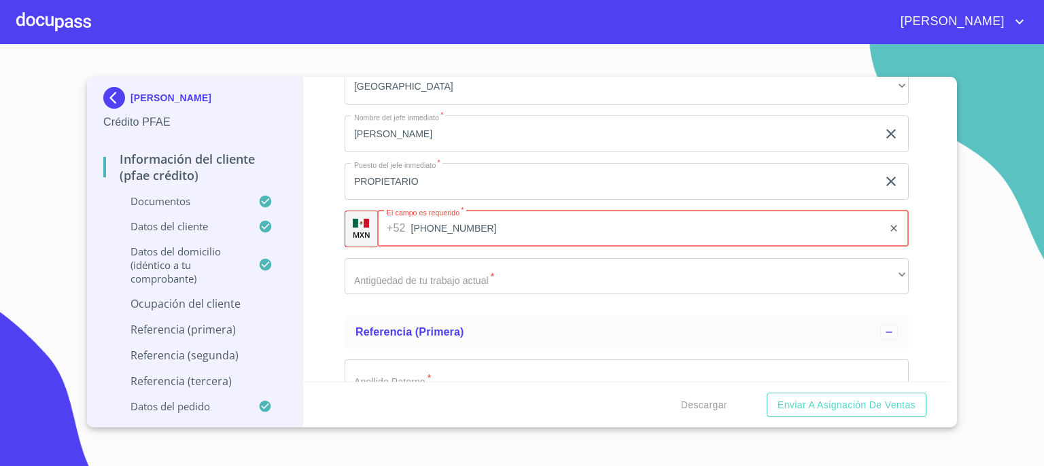
type input "[PHONE_NUMBER]"
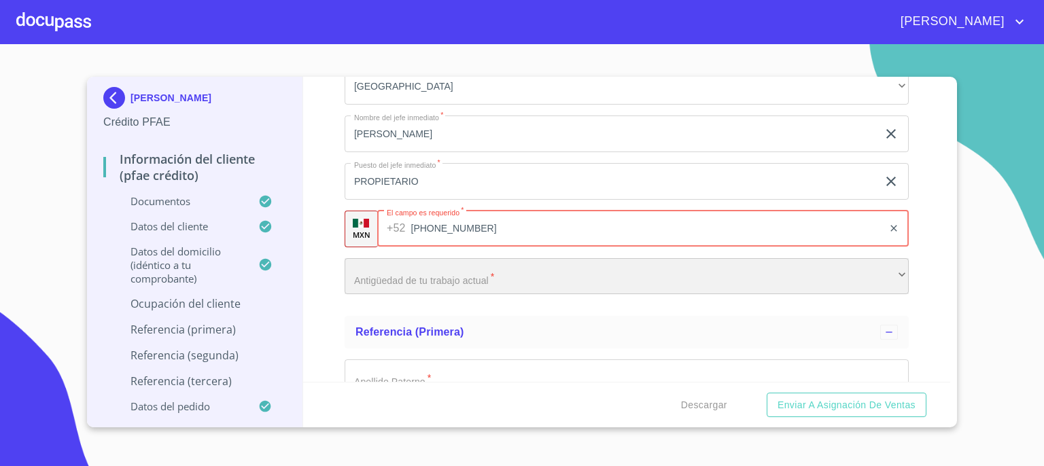
click at [876, 265] on div "​" at bounding box center [627, 276] width 564 height 37
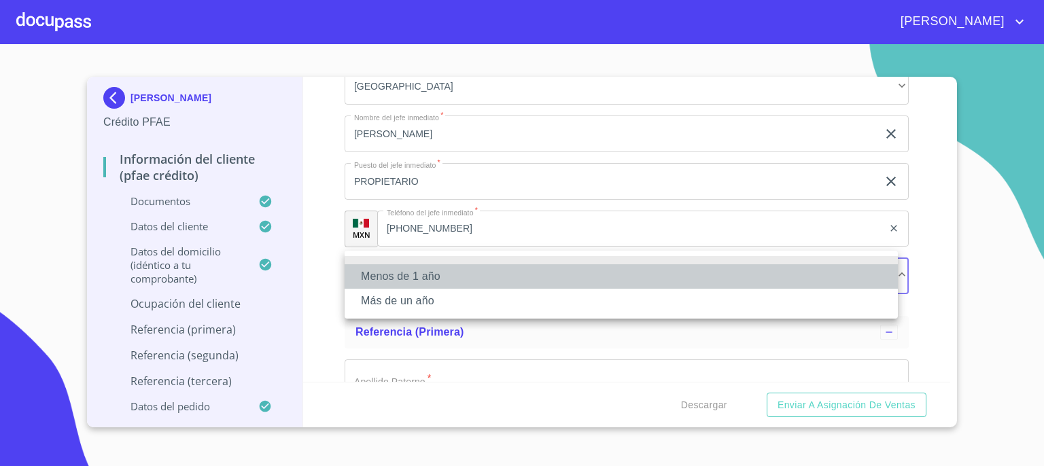
click at [876, 265] on li "Menos de 1 año" at bounding box center [621, 276] width 553 height 24
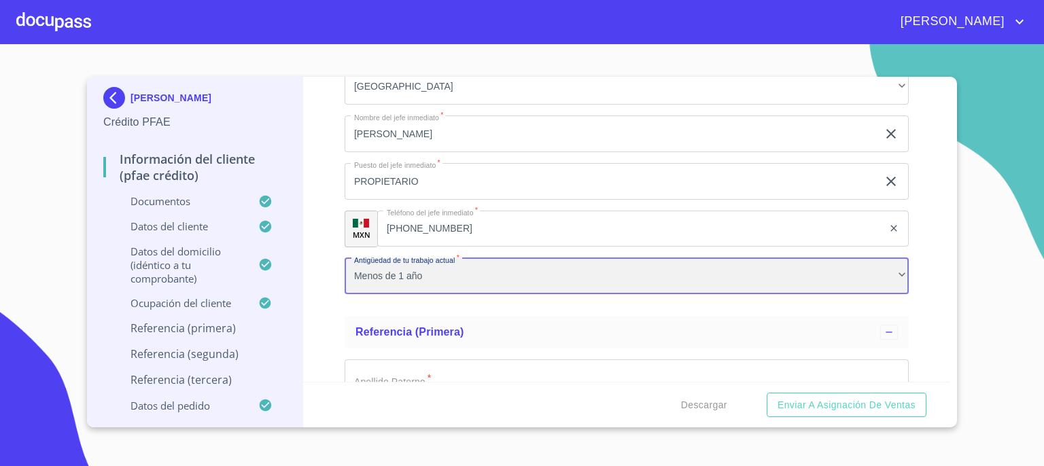
click at [876, 265] on div "Menos de 1 año" at bounding box center [627, 276] width 564 height 37
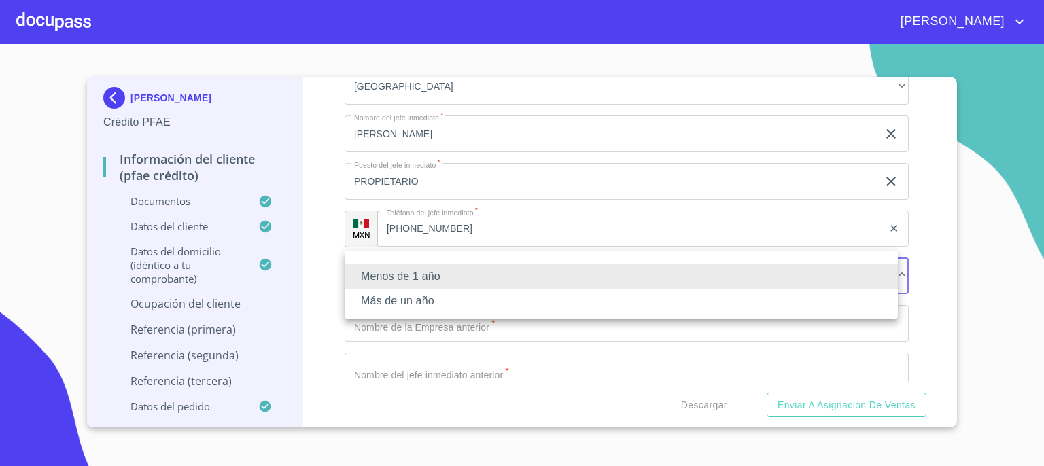
click at [830, 305] on li "Más de un año" at bounding box center [621, 301] width 553 height 24
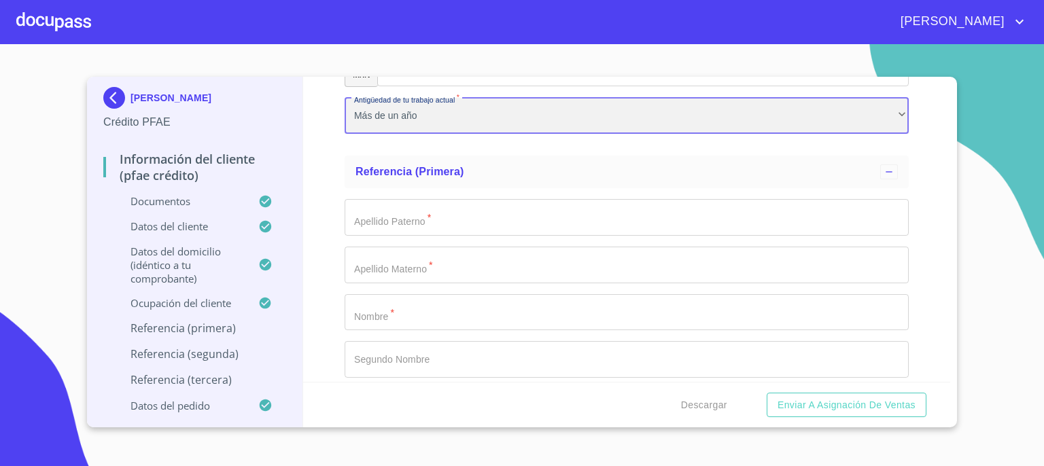
scroll to position [6728, 0]
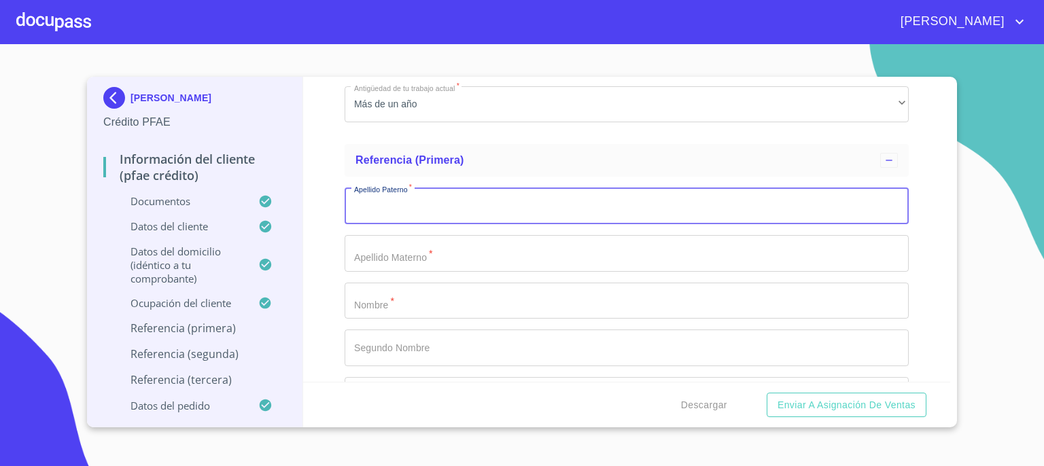
click at [773, 201] on input "Documento de identificación.   *" at bounding box center [627, 206] width 564 height 37
click at [773, 201] on input "R" at bounding box center [627, 206] width 564 height 37
type input "ROMERO"
click at [721, 239] on input "Documento de identificación.   *" at bounding box center [627, 253] width 564 height 37
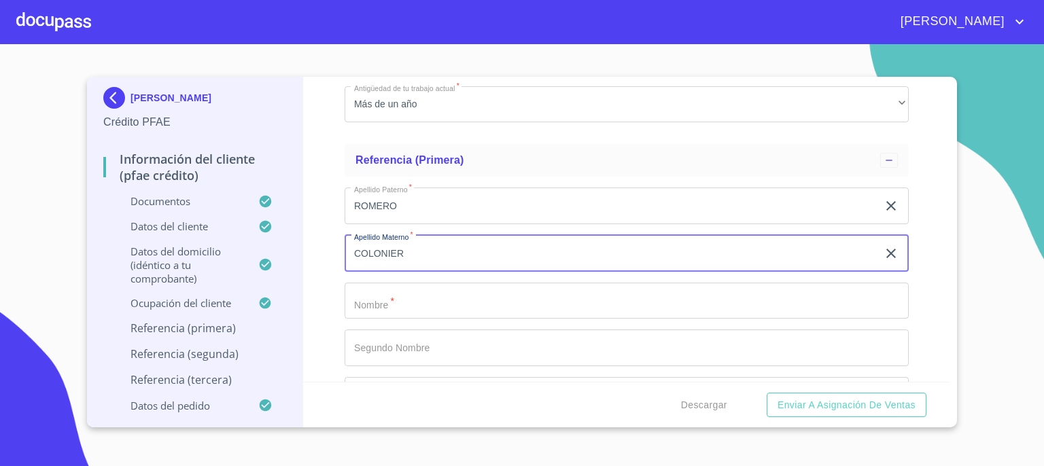
type input "COLONIER"
click at [687, 287] on input "Documento de identificación.   *" at bounding box center [627, 301] width 564 height 37
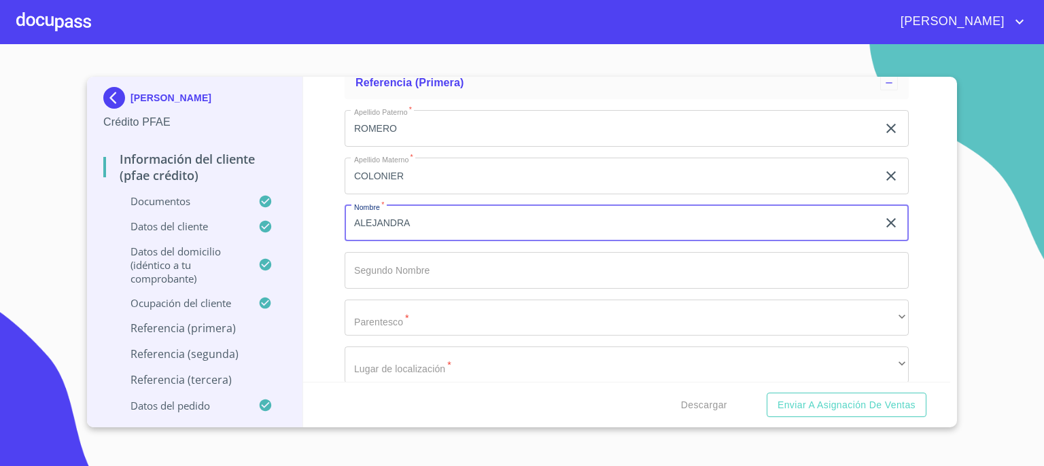
scroll to position [6837, 0]
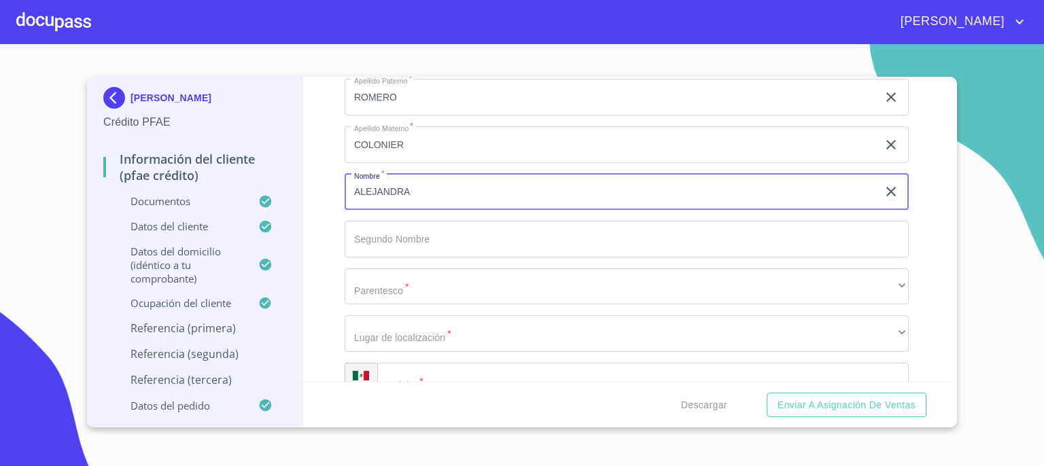
type input "ALEJANDRA"
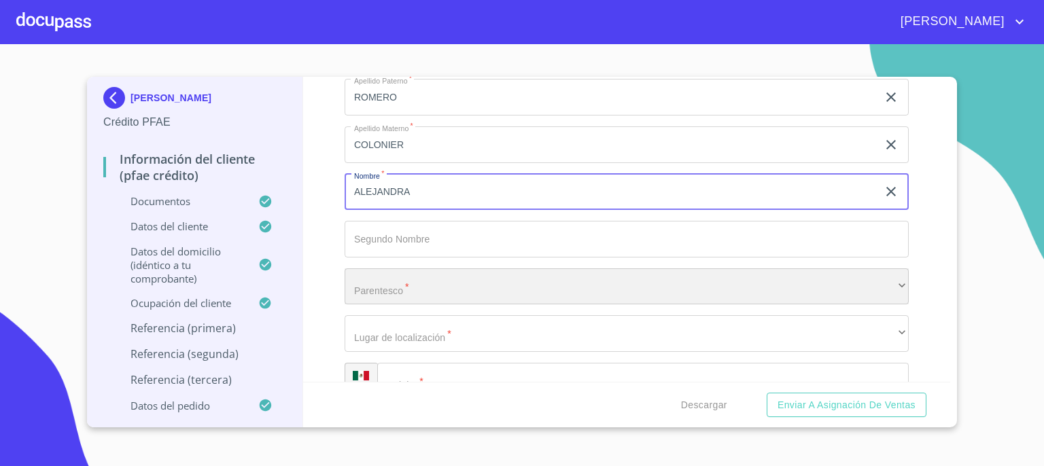
click at [761, 290] on div "​" at bounding box center [627, 287] width 564 height 37
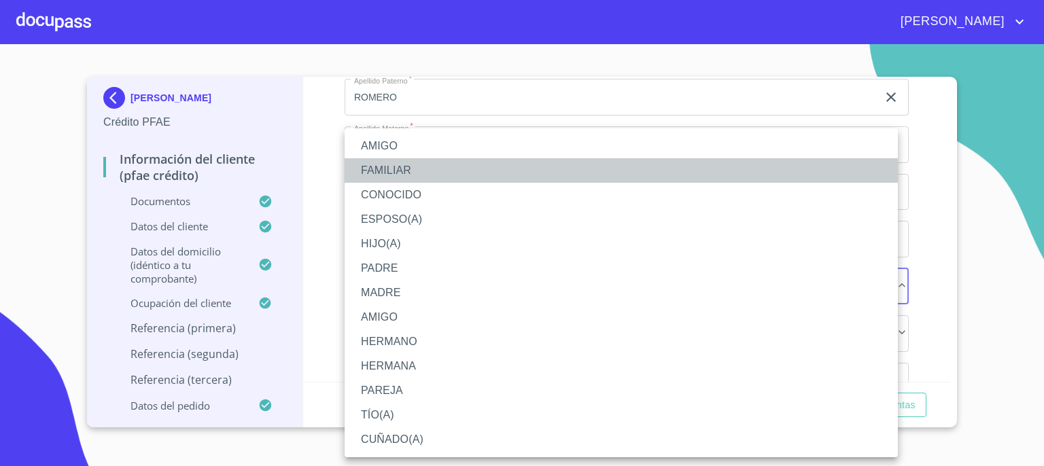
click at [736, 171] on li "FAMILIAR" at bounding box center [621, 170] width 553 height 24
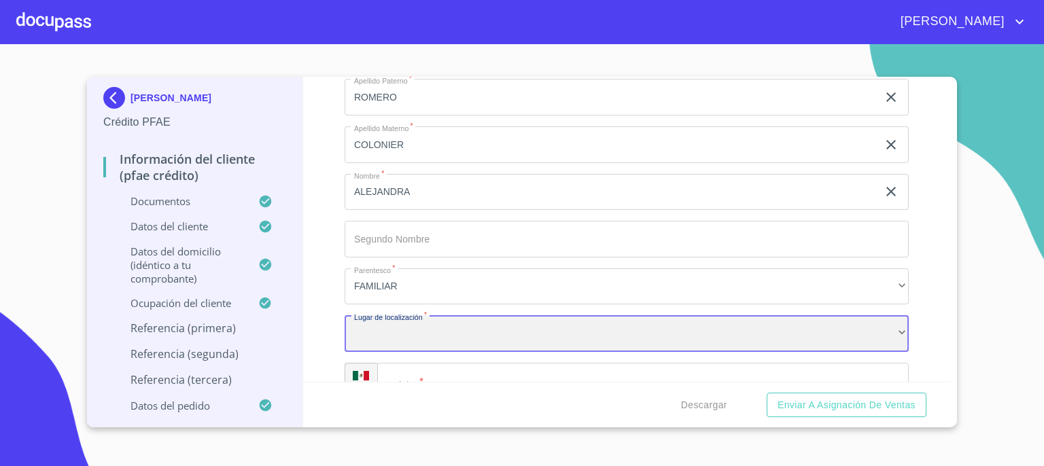
click at [707, 332] on div "​" at bounding box center [627, 333] width 564 height 37
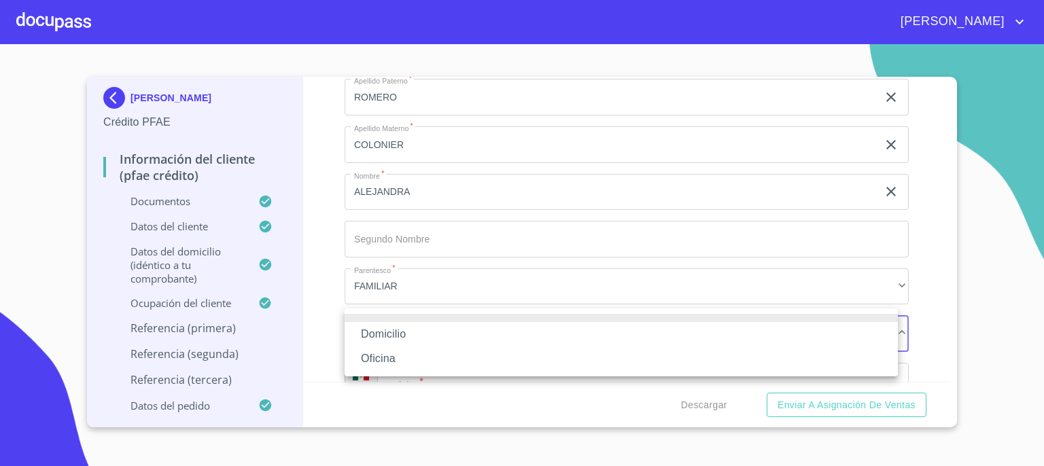
click at [704, 334] on li "Domicilio" at bounding box center [621, 334] width 553 height 24
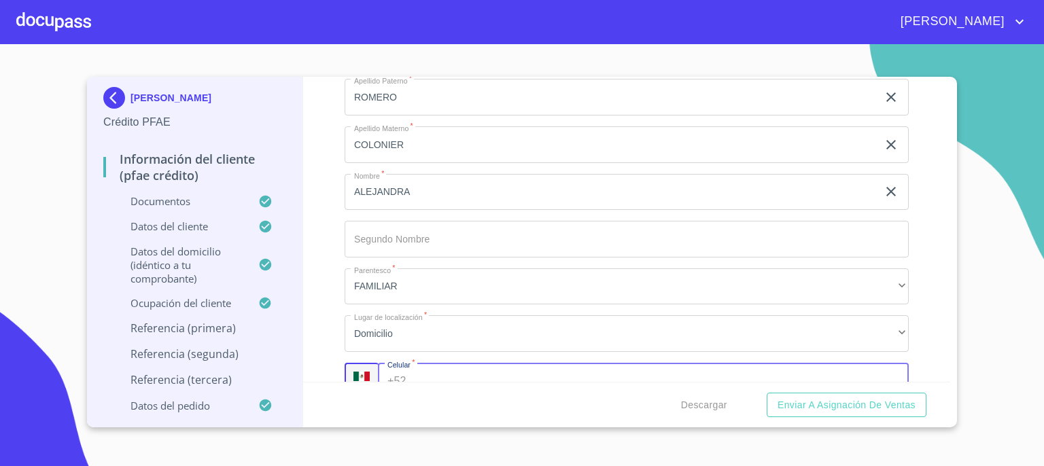
click at [661, 367] on input "Documento de identificación.   *" at bounding box center [660, 381] width 497 height 37
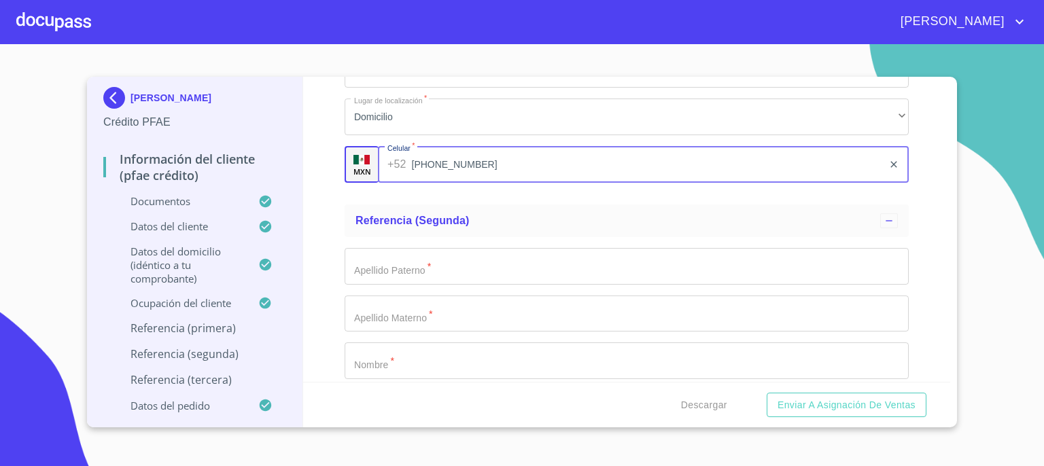
scroll to position [7054, 0]
type input "[PHONE_NUMBER]"
click at [745, 263] on input "Documento de identificación.   *" at bounding box center [627, 265] width 564 height 37
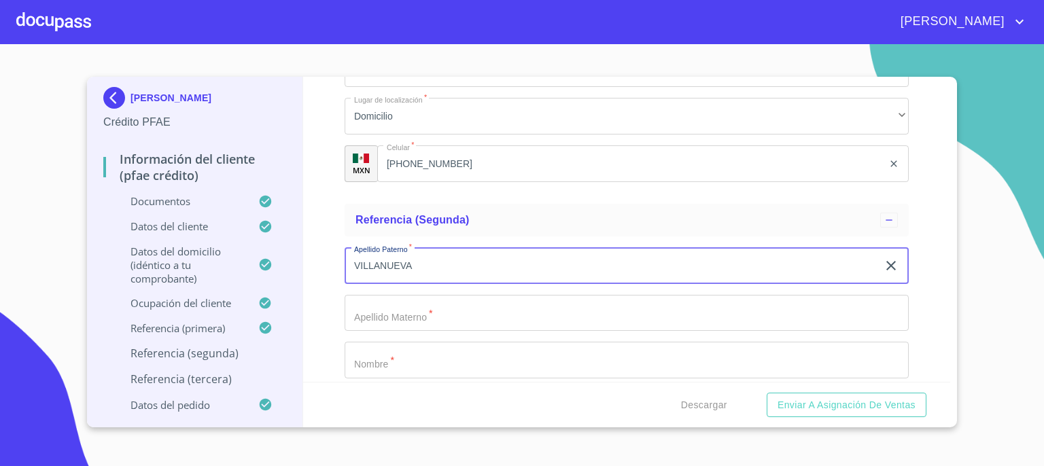
type input "VILLANUEVA"
click at [684, 307] on input "Documento de identificación.   *" at bounding box center [627, 313] width 564 height 37
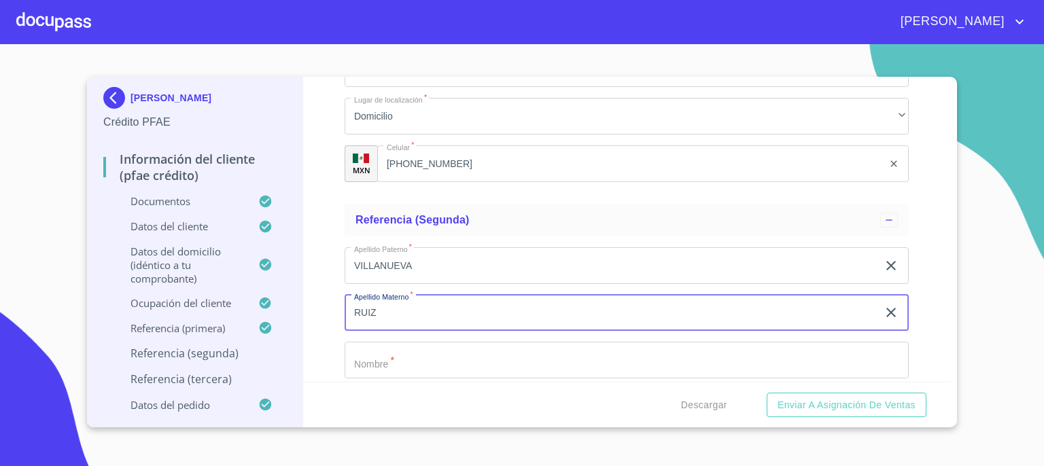
type input "RUIZ"
click at [687, 351] on input "Documento de identificación.   *" at bounding box center [627, 360] width 564 height 37
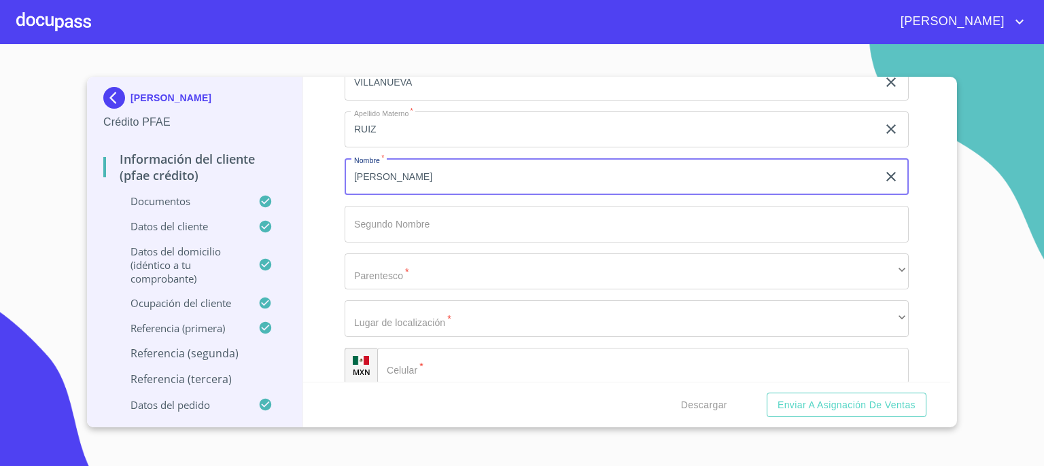
scroll to position [7245, 0]
type input "[PERSON_NAME]"
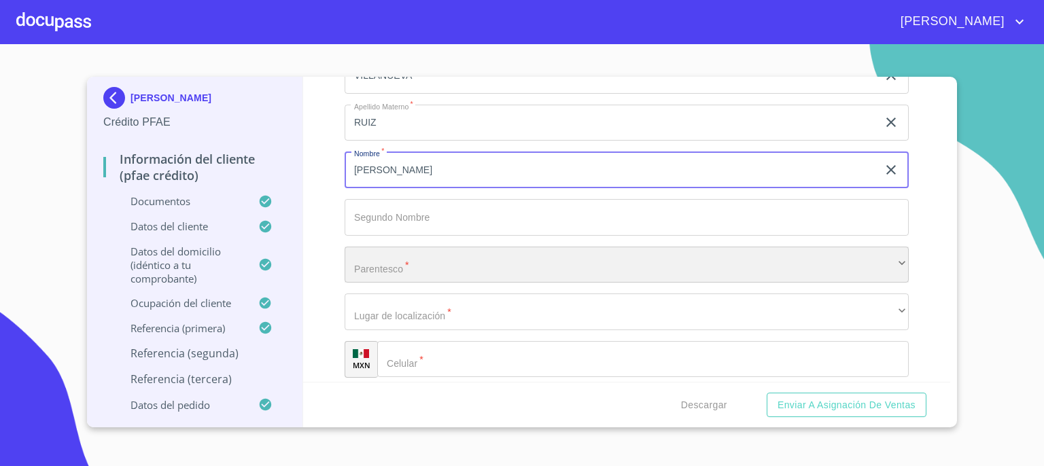
click at [802, 264] on div "​" at bounding box center [627, 265] width 564 height 37
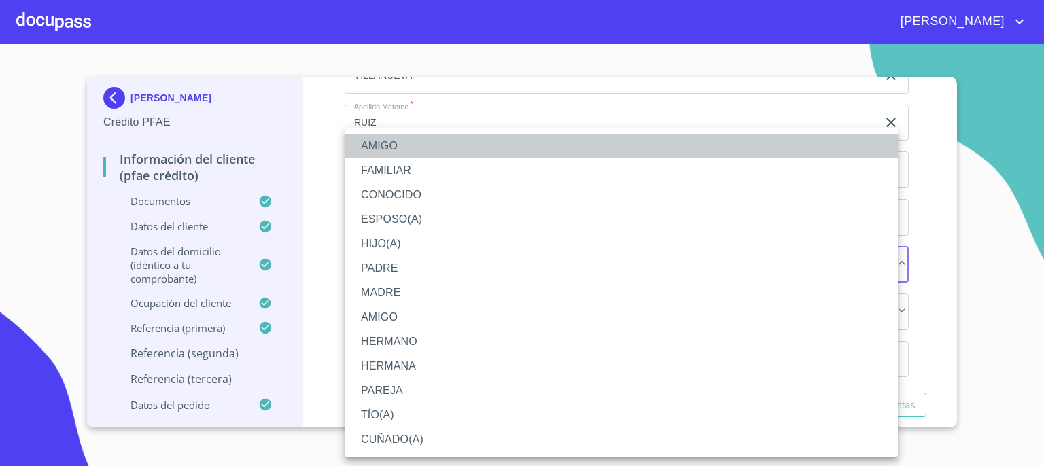
click at [762, 154] on li "AMIGO" at bounding box center [621, 146] width 553 height 24
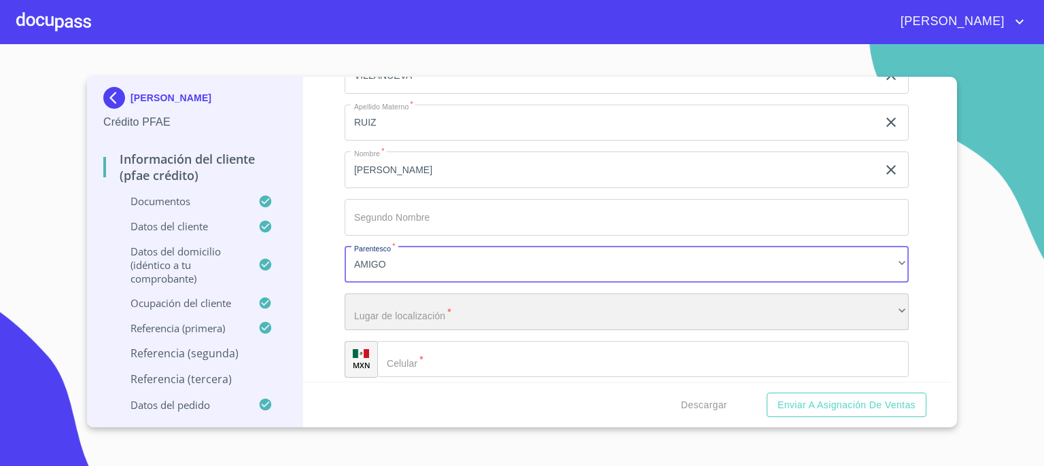
click at [684, 309] on div "​" at bounding box center [627, 312] width 564 height 37
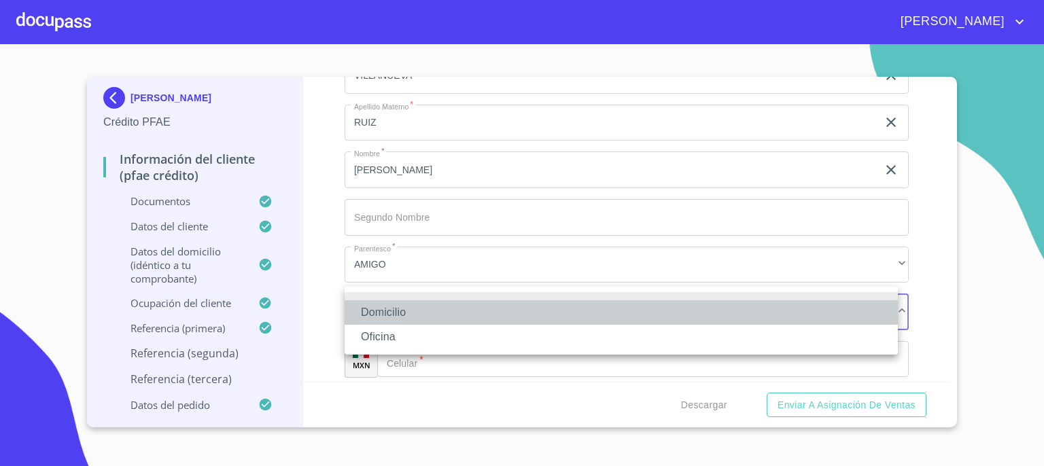
click at [677, 313] on li "Domicilio" at bounding box center [621, 312] width 553 height 24
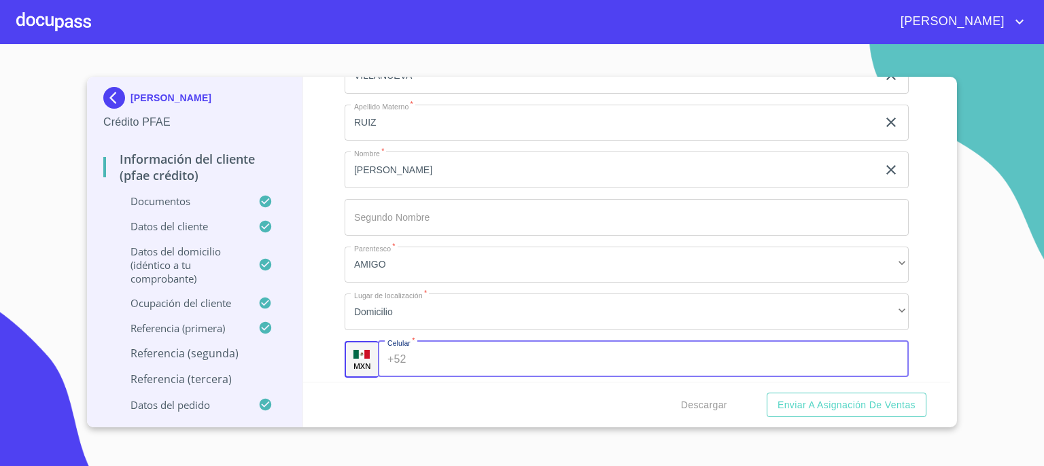
click at [655, 351] on input "Documento de identificación.   *" at bounding box center [660, 359] width 497 height 37
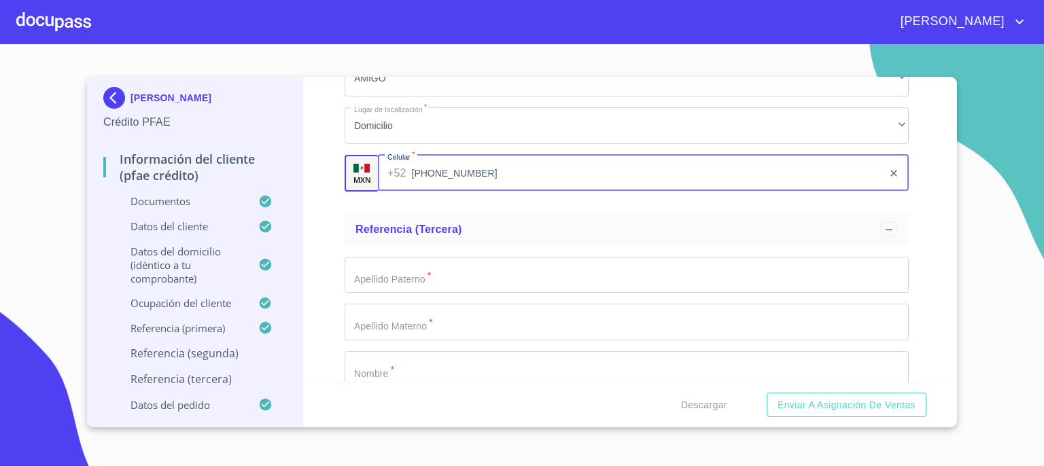
scroll to position [7435, 0]
type input "[PHONE_NUMBER]"
click at [701, 263] on input "Documento de identificación.   *" at bounding box center [627, 271] width 564 height 37
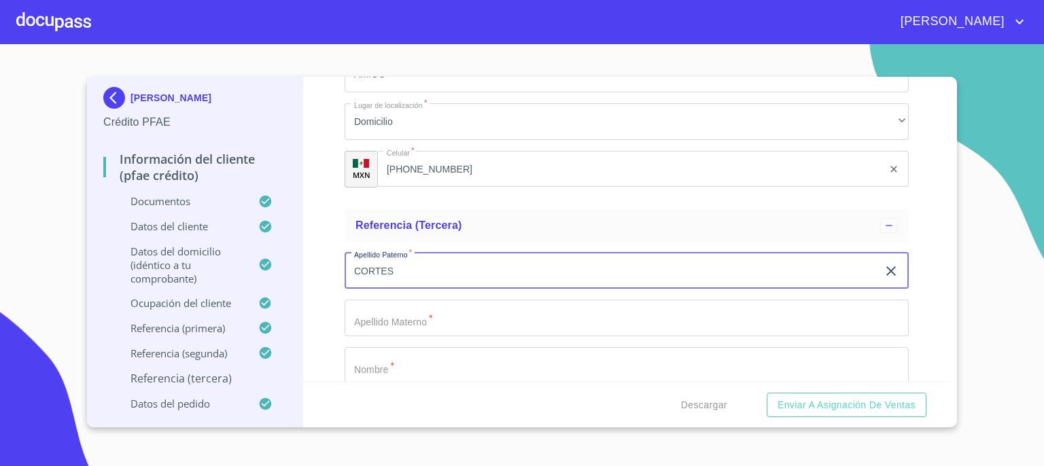
type input "CORTES"
click at [671, 309] on input "Documento de identificación.   *" at bounding box center [627, 318] width 564 height 37
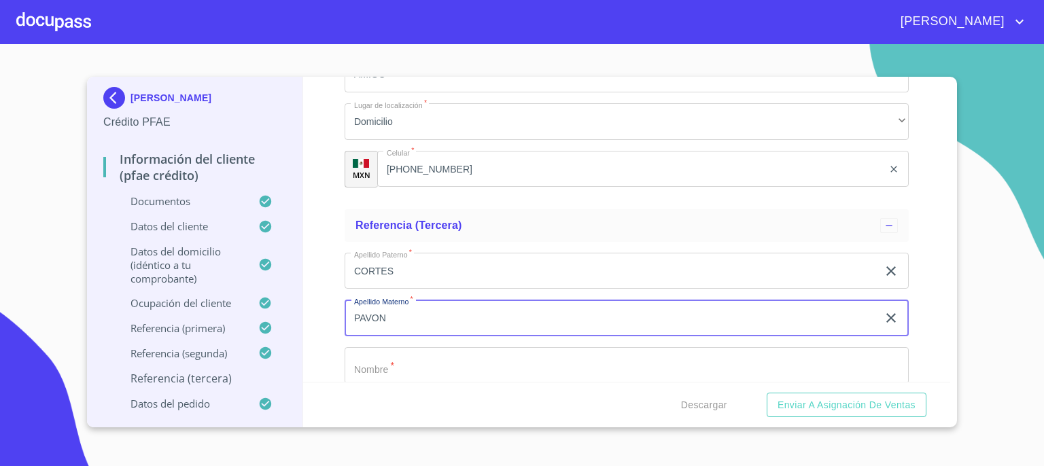
type input "PAVON"
click at [651, 357] on input "Documento de identificación.   *" at bounding box center [627, 365] width 564 height 37
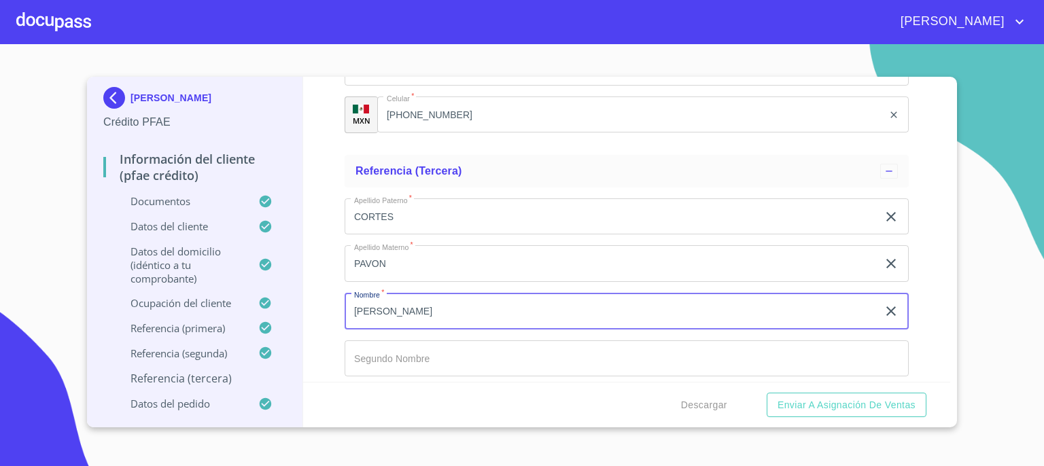
scroll to position [7516, 0]
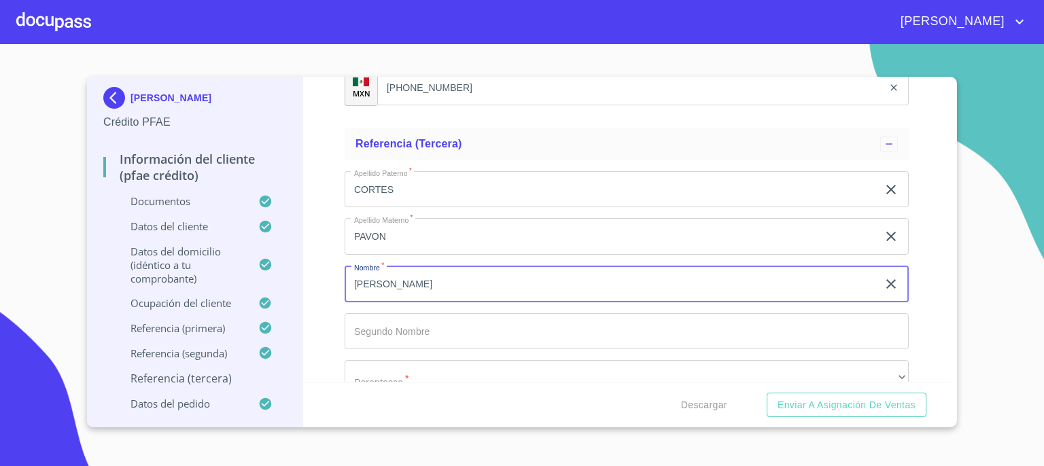
type input "[PERSON_NAME]"
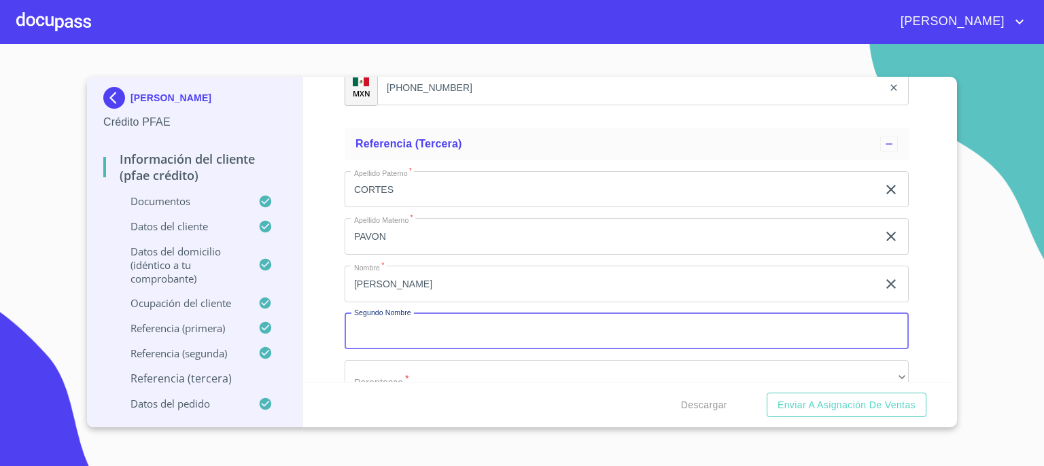
click at [778, 315] on input "Documento de identificación.   *" at bounding box center [627, 331] width 564 height 37
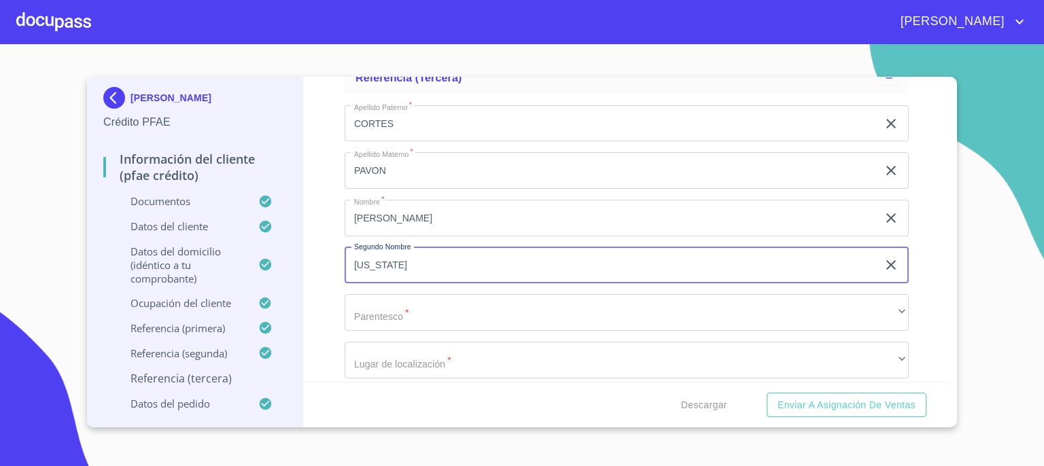
scroll to position [7598, 0]
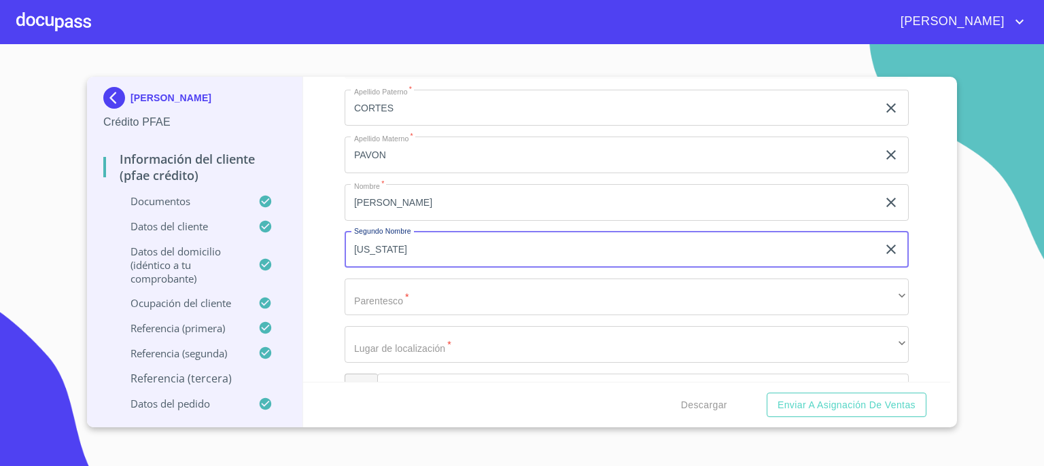
type input "[US_STATE]"
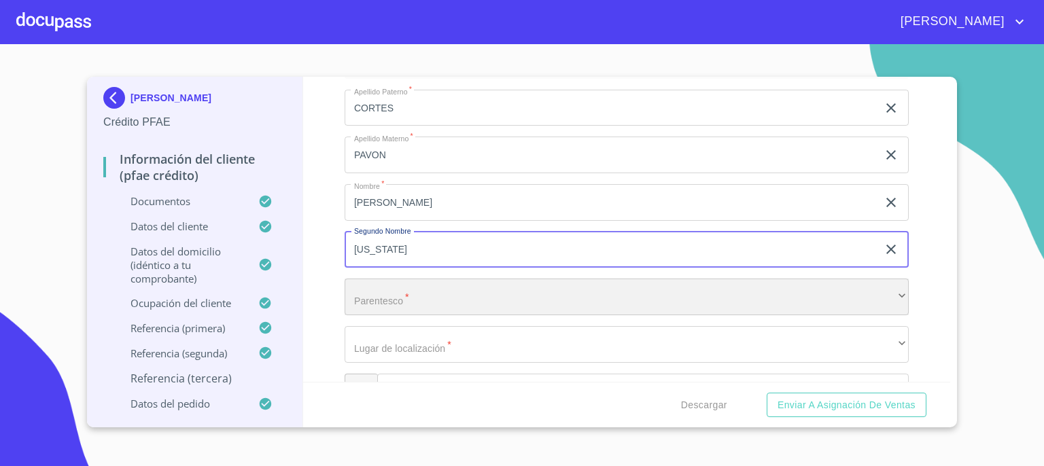
click at [887, 292] on div "​" at bounding box center [627, 297] width 564 height 37
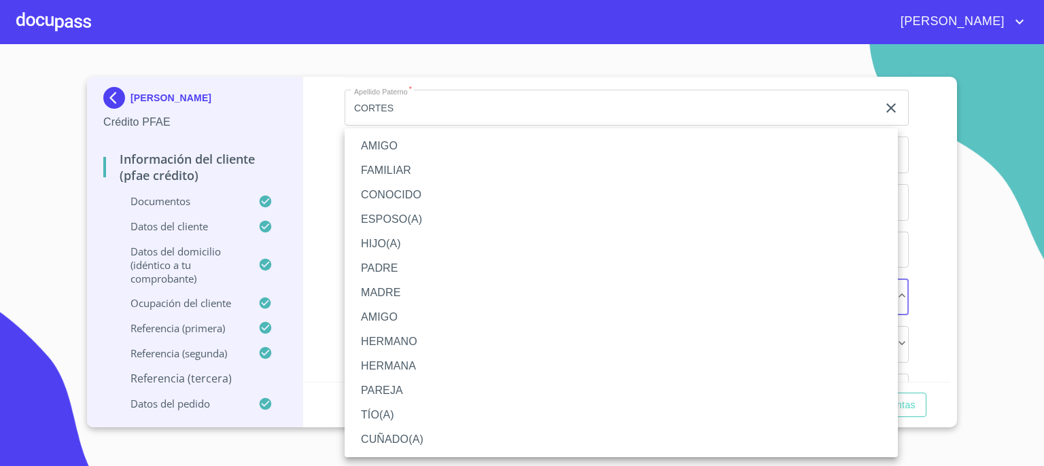
click at [741, 154] on li "AMIGO" at bounding box center [621, 146] width 553 height 24
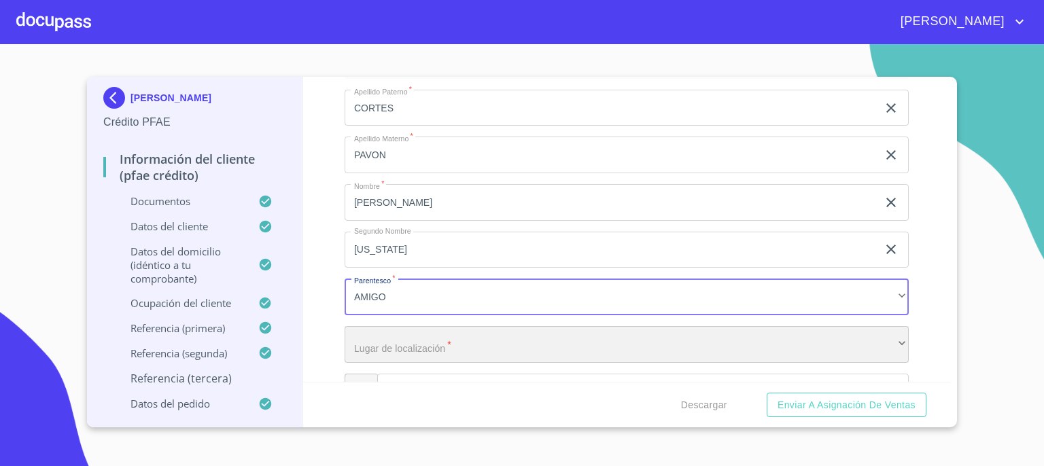
click at [627, 331] on div "​" at bounding box center [627, 344] width 564 height 37
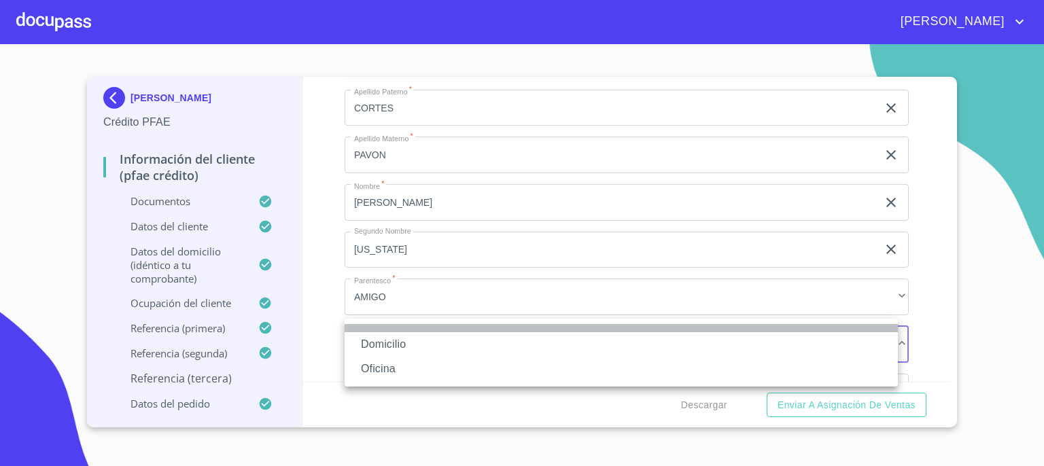
click at [627, 331] on li at bounding box center [621, 328] width 553 height 8
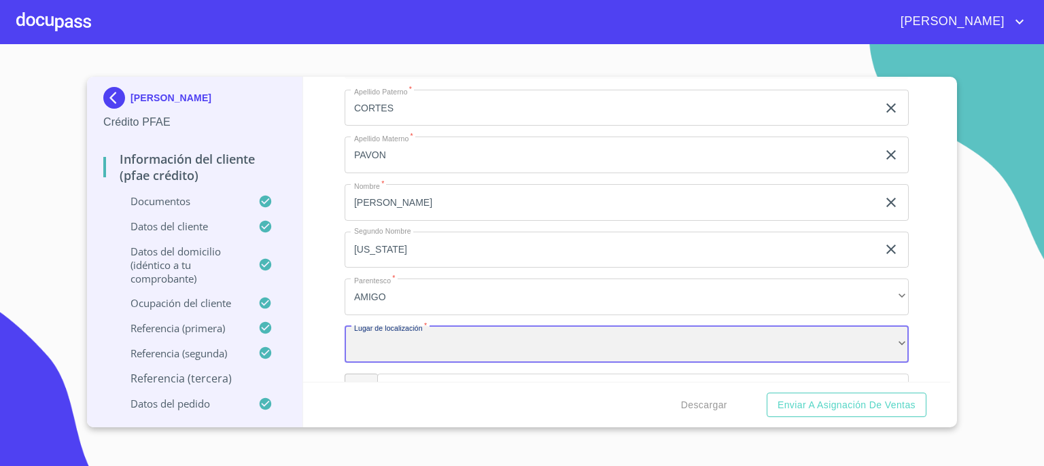
click at [624, 340] on div "​" at bounding box center [627, 344] width 564 height 37
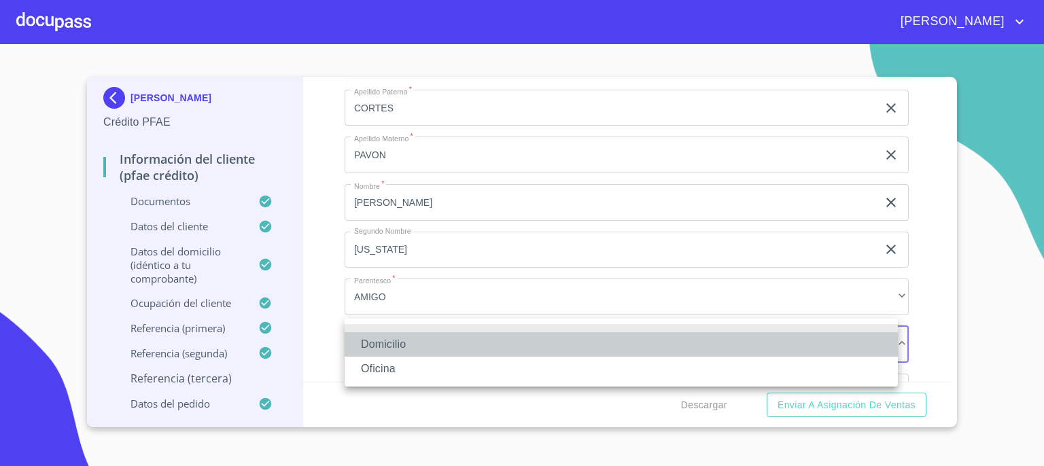
click at [621, 349] on li "Domicilio" at bounding box center [621, 344] width 553 height 24
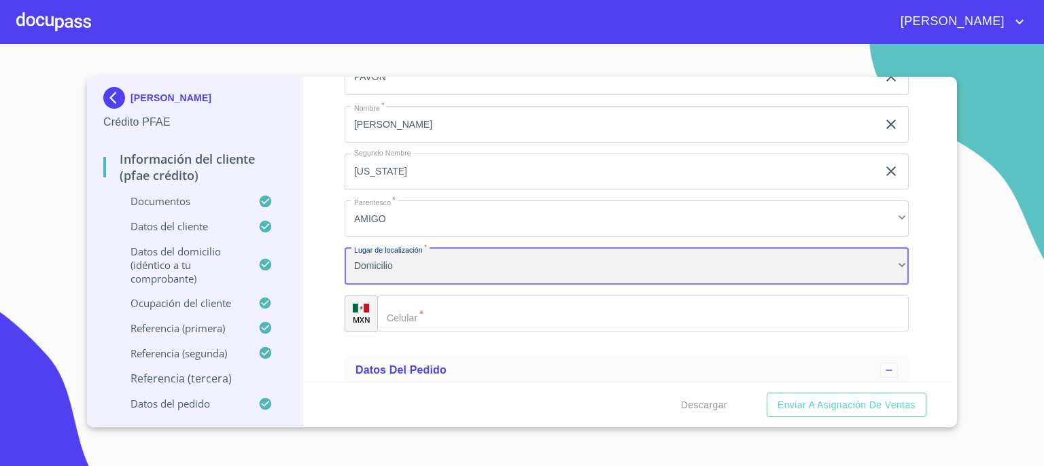
scroll to position [7680, 0]
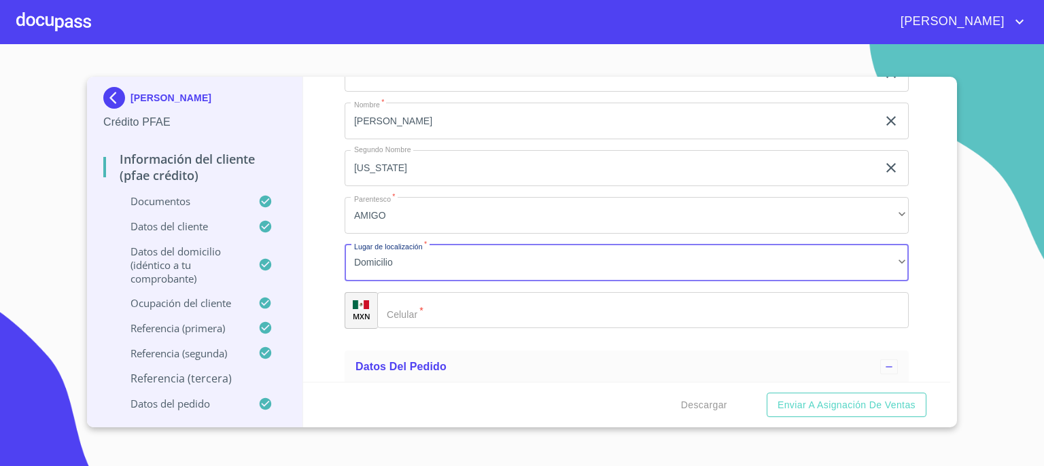
click at [812, 305] on input "Documento de identificación.   *" at bounding box center [643, 310] width 532 height 37
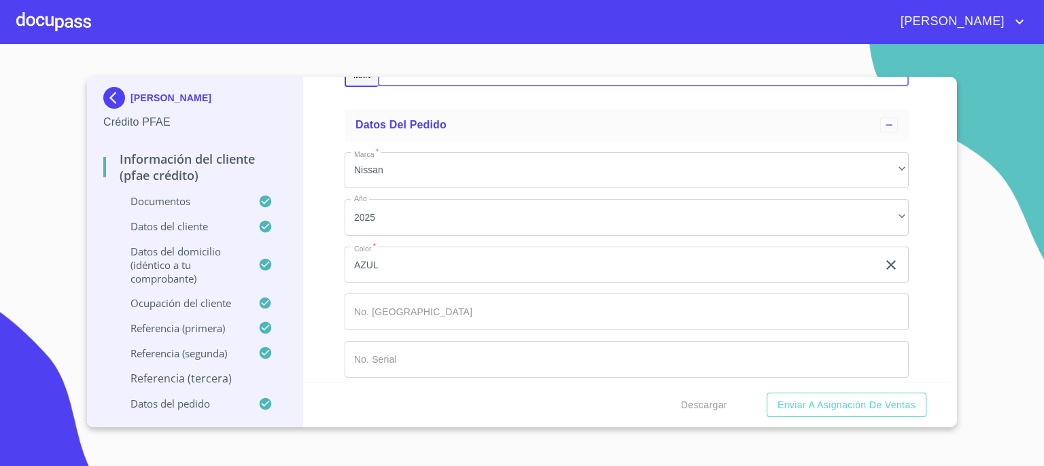
scroll to position [7926, 0]
type input "[PHONE_NUMBER]"
click at [704, 403] on span "Descargar" at bounding box center [704, 405] width 46 height 17
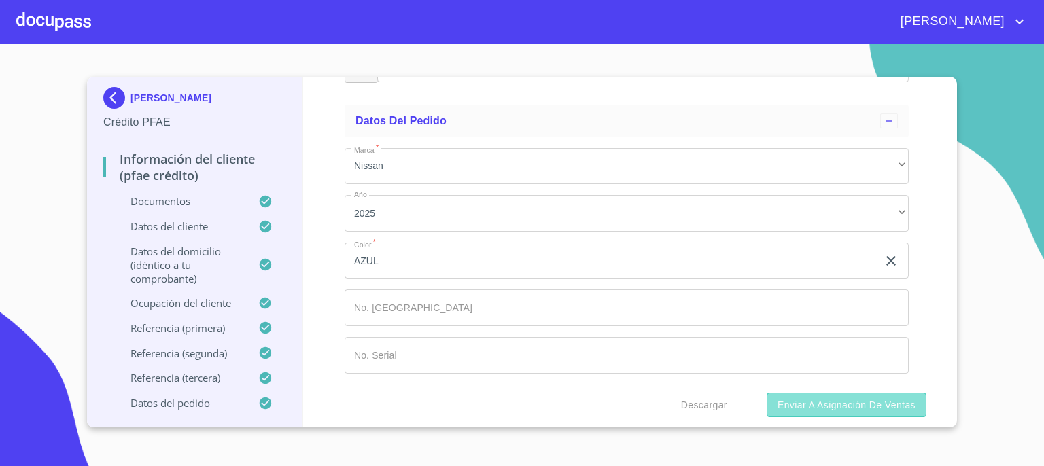
click at [840, 402] on span "Enviar a Asignación de Ventas" at bounding box center [847, 405] width 138 height 17
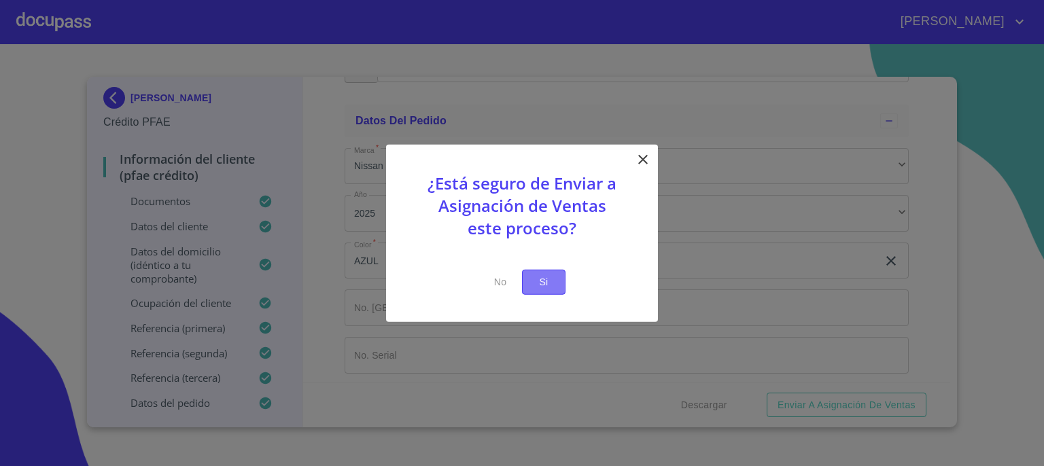
click at [551, 281] on span "Si" at bounding box center [544, 282] width 22 height 17
